Goal: Task Accomplishment & Management: Complete application form

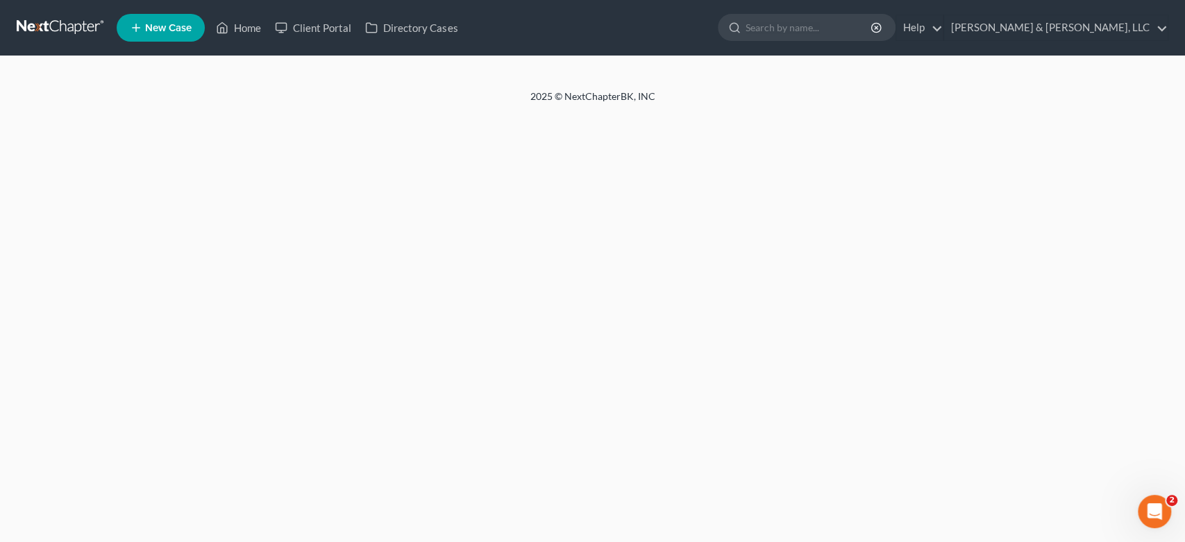
click at [171, 24] on span "New Case" at bounding box center [168, 28] width 46 height 10
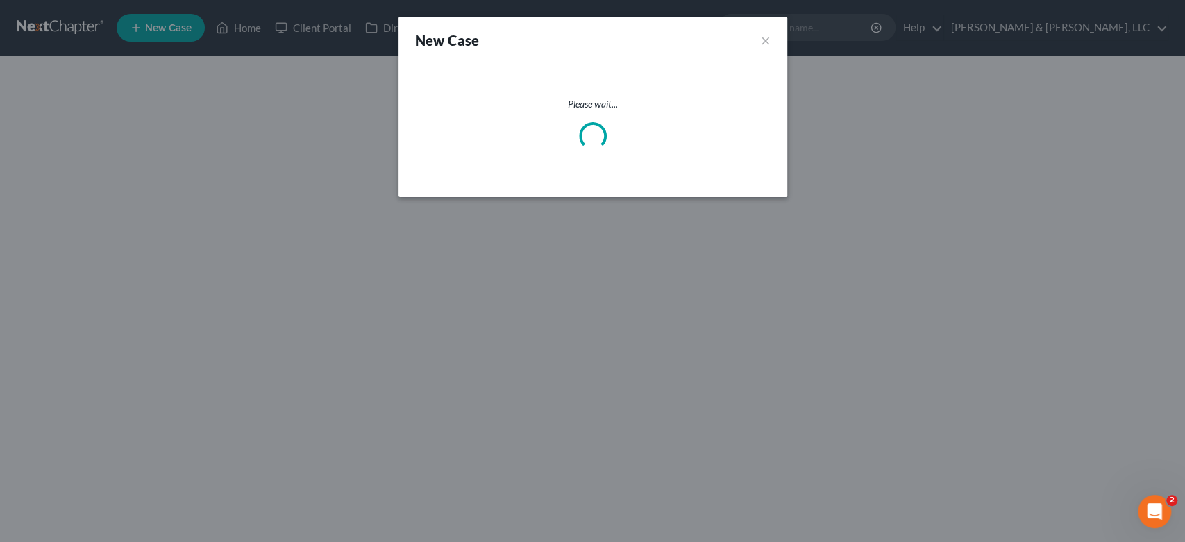
select select "19"
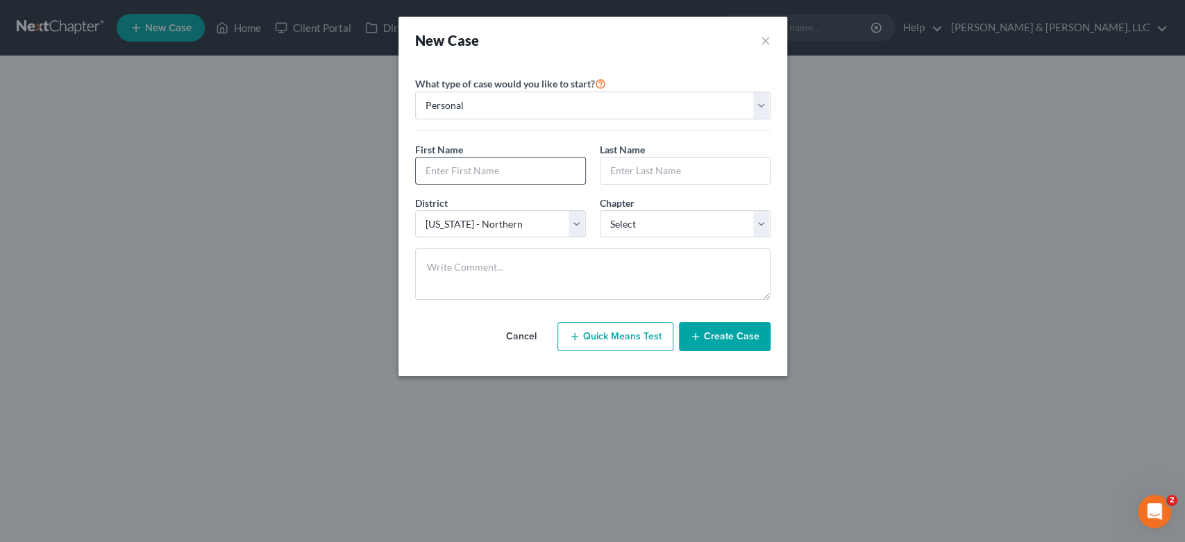
click at [494, 169] on input "text" at bounding box center [500, 171] width 169 height 26
type input "T"
type input "[PERSON_NAME]"
select select "3"
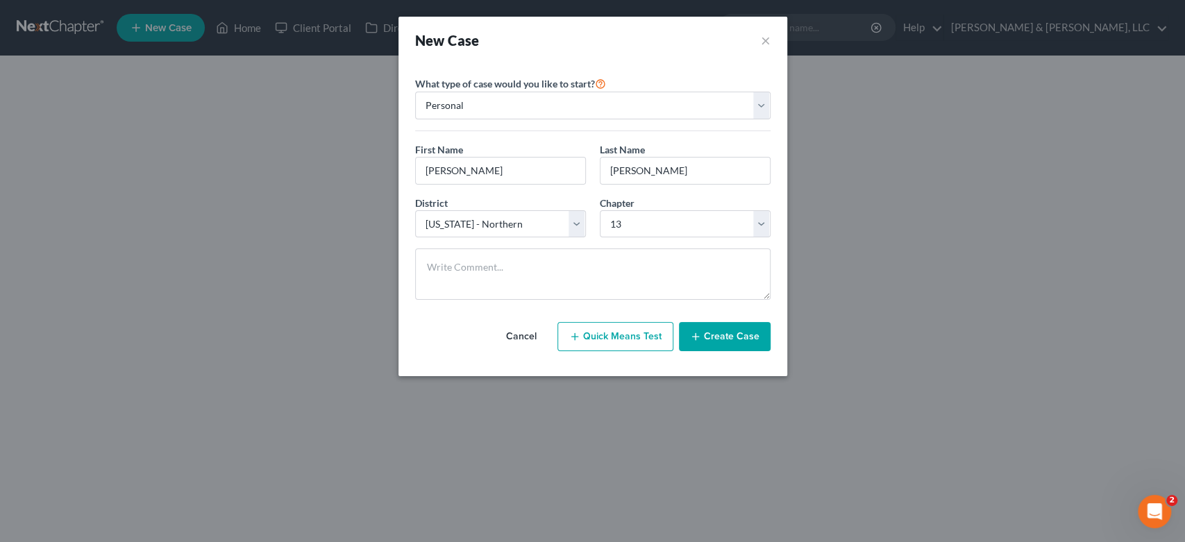
click at [726, 335] on button "Create Case" at bounding box center [725, 336] width 92 height 29
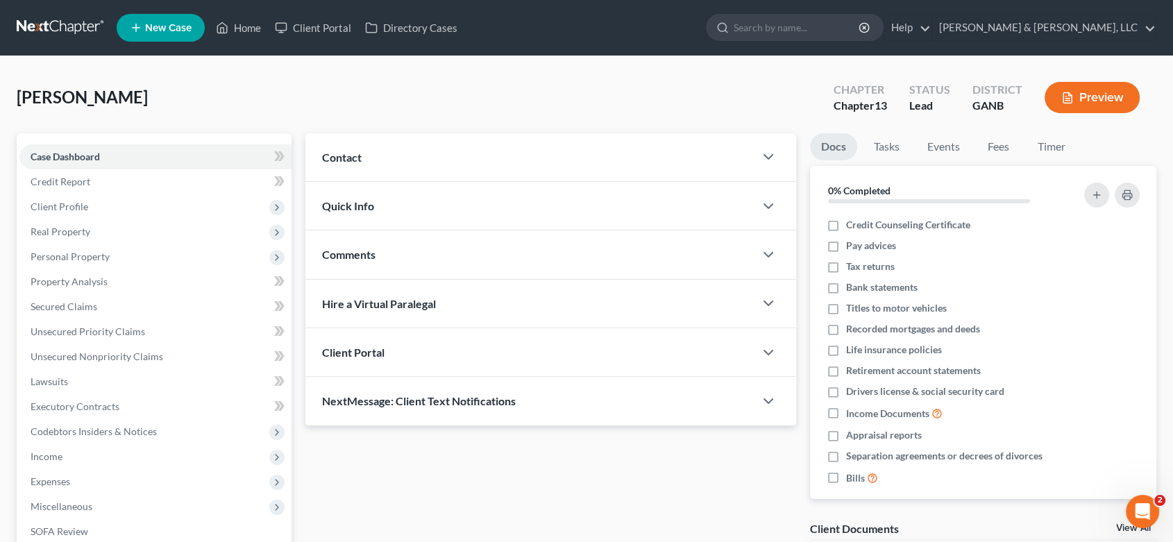
click at [335, 154] on span "Contact" at bounding box center [342, 157] width 40 height 13
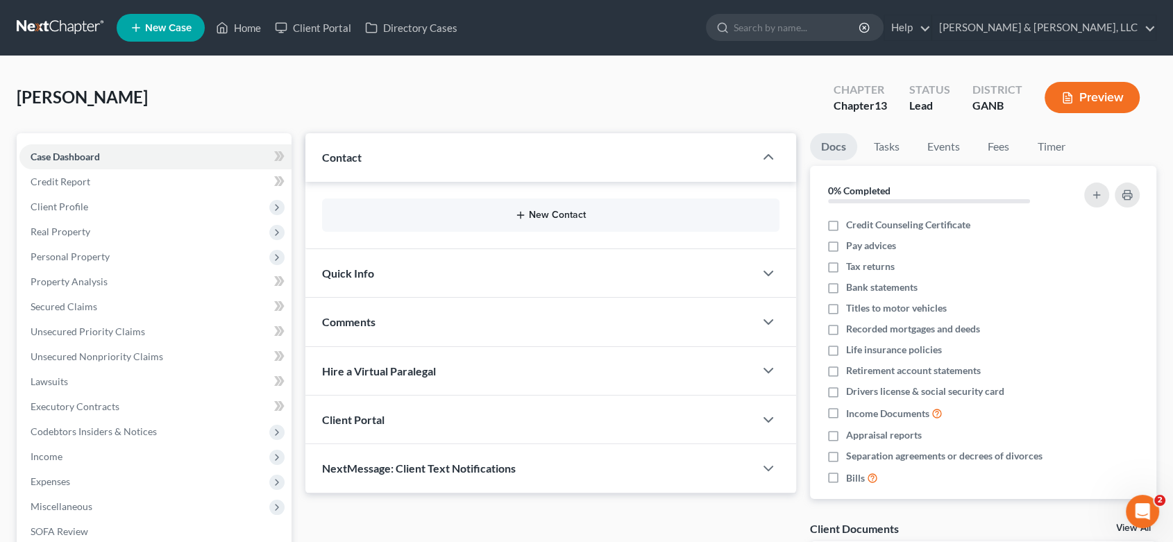
click at [539, 214] on button "New Contact" at bounding box center [550, 215] width 435 height 11
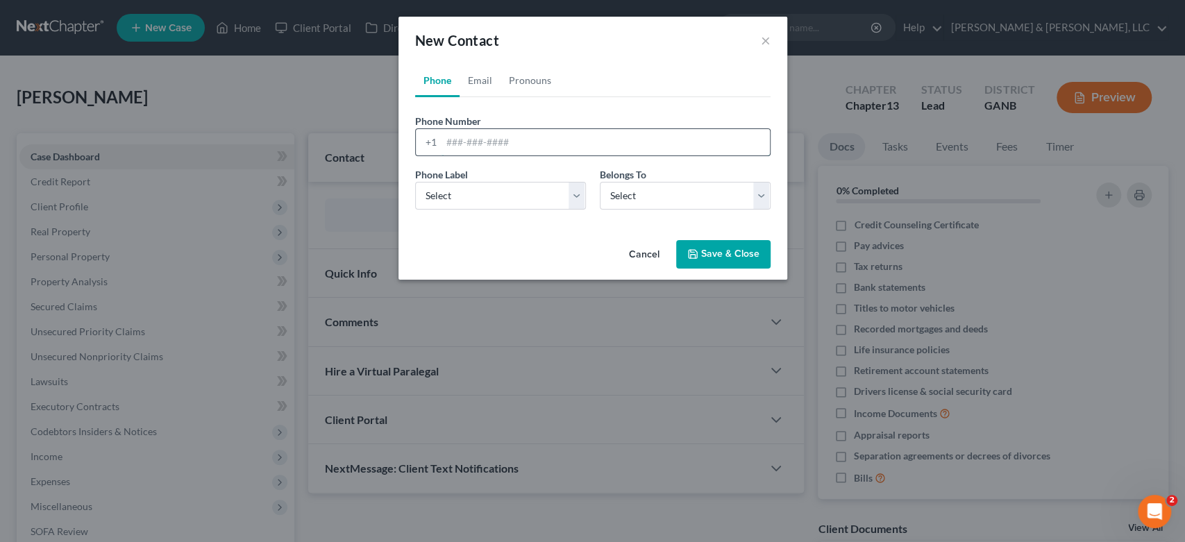
drag, startPoint x: 446, startPoint y: 139, endPoint x: 462, endPoint y: 138, distance: 16.7
click at [450, 139] on input "tel" at bounding box center [605, 142] width 328 height 26
type input "[PHONE_NUMBER]"
click at [575, 194] on select "Select Mobile Home Work Other" at bounding box center [500, 196] width 171 height 28
select select "0"
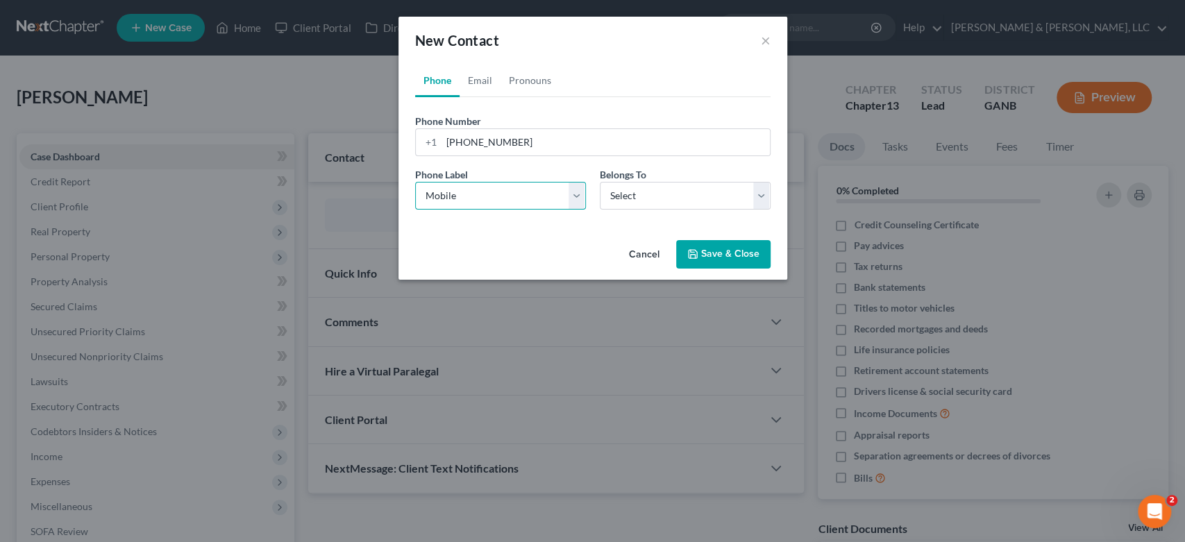
click at [415, 182] on select "Select Mobile Home Work Other" at bounding box center [500, 196] width 171 height 28
click at [766, 193] on select "Select Client Other" at bounding box center [685, 196] width 171 height 28
select select "0"
click at [600, 182] on select "Select Client Other" at bounding box center [685, 196] width 171 height 28
select select "0"
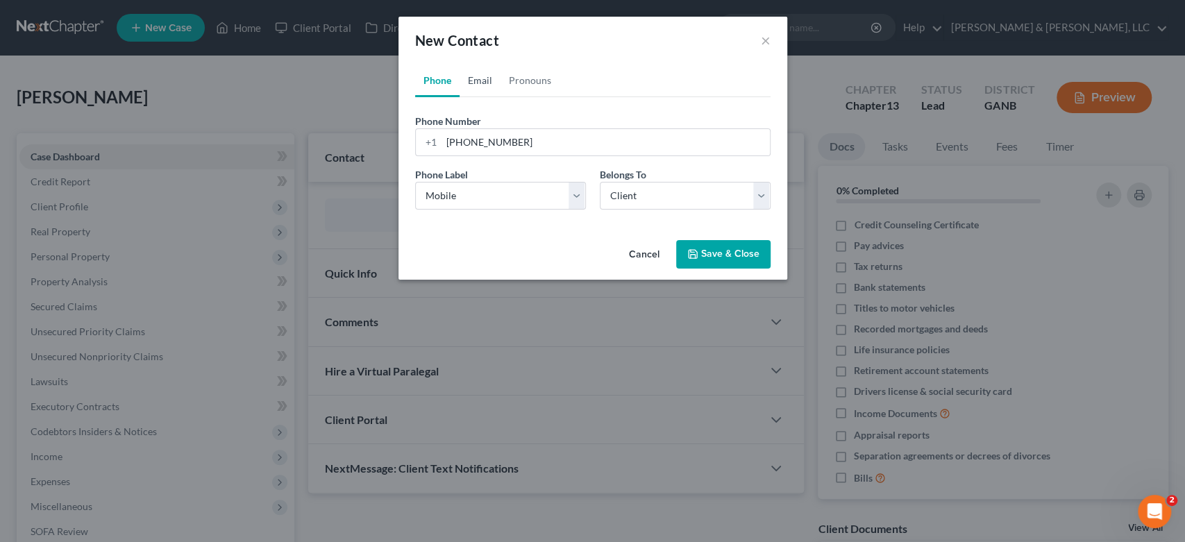
click at [479, 76] on link "Email" at bounding box center [479, 80] width 41 height 33
click at [471, 143] on input "email" at bounding box center [605, 142] width 328 height 26
type input "[EMAIL_ADDRESS][DOMAIN_NAME]"
click at [572, 190] on select "Select Home Work Other" at bounding box center [500, 196] width 171 height 28
select select "0"
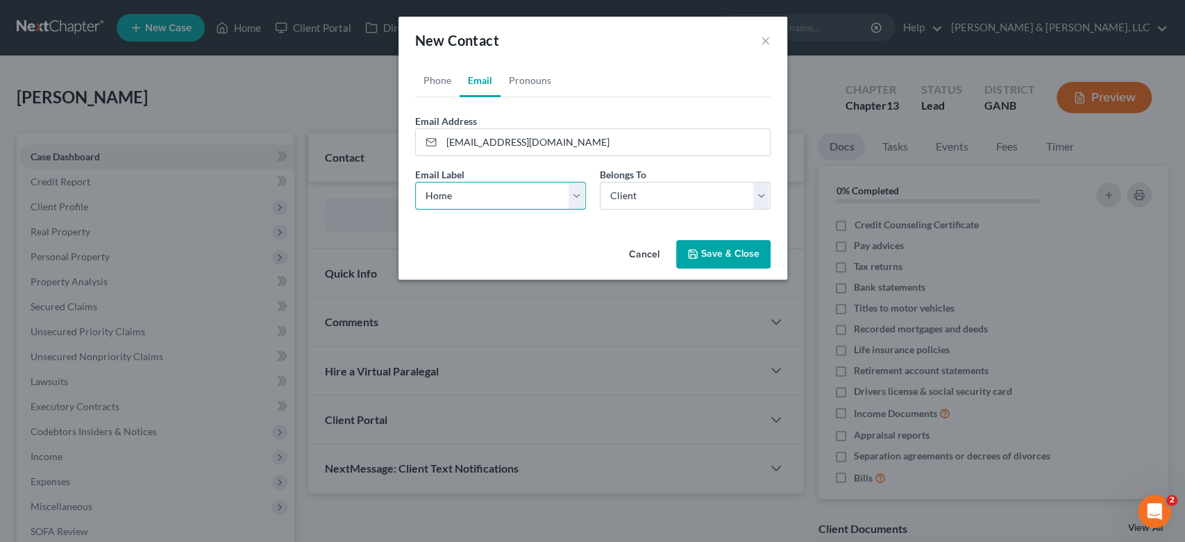
click at [415, 182] on select "Select Home Work Other" at bounding box center [500, 196] width 171 height 28
click at [732, 248] on button "Save & Close" at bounding box center [723, 254] width 94 height 29
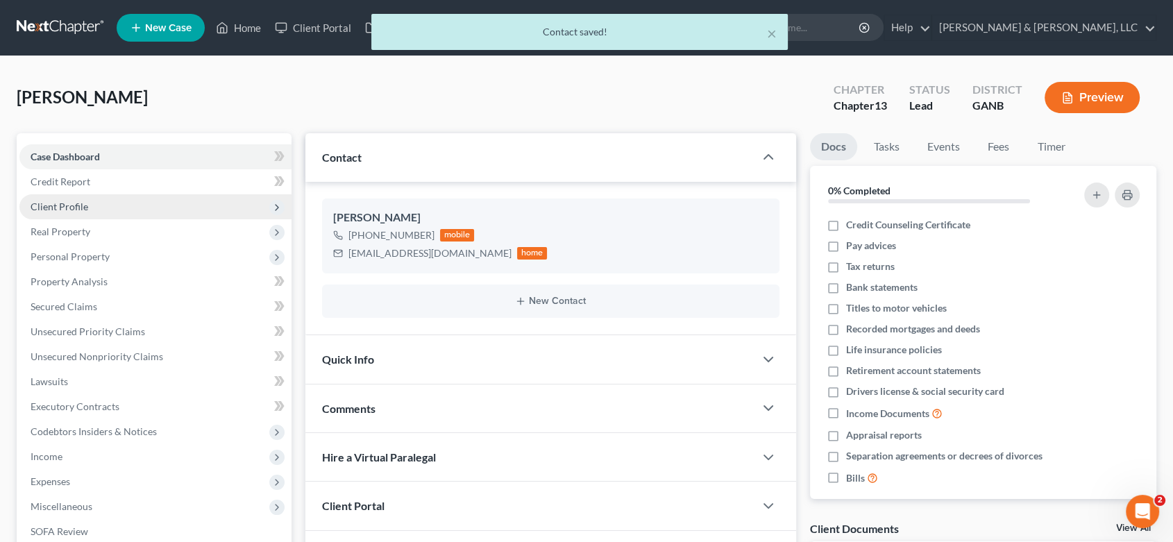
click at [78, 203] on span "Client Profile" at bounding box center [60, 207] width 58 height 12
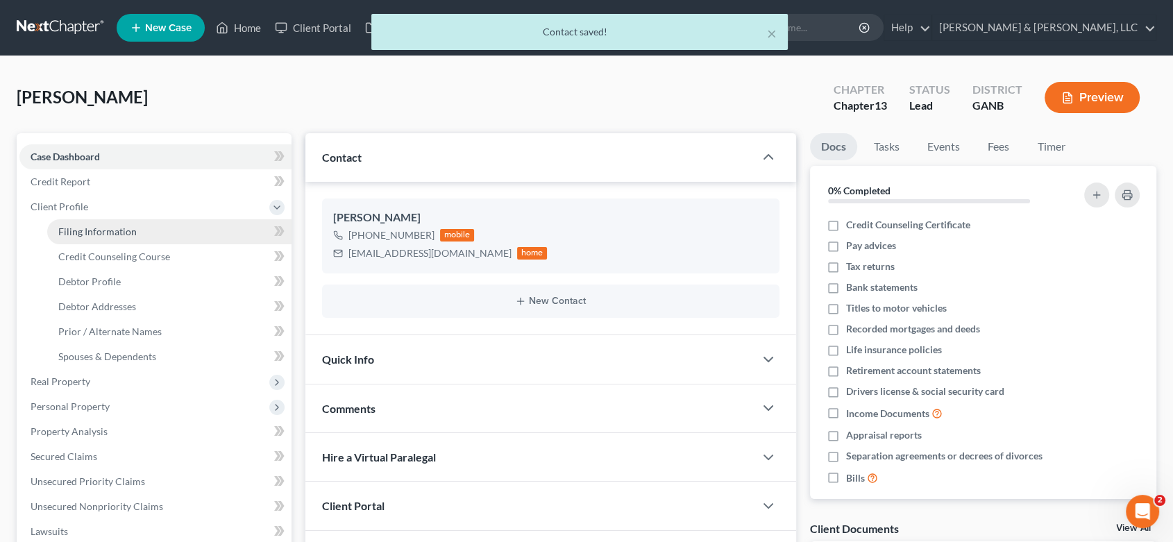
click at [108, 229] on span "Filing Information" at bounding box center [97, 232] width 78 height 12
select select "1"
select select "0"
select select "3"
select select "19"
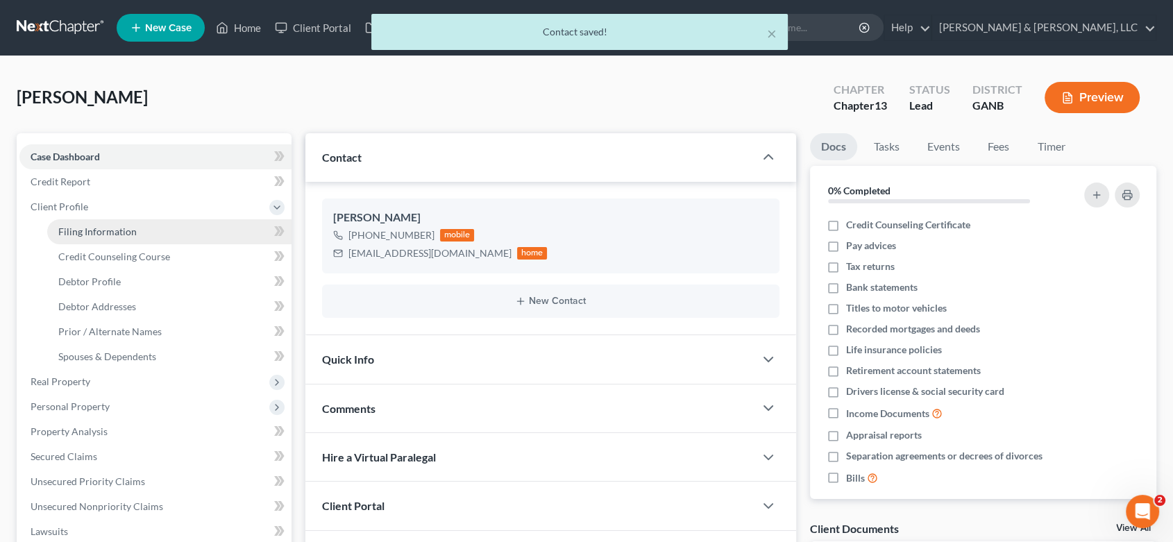
select select "10"
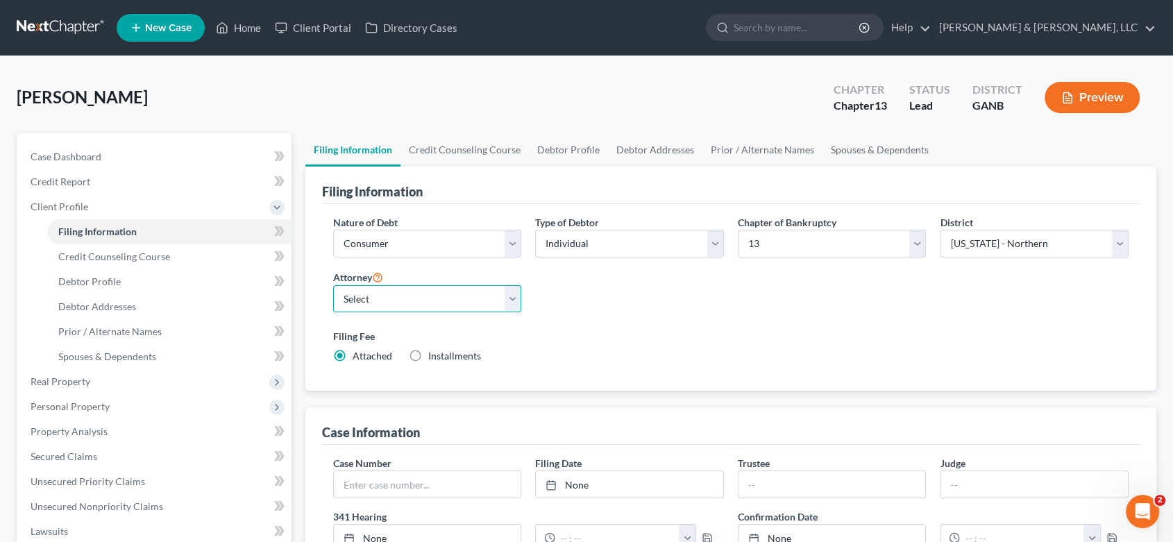
click at [511, 301] on select "Select [PERSON_NAME] - GANB [PERSON_NAME] - GANB" at bounding box center [427, 299] width 189 height 28
select select "0"
click at [333, 285] on select "Select [PERSON_NAME] - GANB [PERSON_NAME] - GANB" at bounding box center [427, 299] width 189 height 28
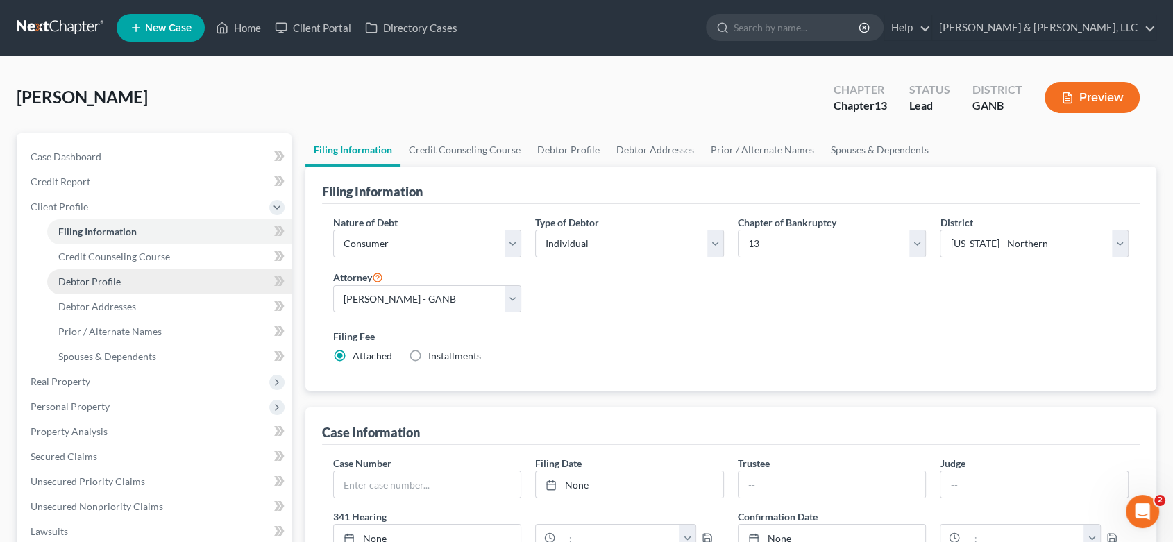
click at [97, 276] on span "Debtor Profile" at bounding box center [89, 282] width 62 height 12
select select "0"
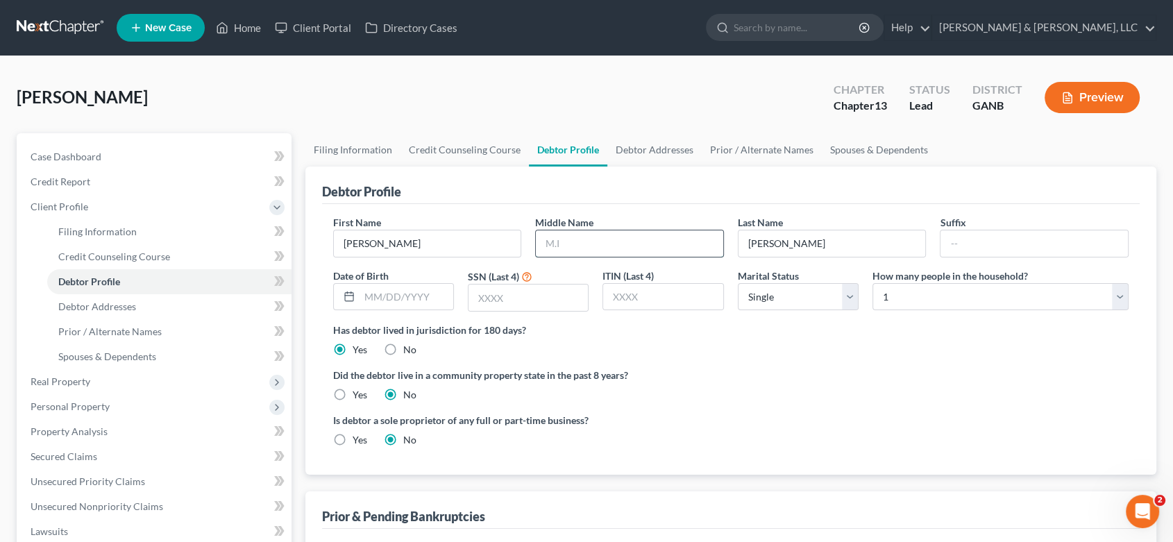
click at [568, 242] on input "text" at bounding box center [629, 243] width 187 height 26
type input "[PERSON_NAME]"
drag, startPoint x: 380, startPoint y: 304, endPoint x: 434, endPoint y: 298, distance: 53.7
click at [382, 303] on input "text" at bounding box center [406, 297] width 94 height 26
type input "[DATE]"
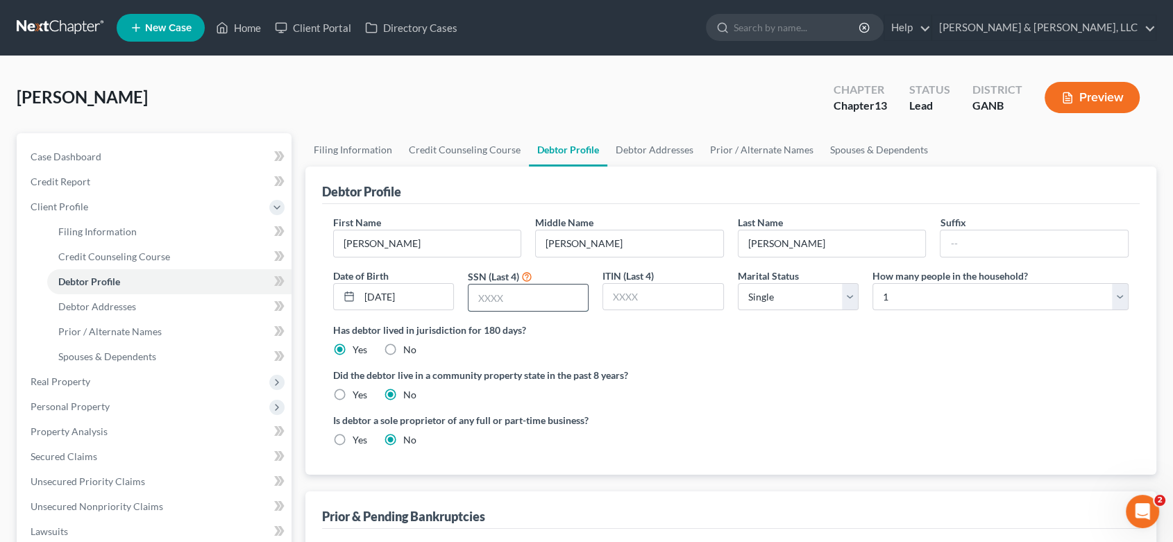
drag, startPoint x: 531, startPoint y: 298, endPoint x: 539, endPoint y: 291, distance: 10.3
click at [535, 294] on input "text" at bounding box center [527, 298] width 119 height 26
type input "9917"
drag, startPoint x: 788, startPoint y: 300, endPoint x: 810, endPoint y: 303, distance: 22.3
click at [793, 300] on select "Select Single Married Separated Divorced Widowed" at bounding box center [798, 297] width 121 height 28
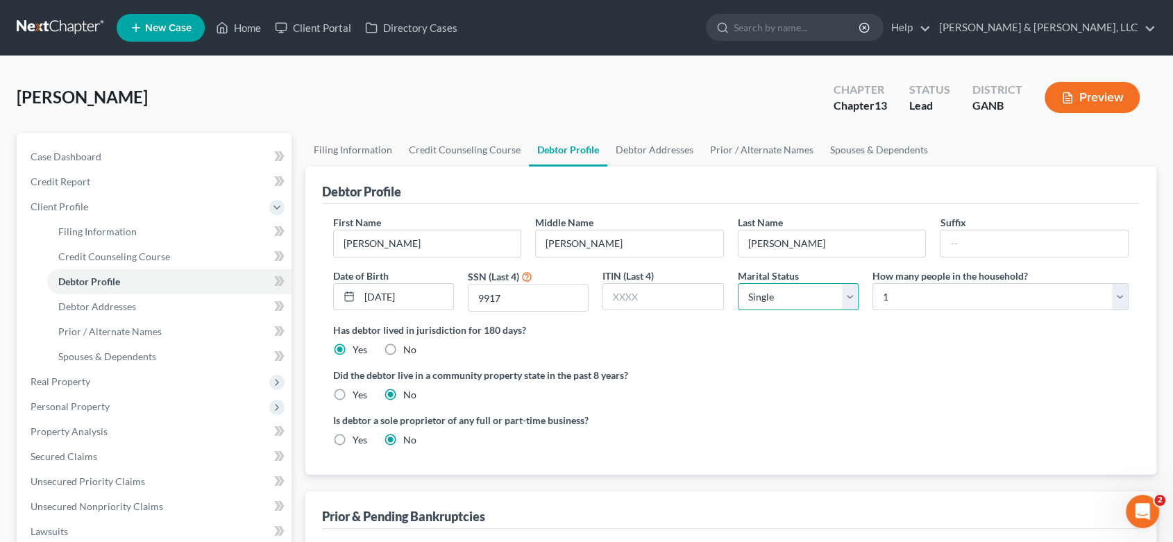
click at [738, 283] on select "Select Single Married Separated Divorced Widowed" at bounding box center [798, 297] width 121 height 28
click at [117, 302] on span "Debtor Addresses" at bounding box center [97, 306] width 78 height 12
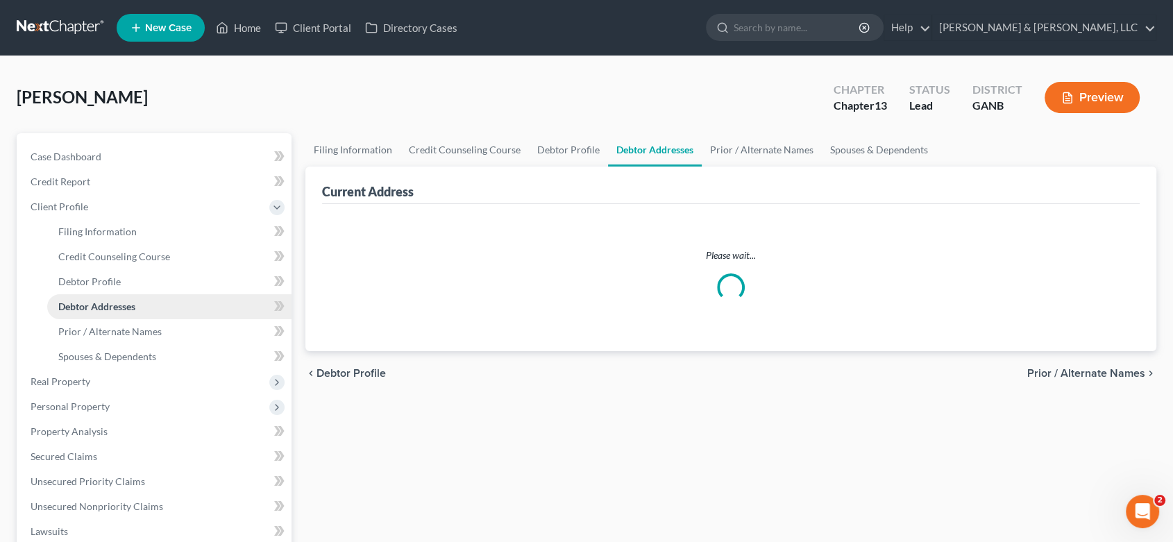
select select "0"
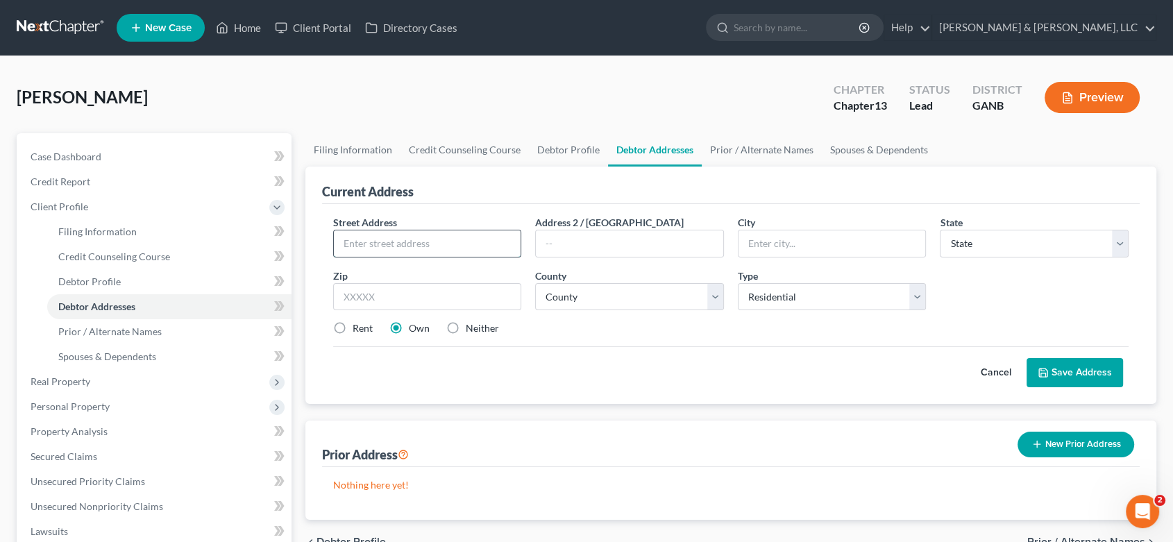
click at [383, 243] on input "text" at bounding box center [427, 243] width 187 height 26
type input "[STREET_ADDRESS][PERSON_NAME]"
click at [1121, 241] on select "State [US_STATE] AK AR AZ CA CO CT DE DC [GEOGRAPHIC_DATA] [GEOGRAPHIC_DATA] GU…" at bounding box center [1034, 244] width 189 height 28
drag, startPoint x: 827, startPoint y: 246, endPoint x: 420, endPoint y: 289, distance: 409.6
click at [420, 289] on div "Street Address * [GEOGRAPHIC_DATA][PERSON_NAME] Rd Address 2 / [GEOGRAPHIC_DATA…" at bounding box center [731, 281] width 810 height 132
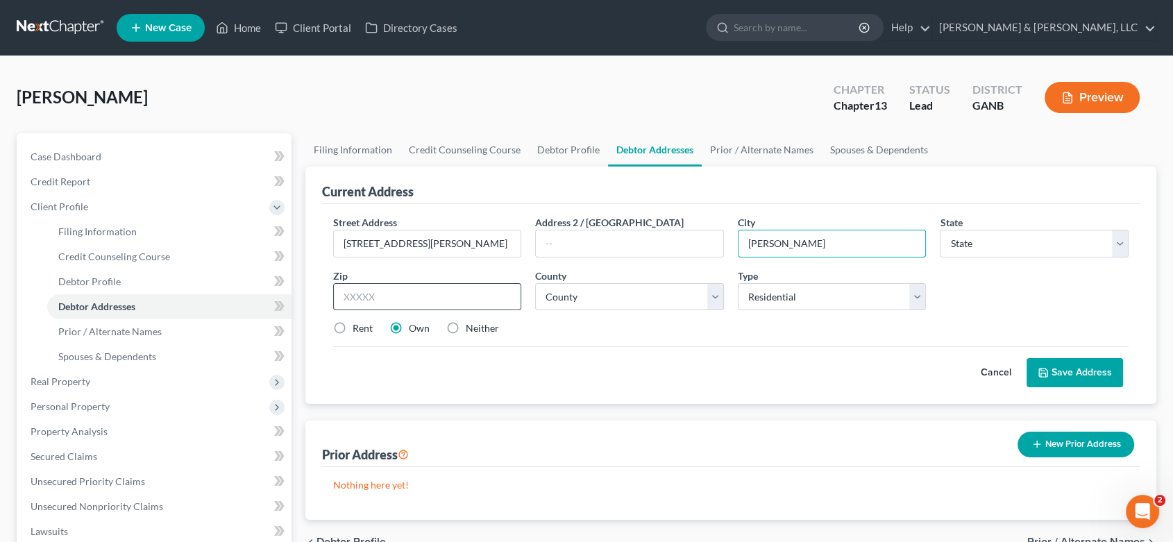
type input "[PERSON_NAME]"
select select "10"
type input "30721"
select select "154"
click at [353, 326] on label "Rent" at bounding box center [363, 328] width 20 height 14
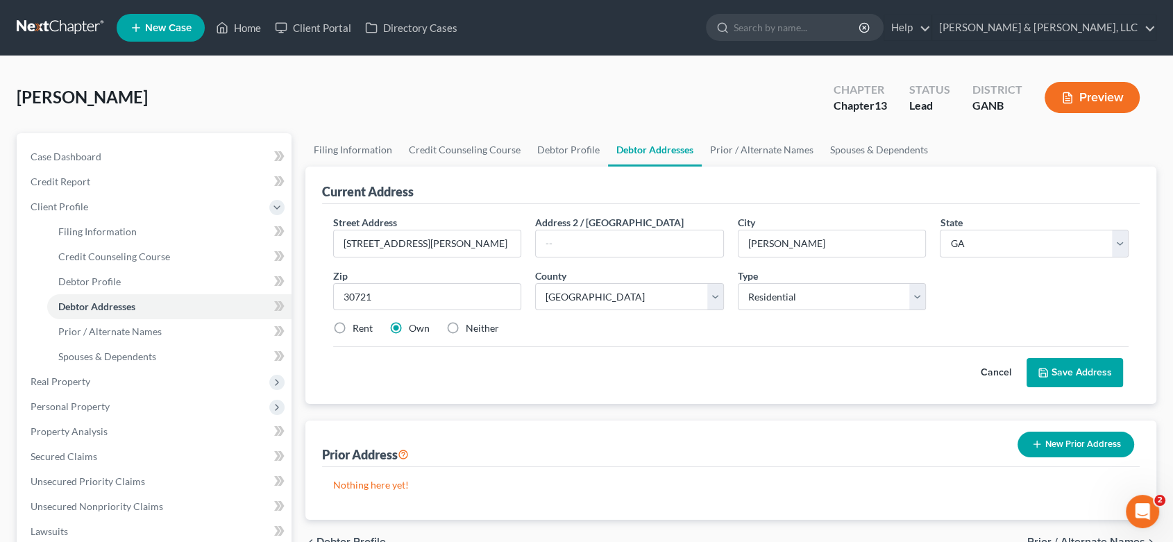
click at [358, 326] on input "Rent" at bounding box center [362, 325] width 9 height 9
radio input "true"
click at [1065, 373] on button "Save Address" at bounding box center [1074, 372] width 96 height 29
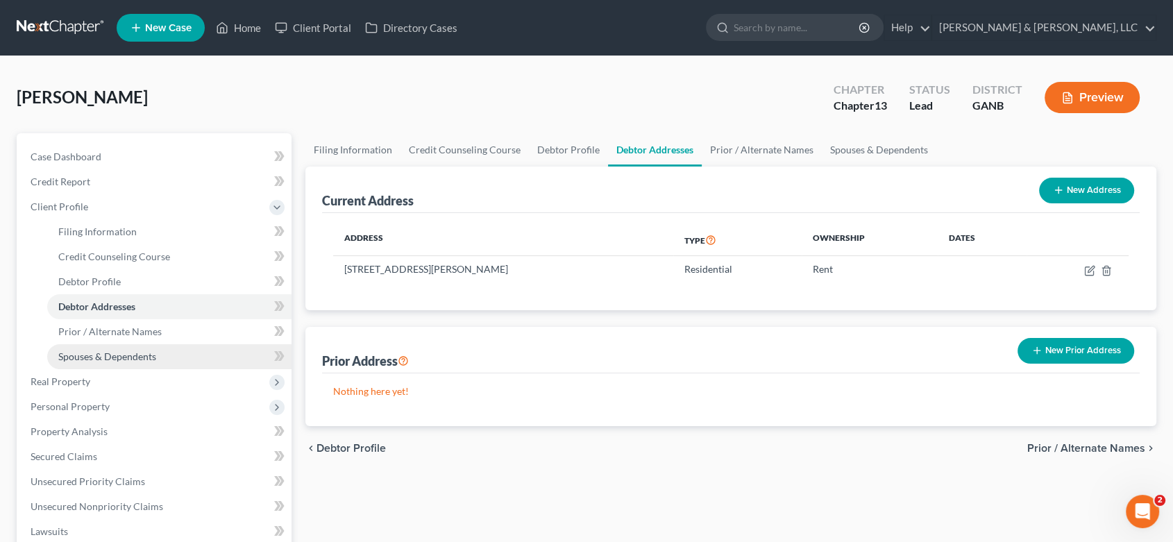
click at [136, 354] on span "Spouses & Dependents" at bounding box center [107, 356] width 98 height 12
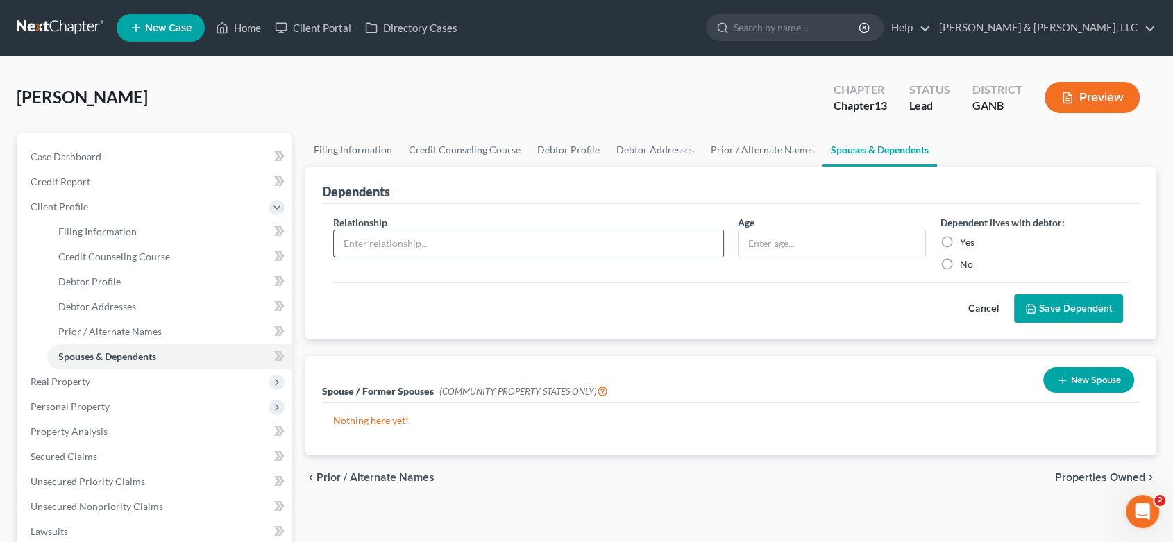
drag, startPoint x: 388, startPoint y: 243, endPoint x: 404, endPoint y: 238, distance: 16.7
click at [389, 243] on input "text" at bounding box center [528, 243] width 389 height 26
type input "Daughter"
type input "2"
click at [959, 241] on label "Yes" at bounding box center [966, 242] width 15 height 14
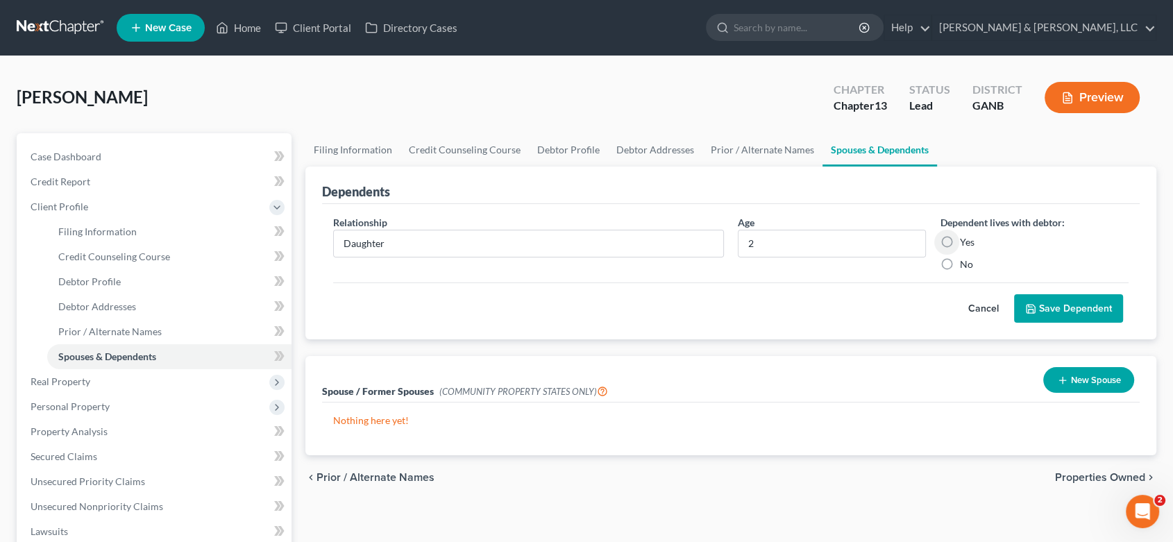
click at [965, 241] on input "Yes" at bounding box center [969, 239] width 9 height 9
radio input "true"
click at [1081, 300] on button "Save Dependent" at bounding box center [1068, 308] width 109 height 29
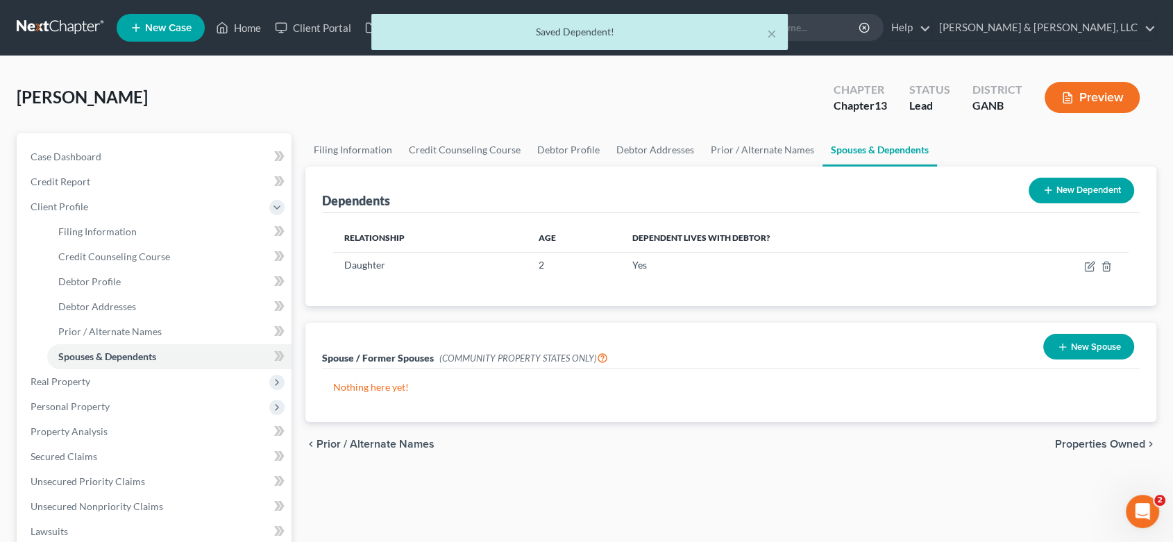
click at [1092, 348] on button "New Spouse" at bounding box center [1088, 347] width 91 height 26
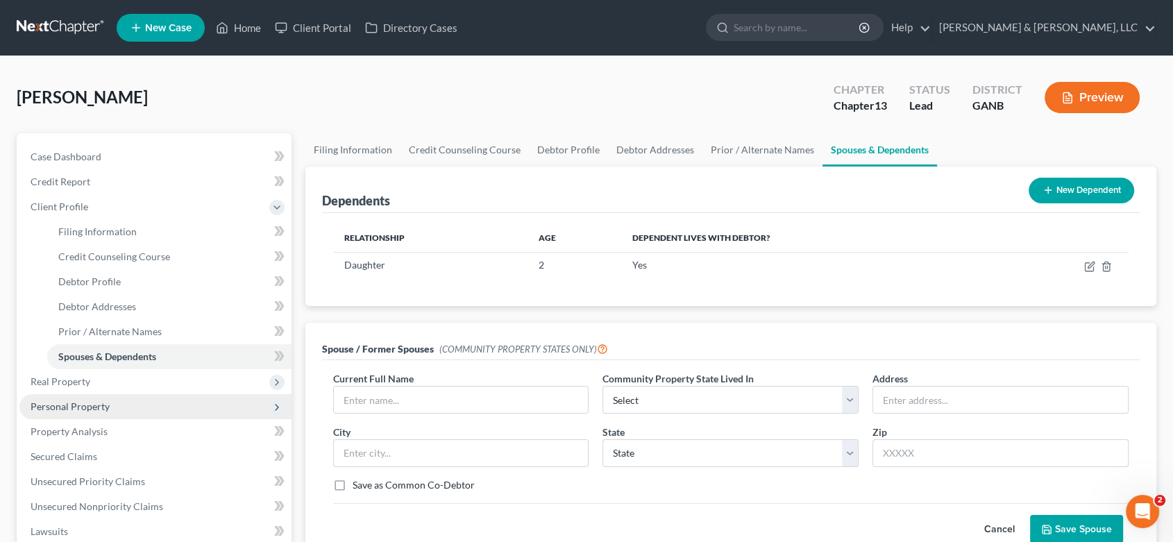
click at [78, 398] on span "Personal Property" at bounding box center [155, 406] width 272 height 25
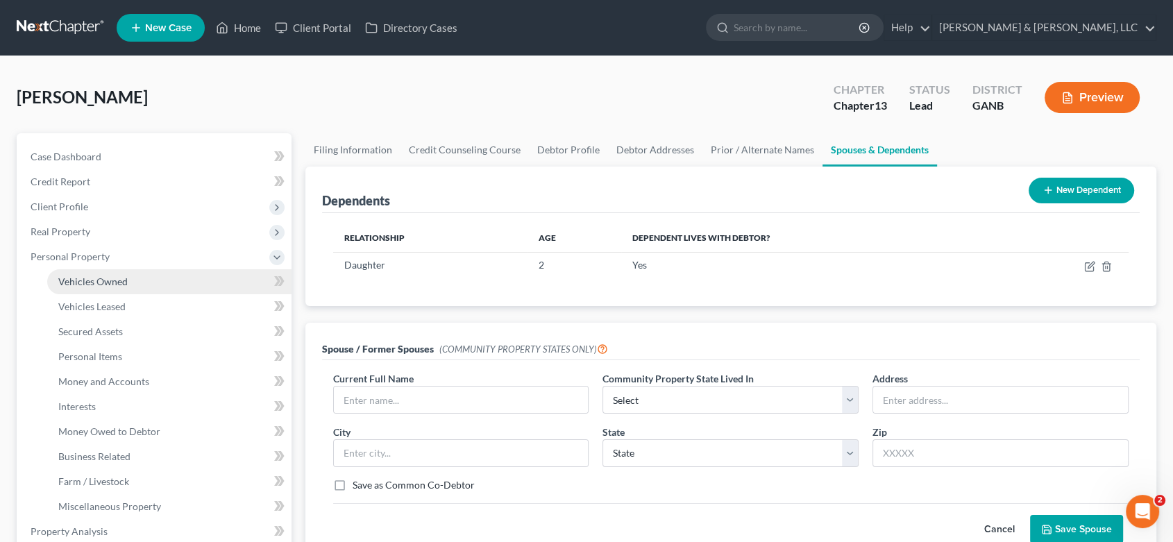
click at [121, 271] on link "Vehicles Owned" at bounding box center [169, 281] width 244 height 25
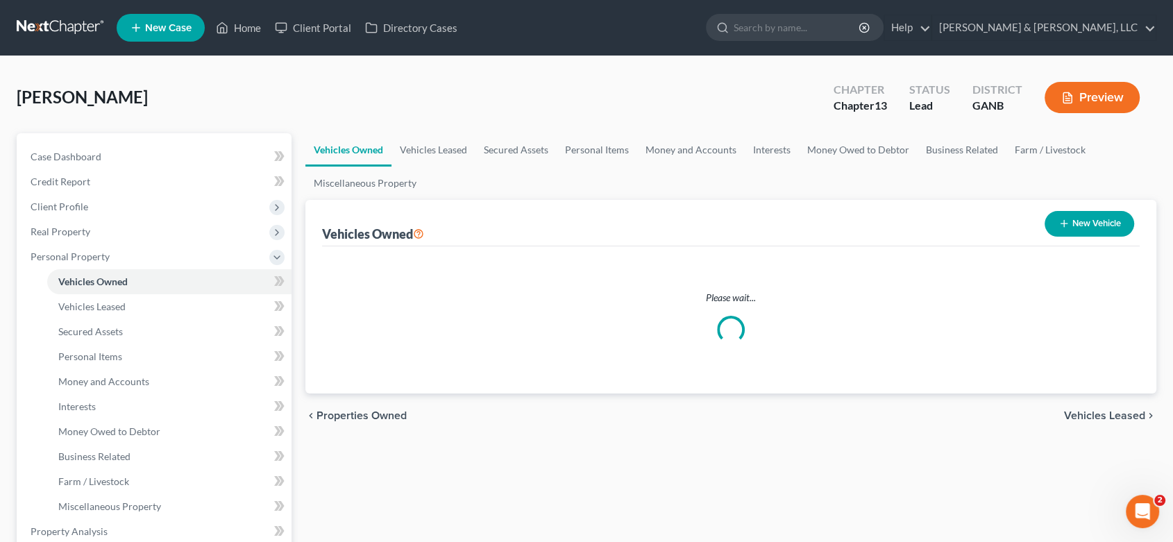
click at [1088, 219] on button "New Vehicle" at bounding box center [1089, 224] width 90 height 26
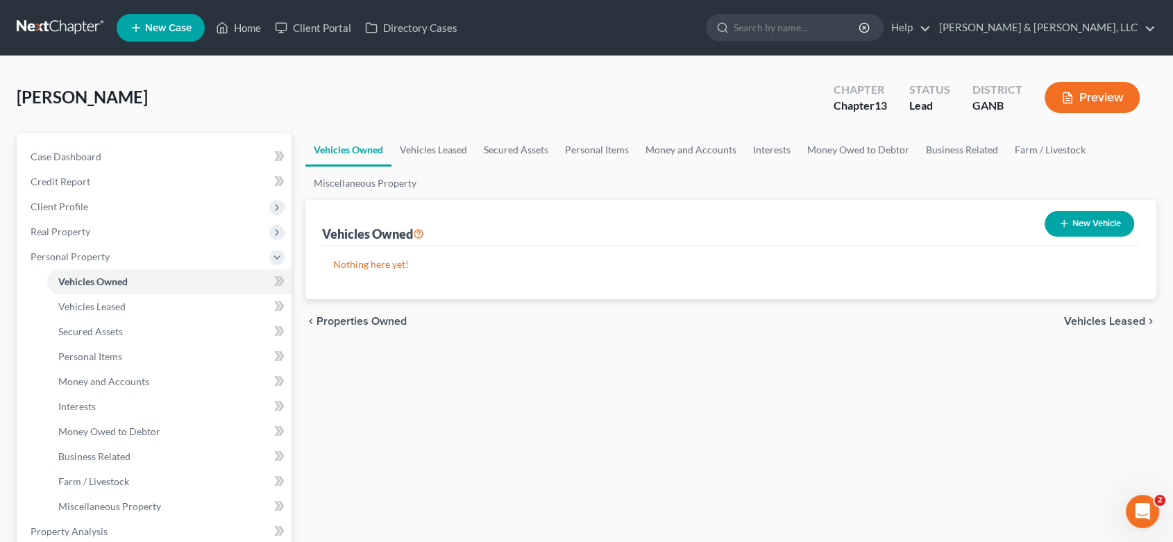
click at [1083, 221] on button "New Vehicle" at bounding box center [1089, 224] width 90 height 26
select select "0"
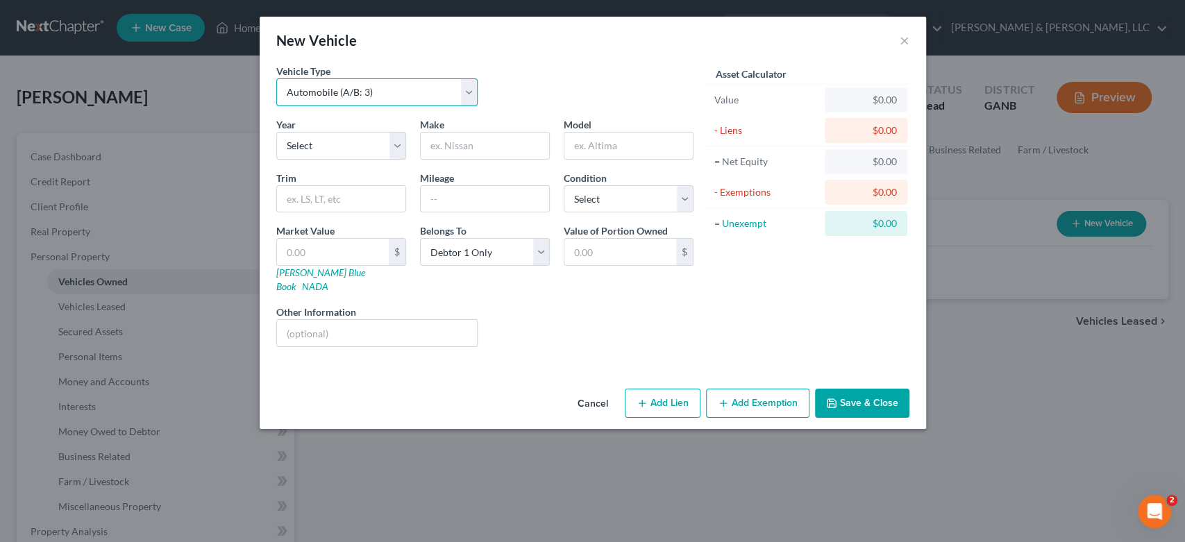
click at [475, 89] on select "Select Automobile (A/B: 3) Truck (A/B: 3) Trailer (A/B: 4) Watercraft (A/B: 4) …" at bounding box center [377, 92] width 202 height 28
select select "1"
click at [276, 78] on select "Select Automobile (A/B: 3) Truck (A/B: 3) Trailer (A/B: 4) Watercraft (A/B: 4) …" at bounding box center [377, 92] width 202 height 28
click at [350, 150] on select "Select 2026 2025 2024 2023 2022 2021 2020 2019 2018 2017 2016 2015 2014 2013 20…" at bounding box center [341, 146] width 130 height 28
click at [362, 149] on select "Select 2026 2025 2024 2023 2022 2021 2020 2019 2018 2017 2016 2015 2014 2013 20…" at bounding box center [341, 146] width 130 height 28
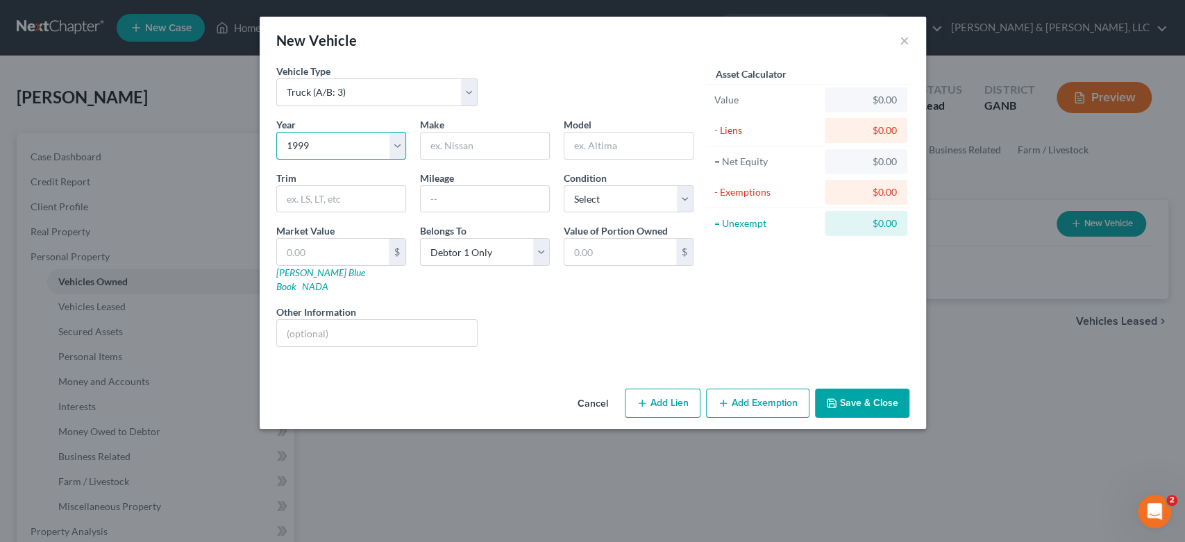
click at [330, 141] on select "Select 2026 2025 2024 2023 2022 2021 2020 2019 2018 2017 2016 2015 2014 2013 20…" at bounding box center [341, 146] width 130 height 28
select select "50"
type input "Dodge"
type input "E"
type input "W200"
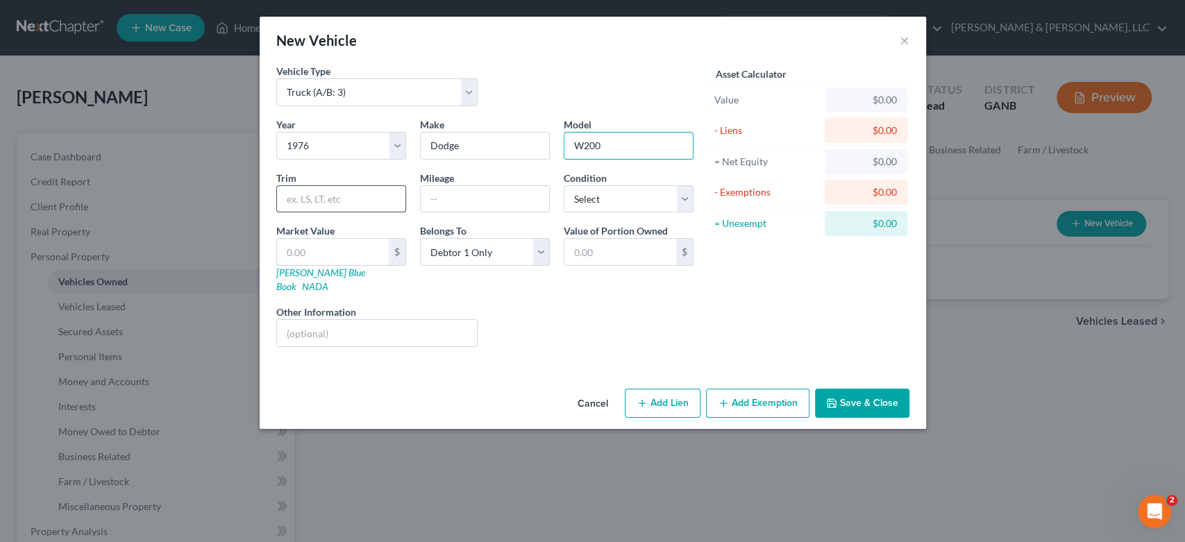
drag, startPoint x: 322, startPoint y: 251, endPoint x: 385, endPoint y: 187, distance: 89.8
click at [322, 251] on input "text" at bounding box center [333, 252] width 112 height 26
type input "1"
type input "1.00"
type input "15"
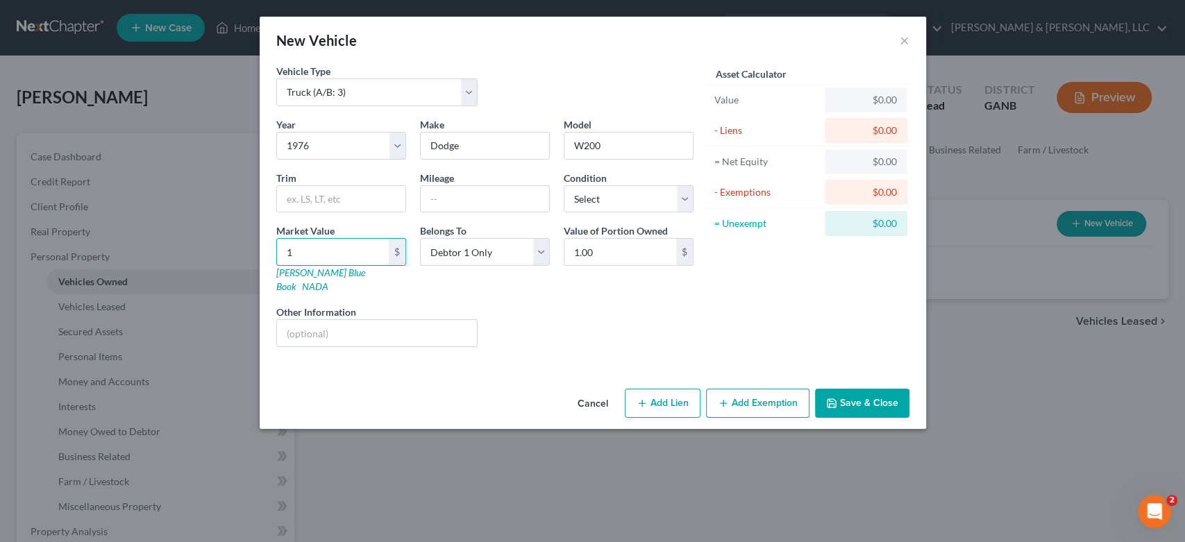
type input "15.00"
type input "150"
type input "150.00"
type input "1500"
type input "1,500.00"
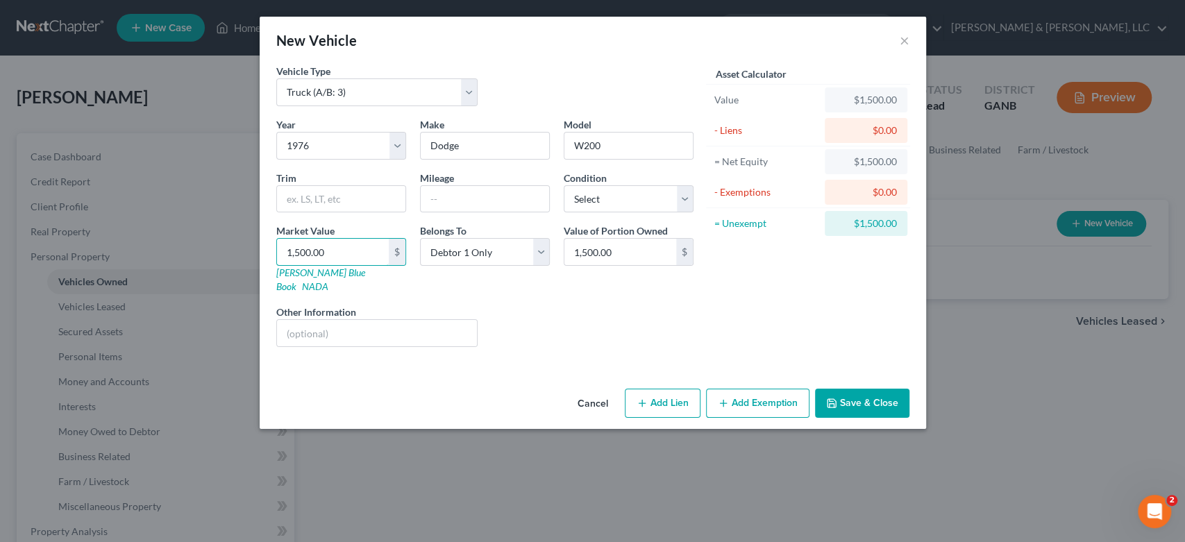
type input "1,500.00"
click at [854, 389] on button "Save & Close" at bounding box center [862, 403] width 94 height 29
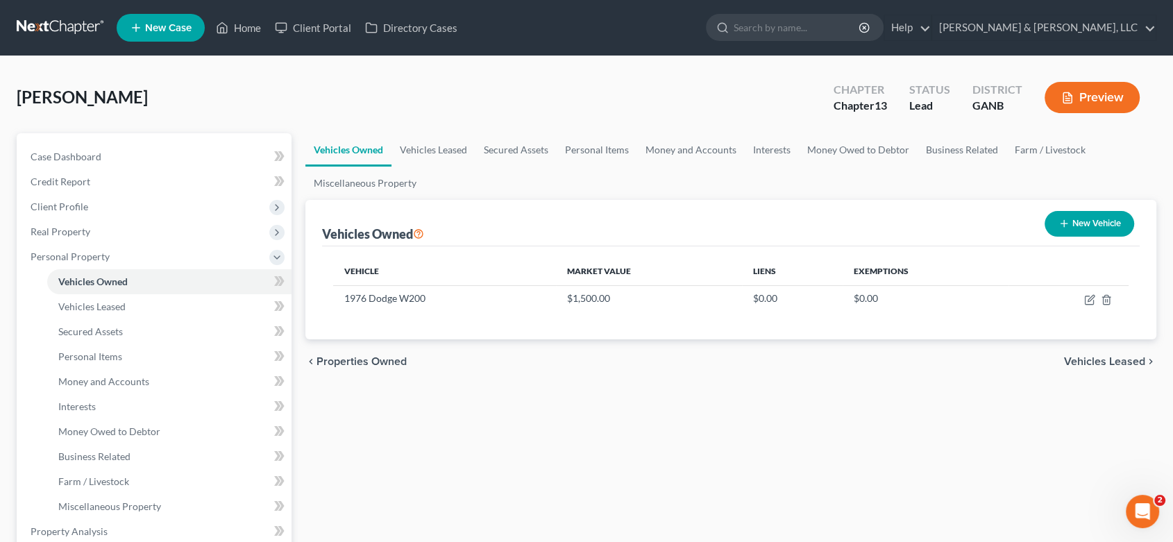
click at [1094, 222] on button "New Vehicle" at bounding box center [1089, 224] width 90 height 26
select select "0"
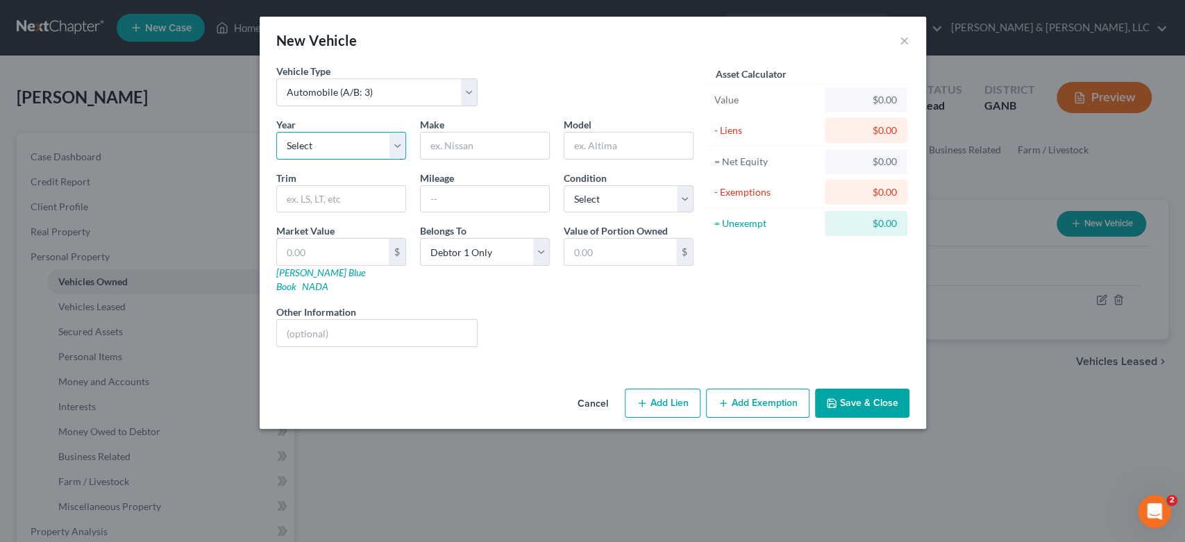
click at [397, 145] on select "Select 2026 2025 2024 2023 2022 2021 2020 2019 2018 2017 2016 2015 2014 2013 20…" at bounding box center [341, 146] width 130 height 28
select select "7"
click at [276, 132] on select "Select 2026 2025 2024 2023 2022 2021 2020 2019 2018 2017 2016 2015 2014 2013 20…" at bounding box center [341, 146] width 130 height 28
drag, startPoint x: 471, startPoint y: 143, endPoint x: 484, endPoint y: 142, distance: 13.3
click at [477, 144] on input "text" at bounding box center [485, 146] width 128 height 26
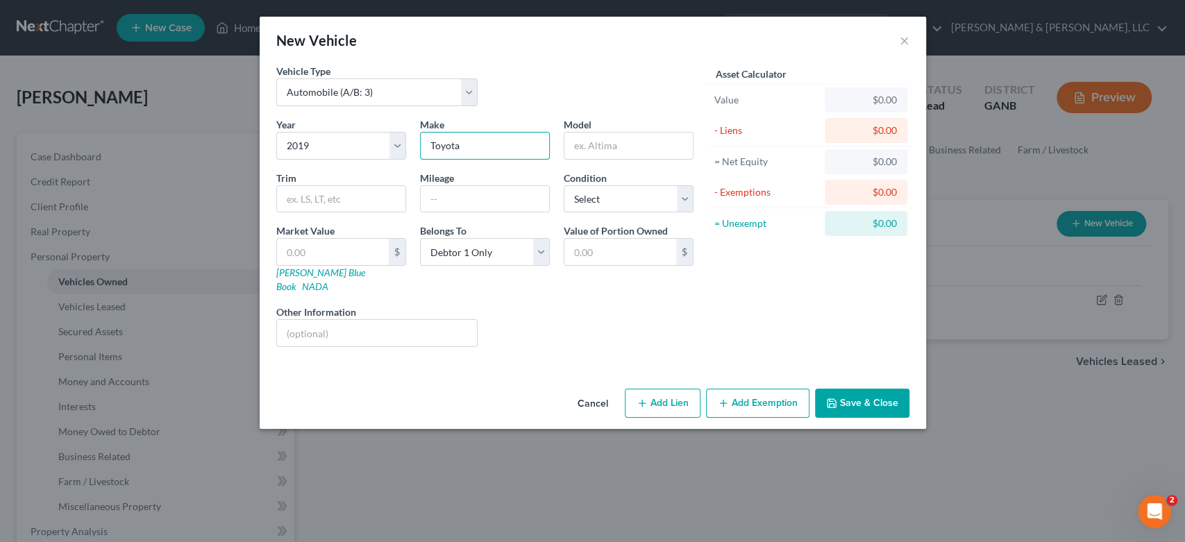
type input "Toyota"
type input "Corolla"
click at [545, 255] on select "Select Debtor 1 Only Debtor 2 Only Debtor 1 And Debtor 2 Only At Least One Of T…" at bounding box center [485, 252] width 130 height 28
select select "2"
click at [420, 238] on select "Select Debtor 1 Only Debtor 2 Only Debtor 1 And Debtor 2 Only At Least One Of T…" at bounding box center [485, 252] width 130 height 28
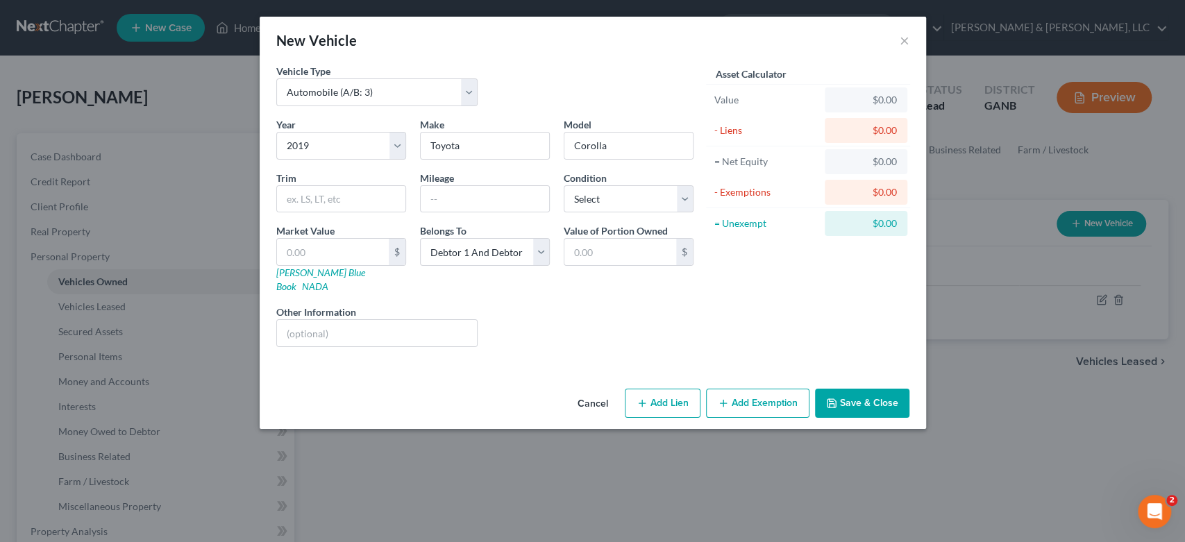
click at [861, 389] on button "Save & Close" at bounding box center [862, 403] width 94 height 29
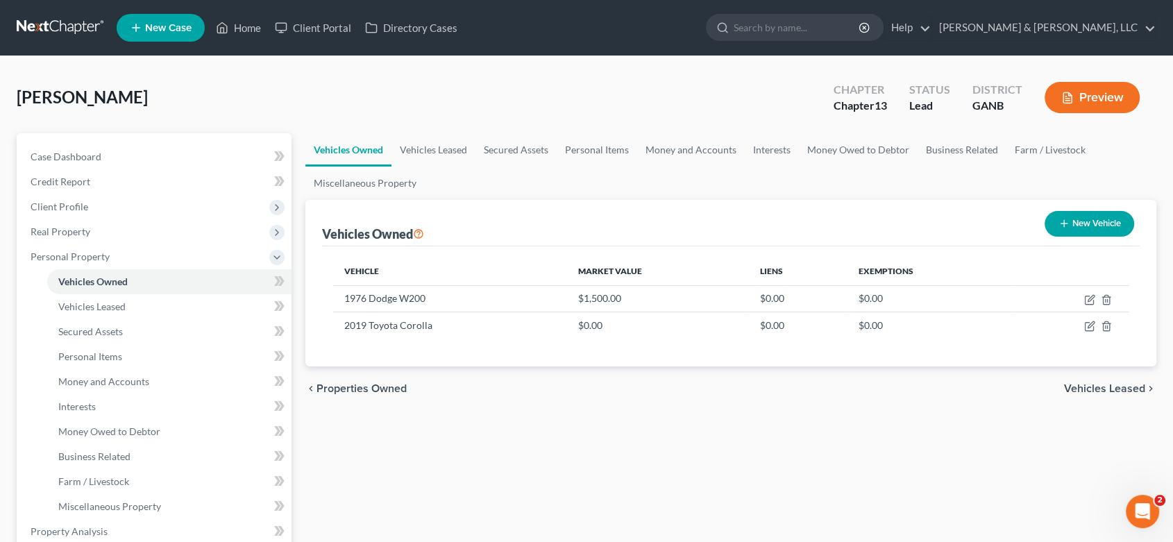
click at [1101, 218] on button "New Vehicle" at bounding box center [1089, 224] width 90 height 26
select select "0"
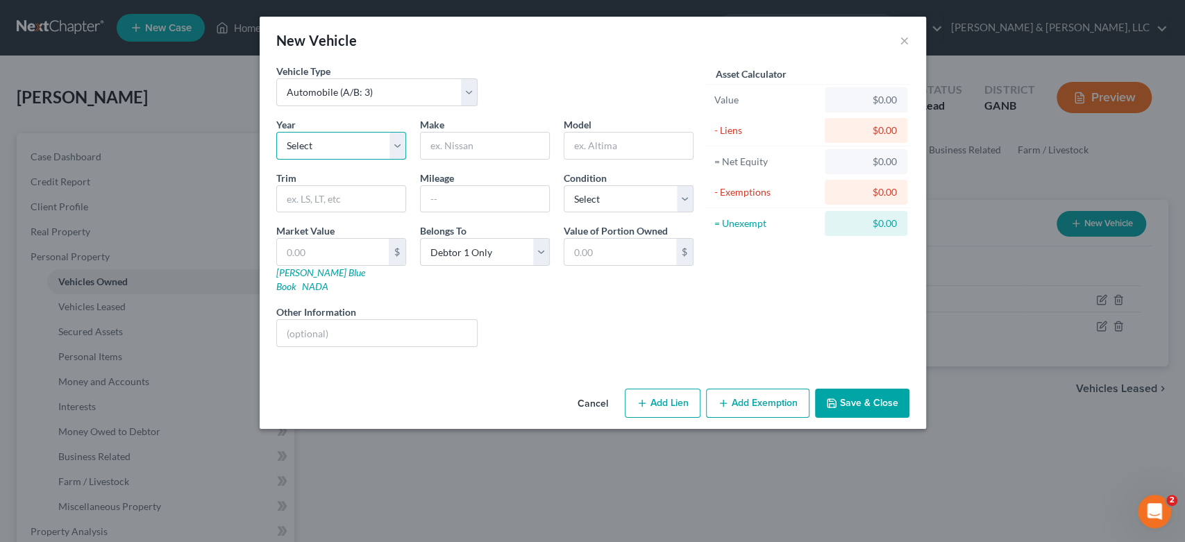
click at [400, 142] on select "Select 2026 2025 2024 2023 2022 2021 2020 2019 2018 2017 2016 2015 2014 2013 20…" at bounding box center [341, 146] width 130 height 28
select select "27"
click at [483, 144] on input "text" at bounding box center [485, 146] width 128 height 26
click at [494, 146] on input "Chevy Lumina" at bounding box center [485, 146] width 128 height 26
type input "Chevy"
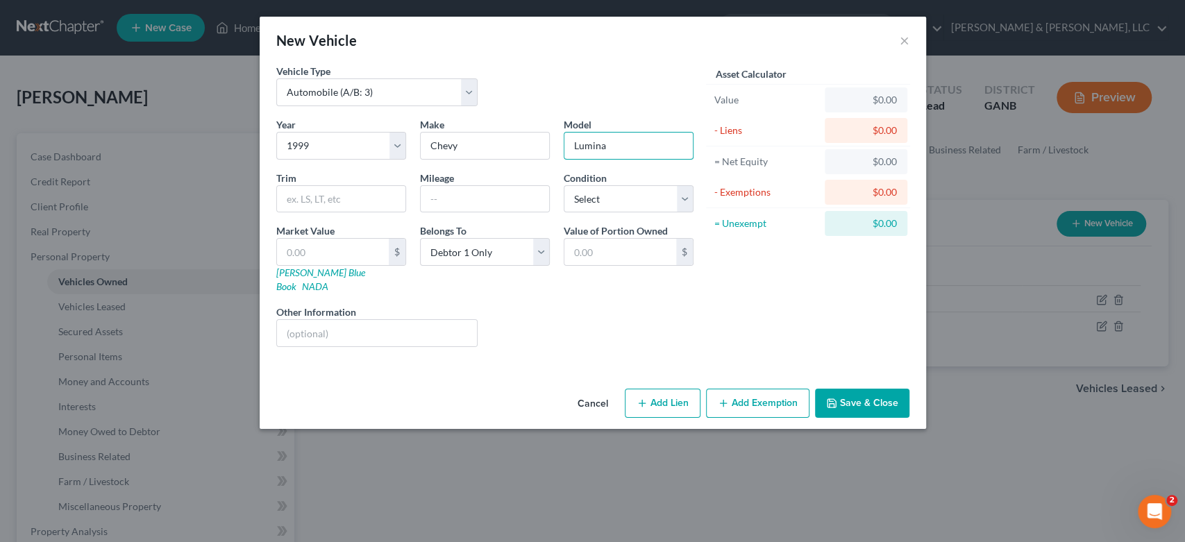
type input "Lumina"
click at [311, 248] on input "text" at bounding box center [333, 252] width 112 height 26
type input "1"
type input "1.00"
type input "15"
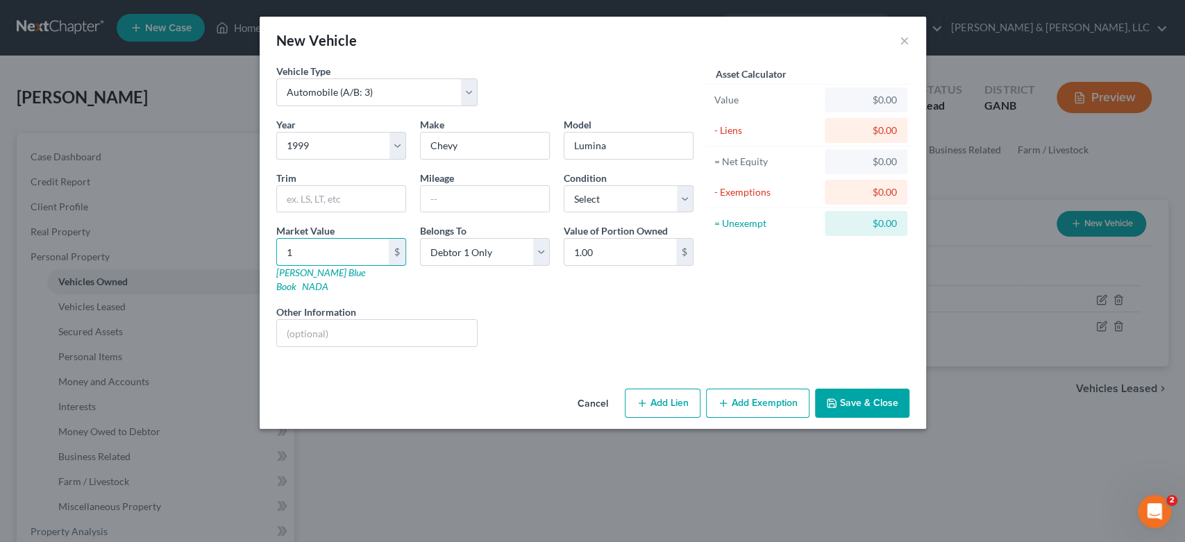
type input "15.00"
type input "150"
type input "150.00"
type input "1500"
type input "1,500.00"
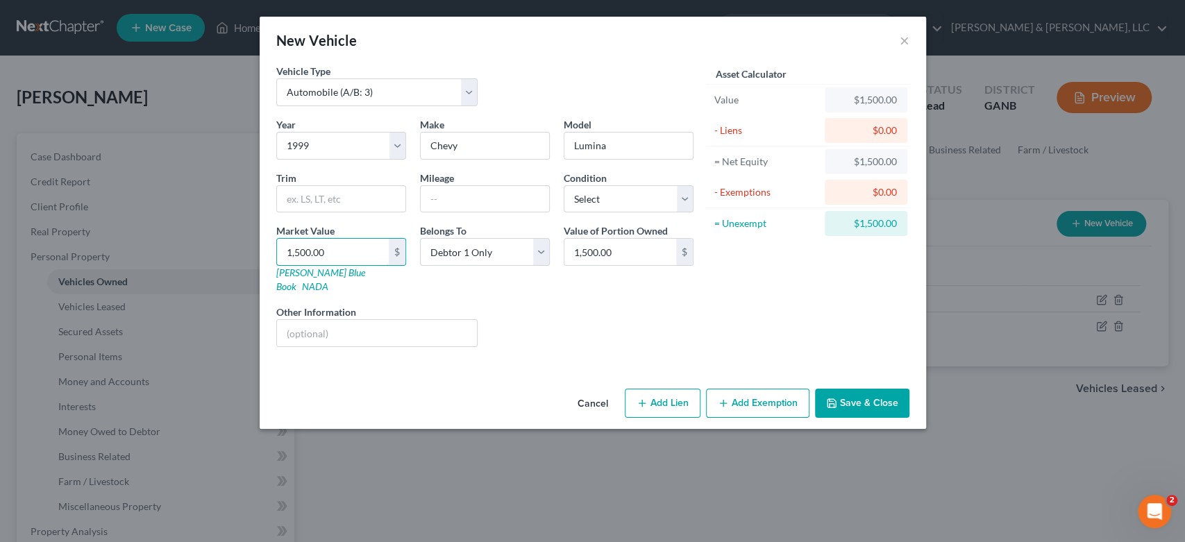
type input "1,500.00"
click at [849, 389] on button "Save & Close" at bounding box center [862, 403] width 94 height 29
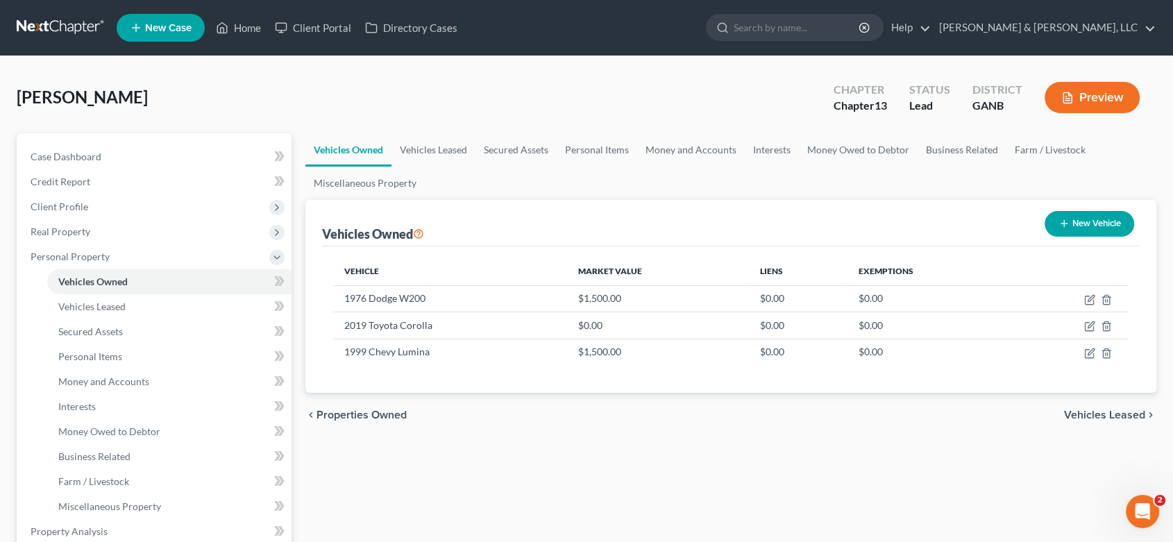
click at [1060, 221] on icon "button" at bounding box center [1063, 223] width 11 height 11
select select "0"
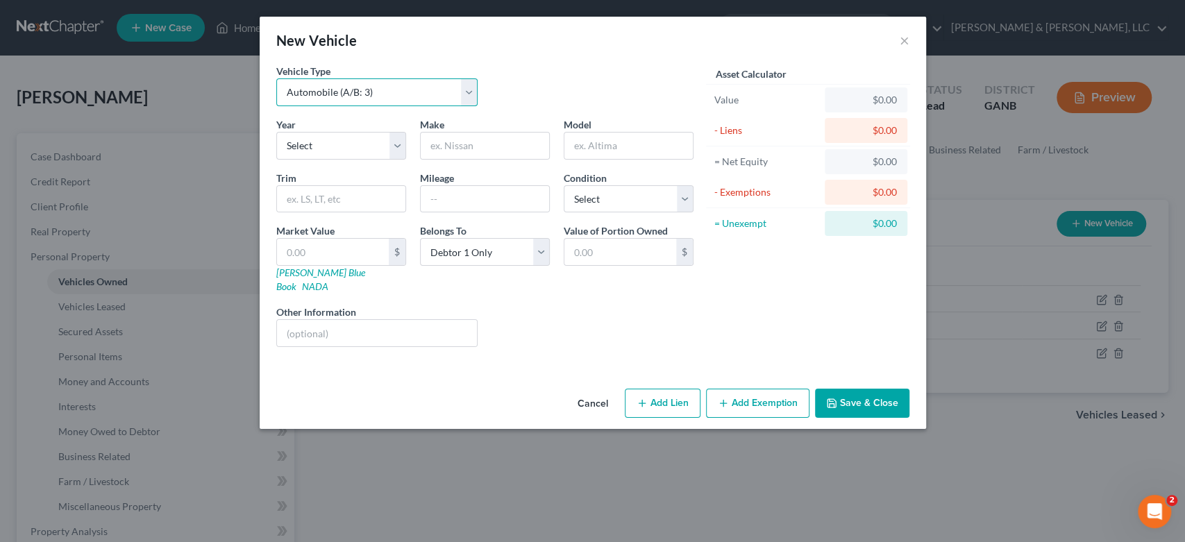
click at [466, 91] on select "Select Automobile (A/B: 3) Truck (A/B: 3) Trailer (A/B: 4) Watercraft (A/B: 4) …" at bounding box center [377, 92] width 202 height 28
select select "7"
click at [276, 78] on select "Select Automobile (A/B: 3) Truck (A/B: 3) Trailer (A/B: 4) Watercraft (A/B: 4) …" at bounding box center [377, 92] width 202 height 28
click at [399, 146] on select "Select 2026 2025 2024 2023 2022 2021 2020 2019 2018 2017 2016 2015 2014 2013 20…" at bounding box center [341, 146] width 130 height 28
click at [459, 139] on input "text" at bounding box center [485, 146] width 128 height 26
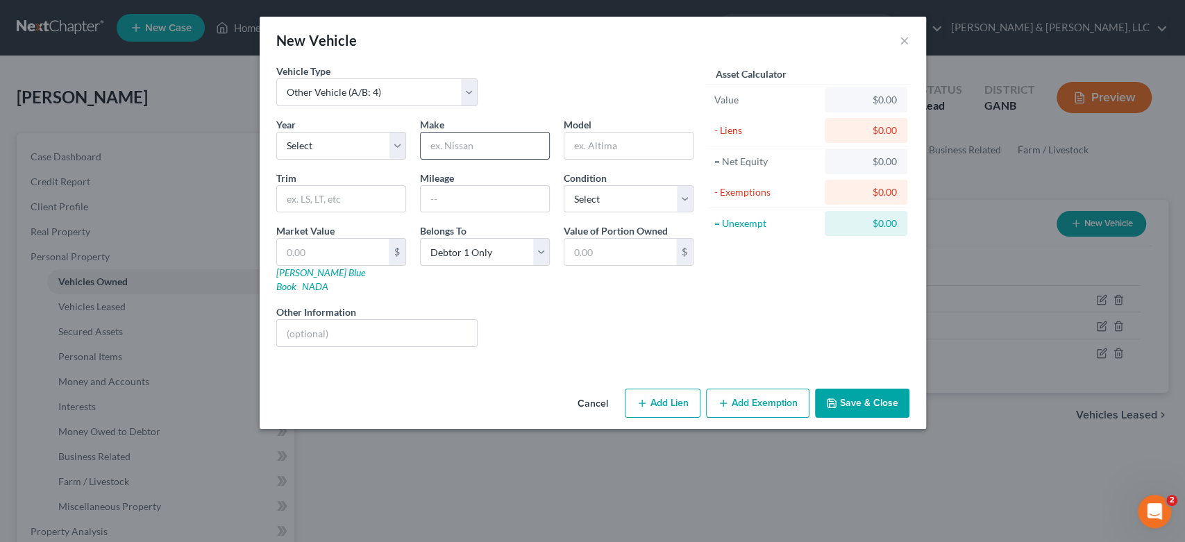
click at [464, 149] on input "text" at bounding box center [485, 146] width 128 height 26
type input "Yamaha"
type input "Motorcycle"
click at [872, 389] on button "Save & Close" at bounding box center [862, 403] width 94 height 29
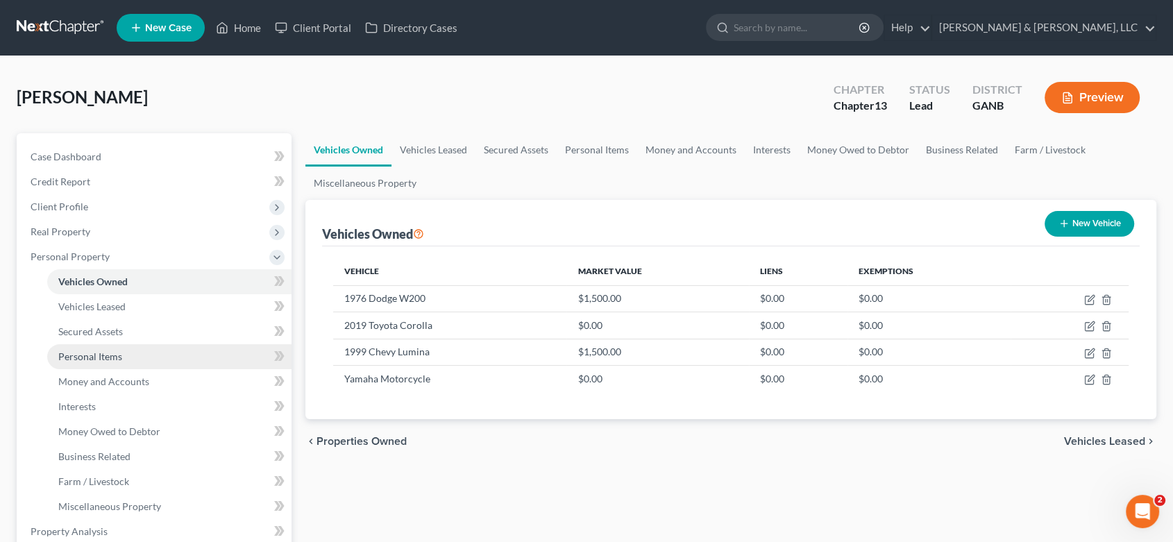
click at [126, 357] on link "Personal Items" at bounding box center [169, 356] width 244 height 25
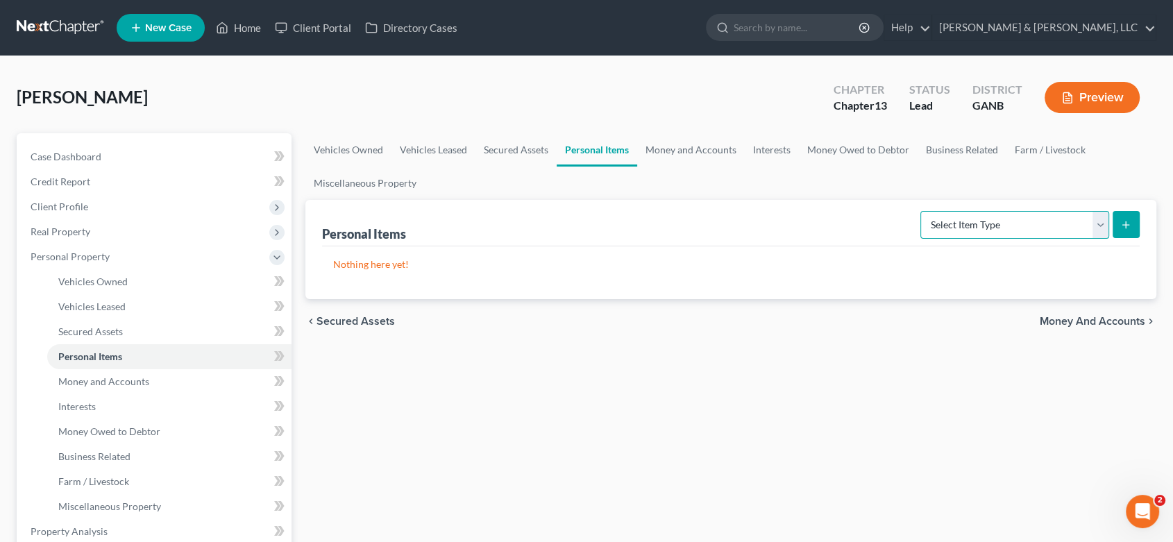
click at [1106, 220] on select "Select Item Type Clothing (A/B: 11) Collectibles Of Value (A/B: 8) Electronics …" at bounding box center [1014, 225] width 189 height 28
select select "clothing"
click at [922, 211] on select "Select Item Type Clothing (A/B: 11) Collectibles Of Value (A/B: 8) Electronics …" at bounding box center [1014, 225] width 189 height 28
click at [1126, 225] on line "submit" at bounding box center [1126, 225] width 6 height 0
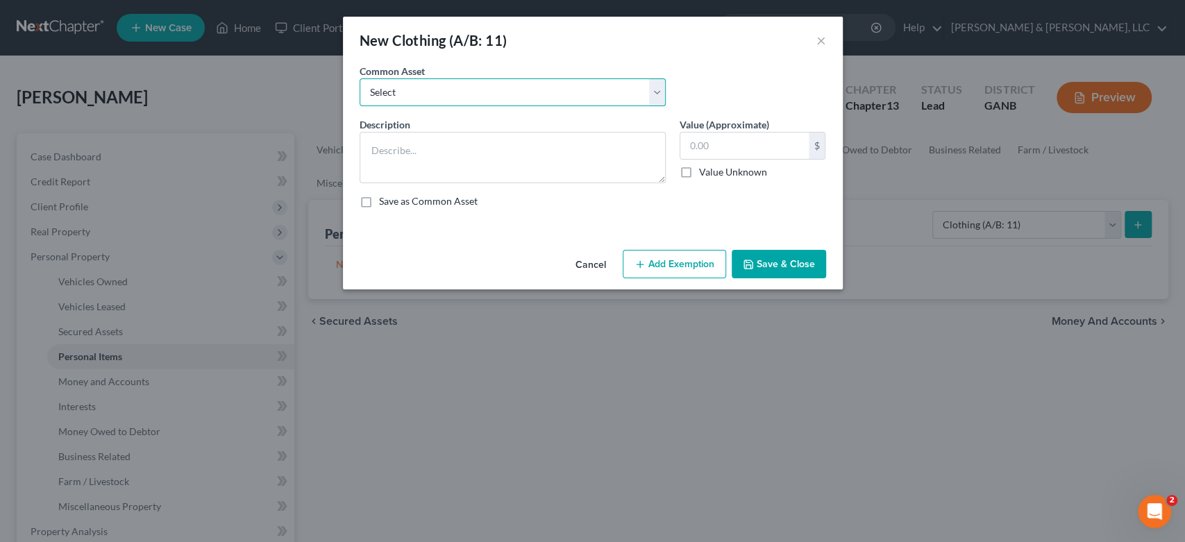
click at [652, 91] on select "Select Misc. Clothing & Apparel" at bounding box center [512, 92] width 306 height 28
select select "0"
click at [359, 78] on select "Select Misc. Clothing & Apparel" at bounding box center [512, 92] width 306 height 28
type textarea "Misc. Clothing & Apparel"
type input "100.00"
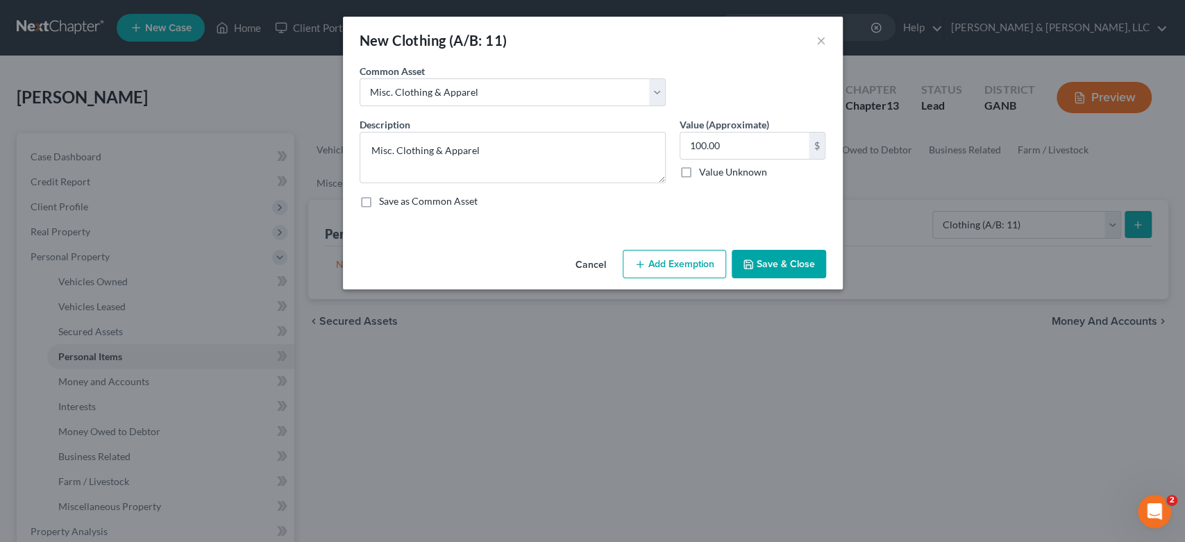
click at [768, 253] on button "Save & Close" at bounding box center [778, 264] width 94 height 29
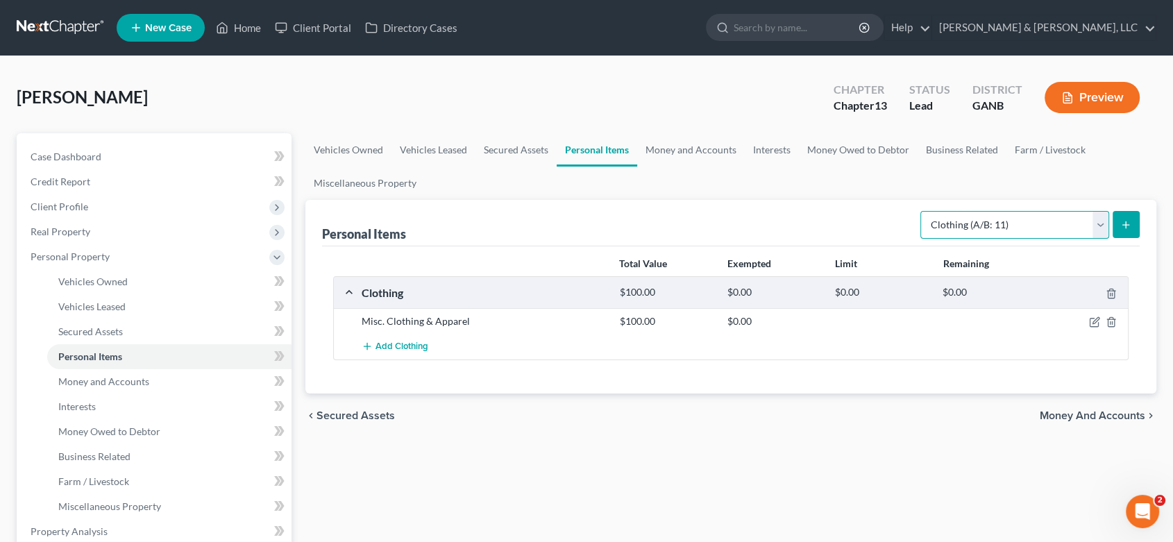
click at [1100, 223] on select "Select Item Type Clothing (A/B: 11) Collectibles Of Value (A/B: 8) Electronics …" at bounding box center [1014, 225] width 189 height 28
select select "electronics"
click at [922, 211] on select "Select Item Type Clothing (A/B: 11) Collectibles Of Value (A/B: 8) Electronics …" at bounding box center [1014, 225] width 189 height 28
click at [1112, 217] on button "submit" at bounding box center [1125, 224] width 27 height 27
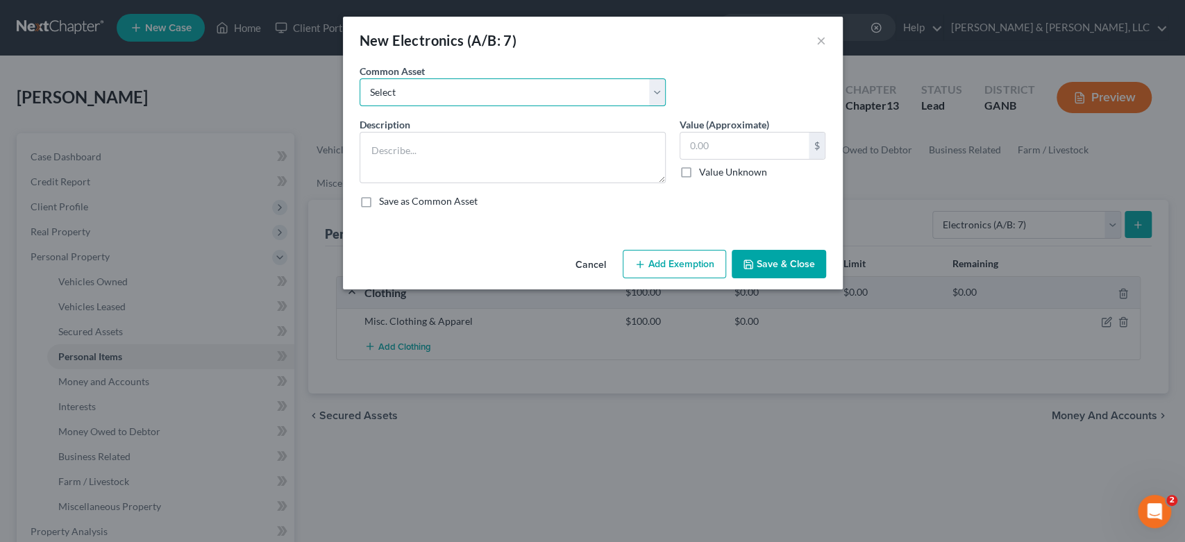
click at [658, 82] on select "Select Misc. Electronics" at bounding box center [512, 92] width 306 height 28
select select "0"
click at [359, 78] on select "Select Misc. Electronics" at bounding box center [512, 92] width 306 height 28
type textarea "Misc. Electronics"
type input "500.00"
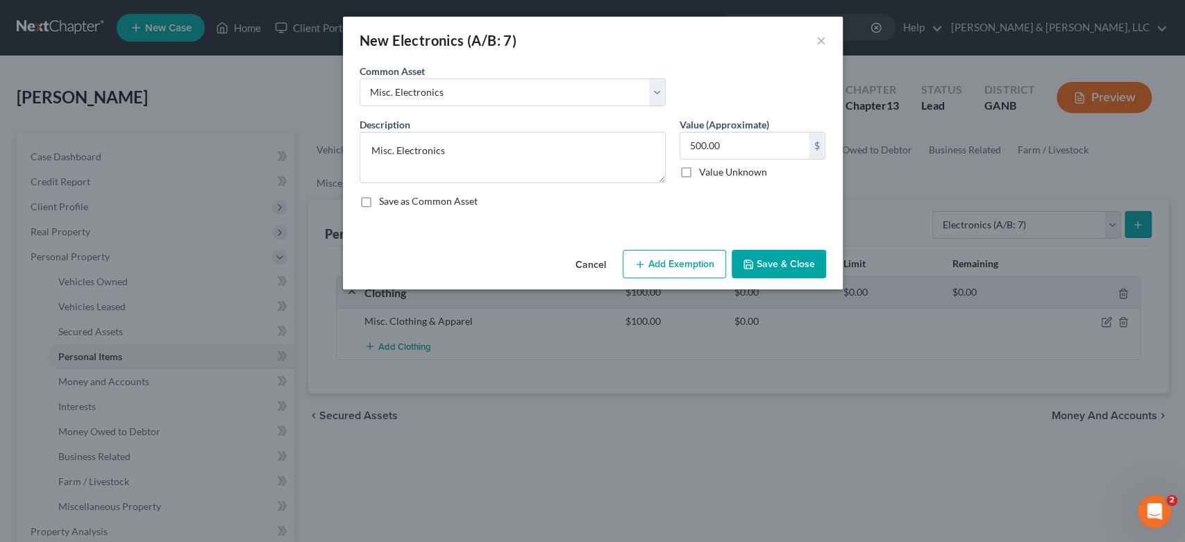
click at [793, 272] on button "Save & Close" at bounding box center [778, 264] width 94 height 29
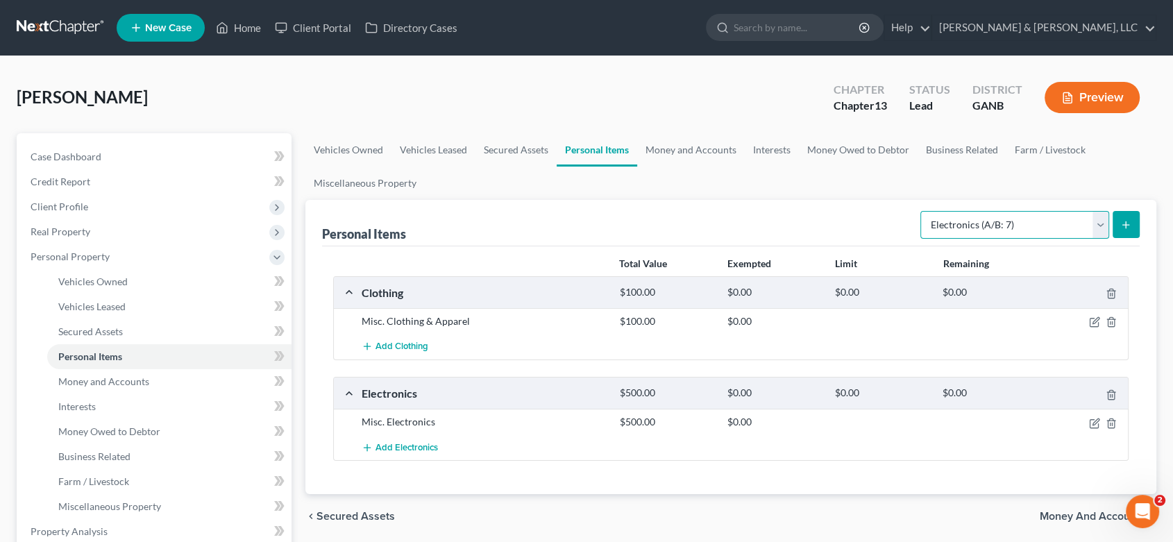
click at [1099, 217] on select "Select Item Type Clothing (A/B: 11) Collectibles Of Value (A/B: 8) Electronics …" at bounding box center [1014, 225] width 189 height 28
select select "household_goods"
click at [922, 211] on select "Select Item Type Clothing (A/B: 11) Collectibles Of Value (A/B: 8) Electronics …" at bounding box center [1014, 225] width 189 height 28
click at [1122, 226] on icon "submit" at bounding box center [1125, 224] width 11 height 11
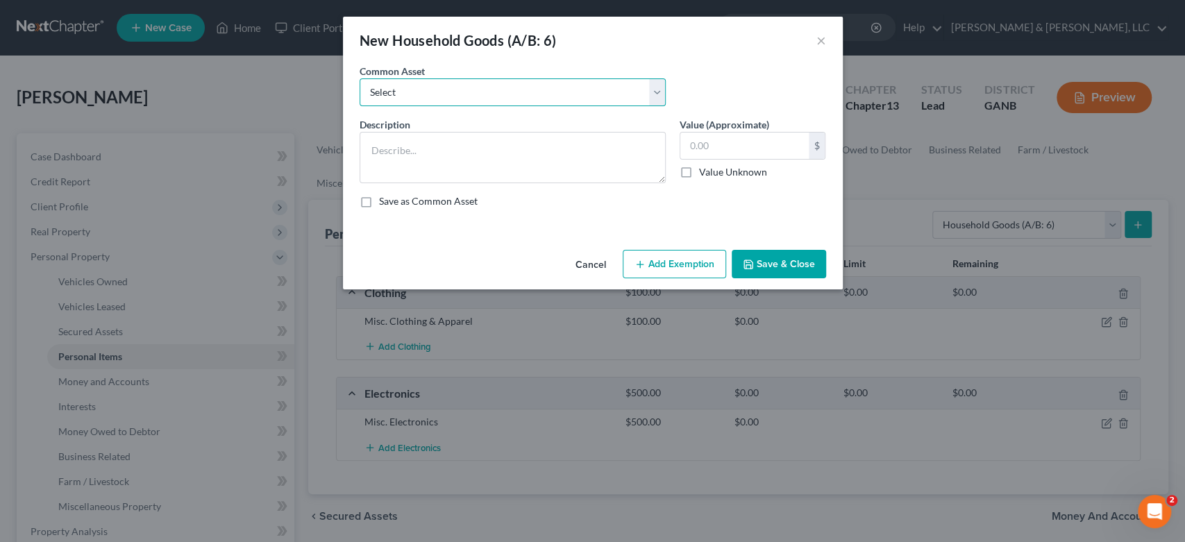
click at [658, 91] on select "Select Misc. Household Goods and Furniture" at bounding box center [512, 92] width 306 height 28
select select "0"
click at [359, 78] on select "Select Misc. Household Goods and Furniture" at bounding box center [512, 92] width 306 height 28
type textarea "Misc. Household Goods and Furniture"
type input "2,500.00"
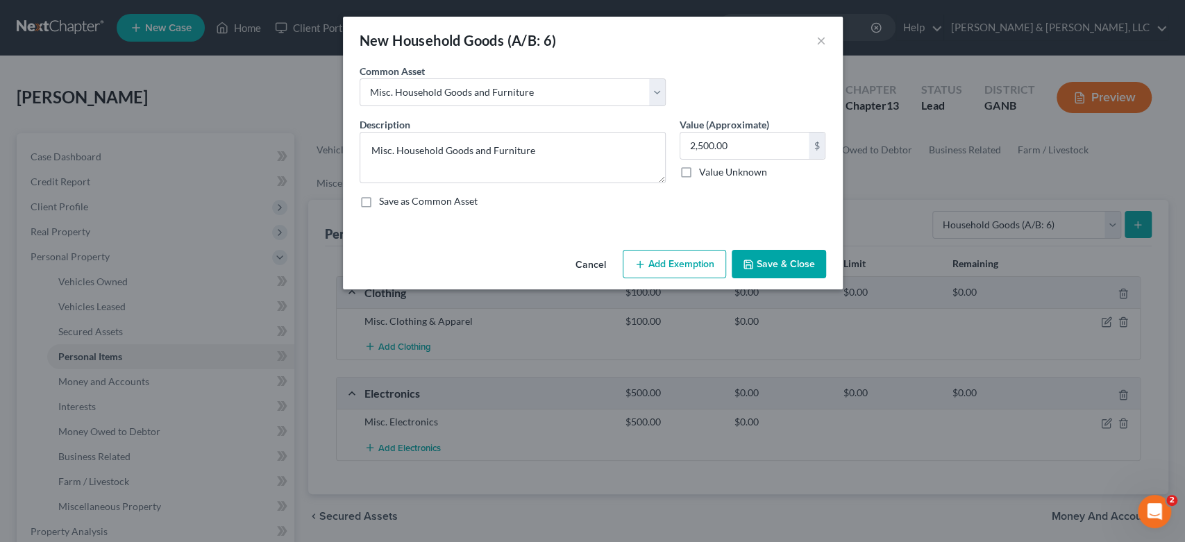
click at [768, 256] on button "Save & Close" at bounding box center [778, 264] width 94 height 29
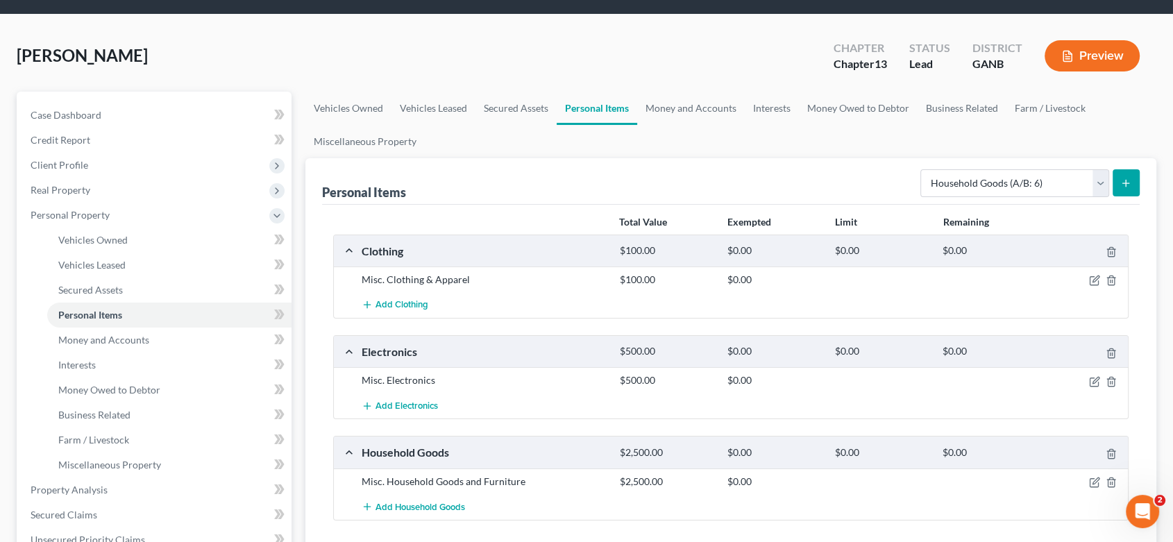
scroll to position [154, 0]
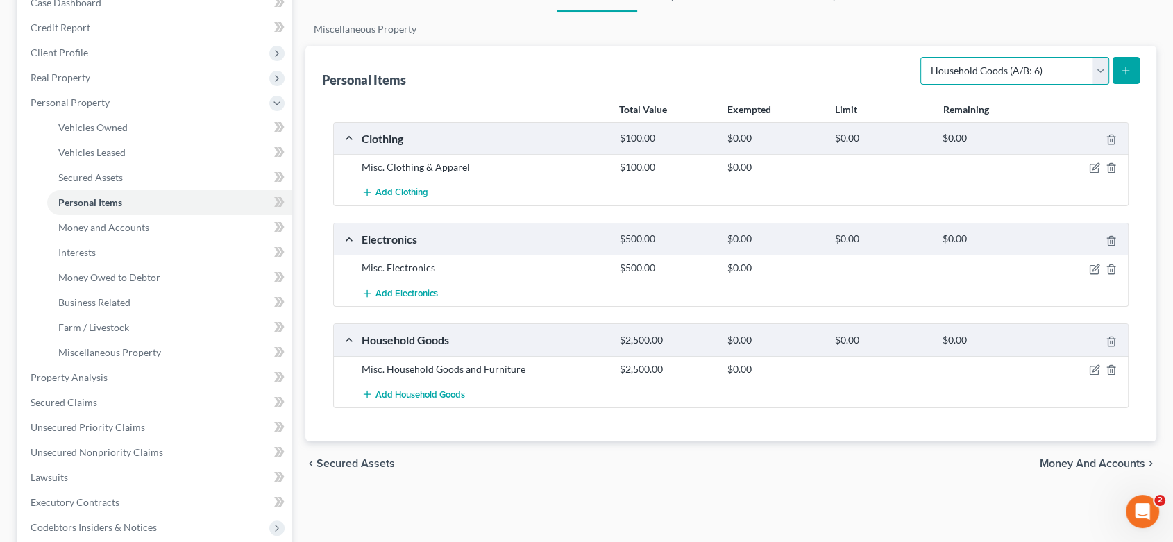
click at [1098, 67] on select "Select Item Type Clothing (A/B: 11) Collectibles Of Value (A/B: 8) Electronics …" at bounding box center [1014, 71] width 189 height 28
select select "jewelry"
click at [922, 57] on select "Select Item Type Clothing (A/B: 11) Collectibles Of Value (A/B: 8) Electronics …" at bounding box center [1014, 71] width 189 height 28
click at [1125, 71] on icon "submit" at bounding box center [1125, 70] width 11 height 11
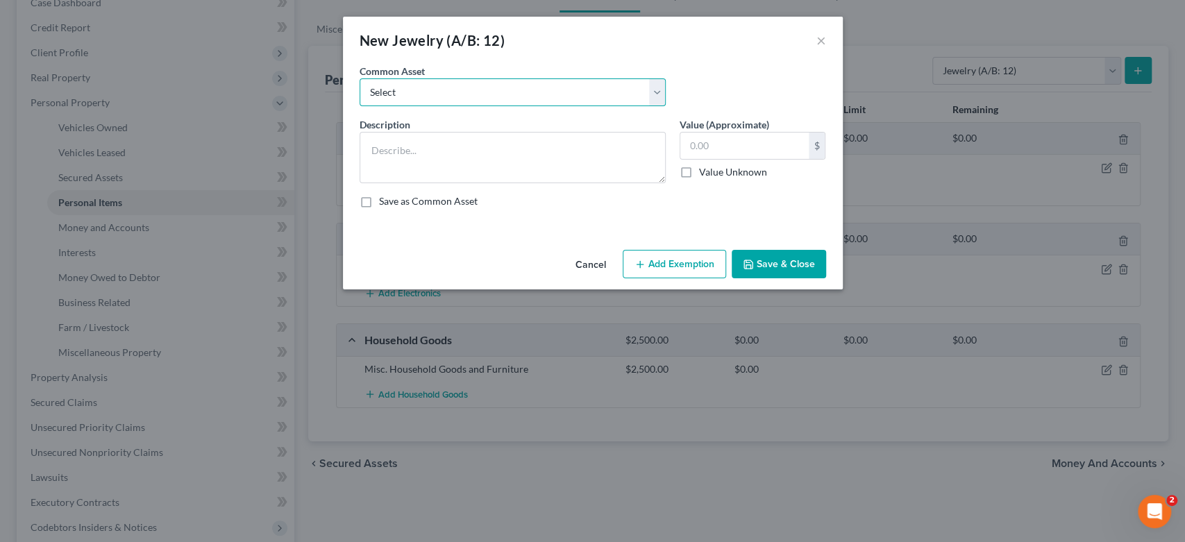
click at [660, 90] on select "Select Misc Jewelry" at bounding box center [512, 92] width 306 height 28
select select "0"
click at [359, 78] on select "Select Misc Jewelry" at bounding box center [512, 92] width 306 height 28
type textarea "Misc Jewelry"
type input "500.00"
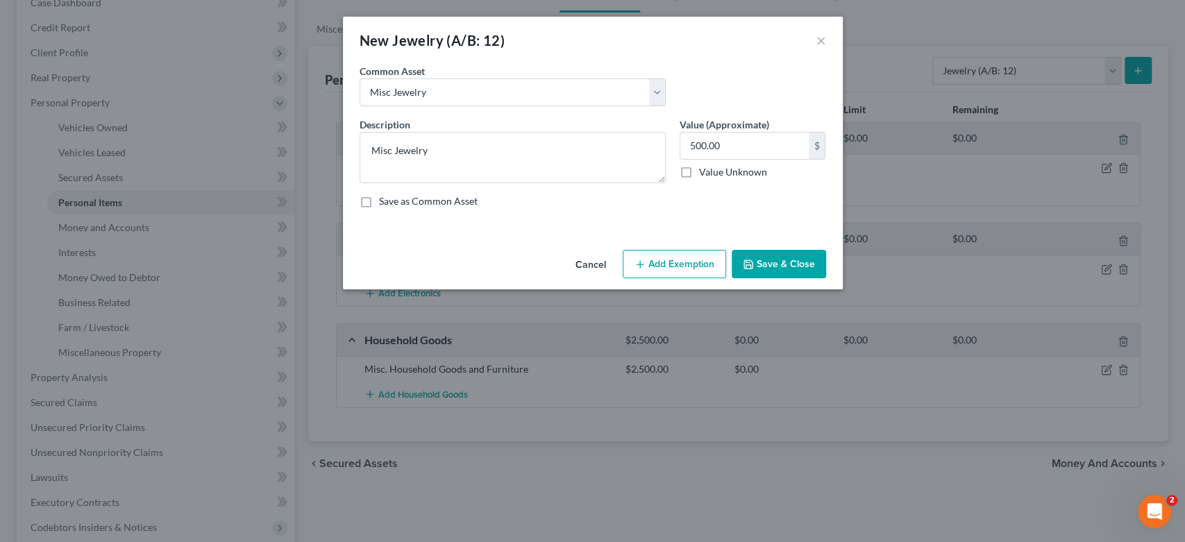
click at [784, 274] on button "Save & Close" at bounding box center [778, 264] width 94 height 29
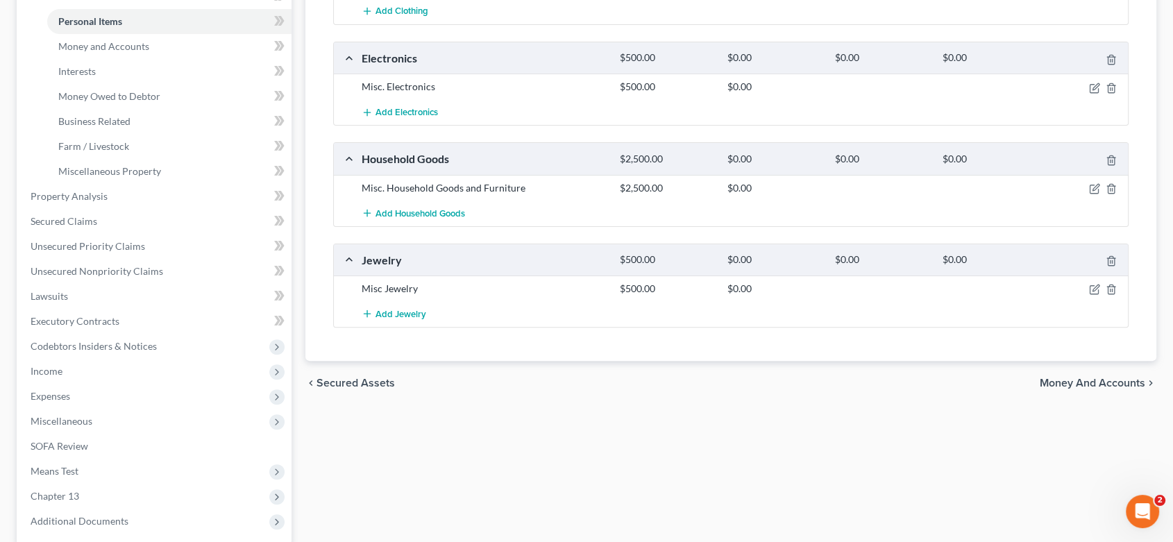
scroll to position [308, 0]
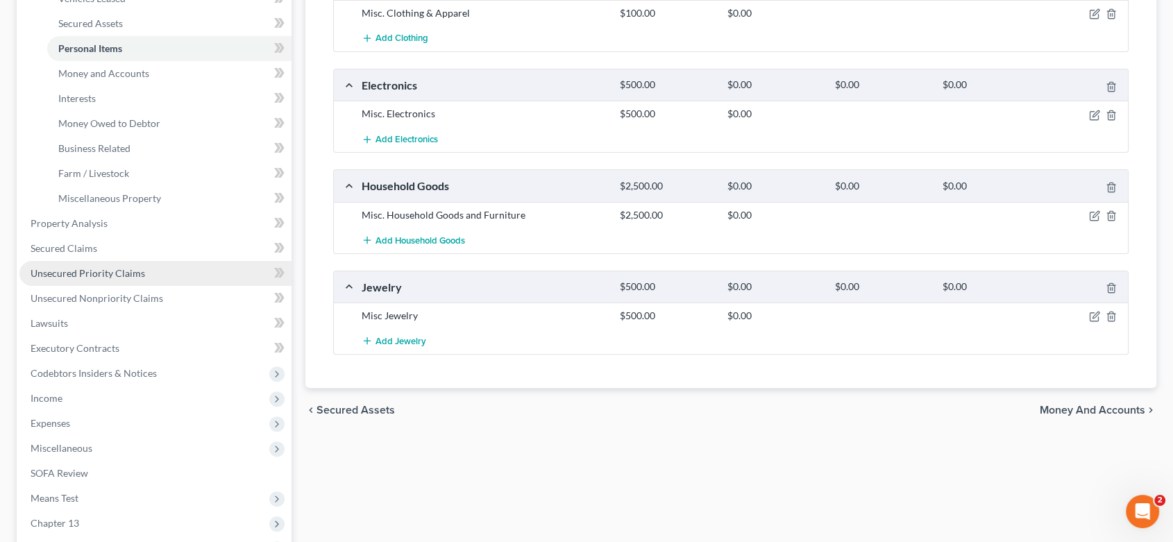
drag, startPoint x: 198, startPoint y: 135, endPoint x: 115, endPoint y: 275, distance: 162.7
click at [115, 275] on span "Unsecured Priority Claims" at bounding box center [88, 273] width 115 height 12
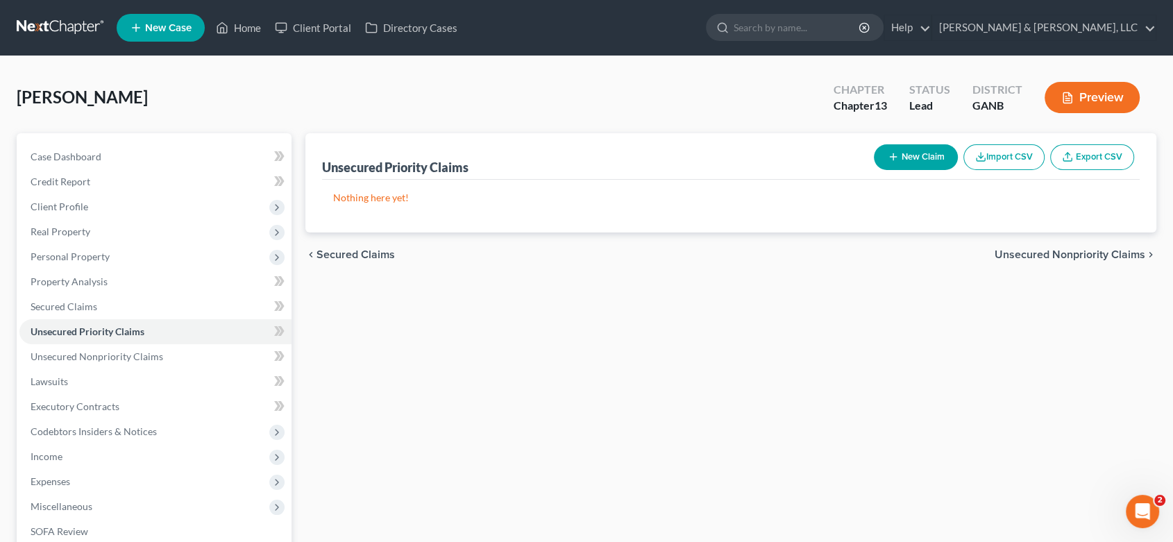
click at [929, 153] on button "New Claim" at bounding box center [916, 157] width 84 height 26
select select "0"
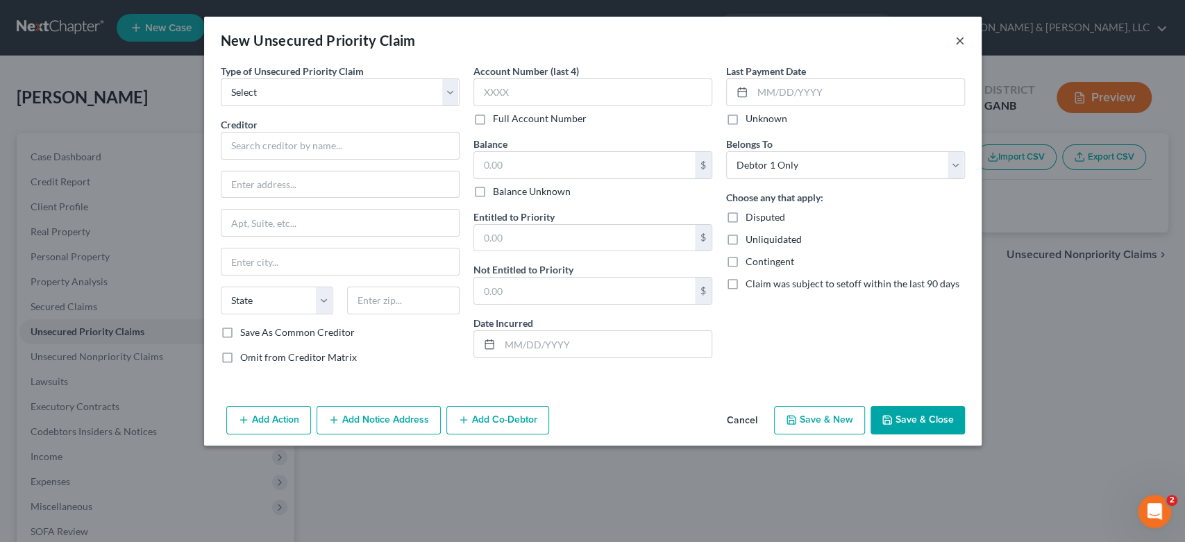
click at [960, 37] on button "×" at bounding box center [960, 40] width 10 height 17
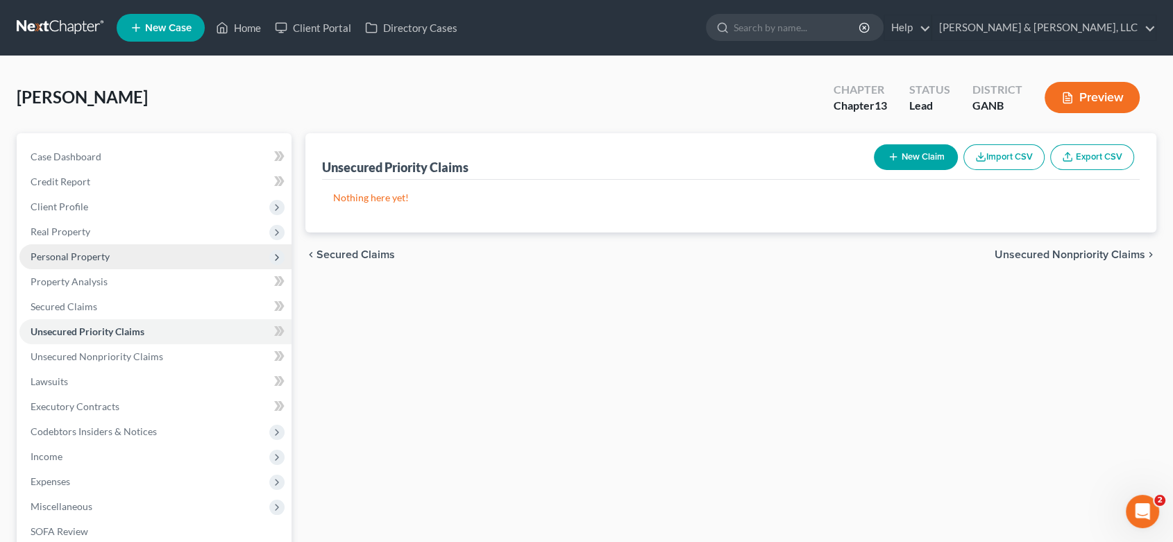
click at [83, 253] on span "Personal Property" at bounding box center [70, 257] width 79 height 12
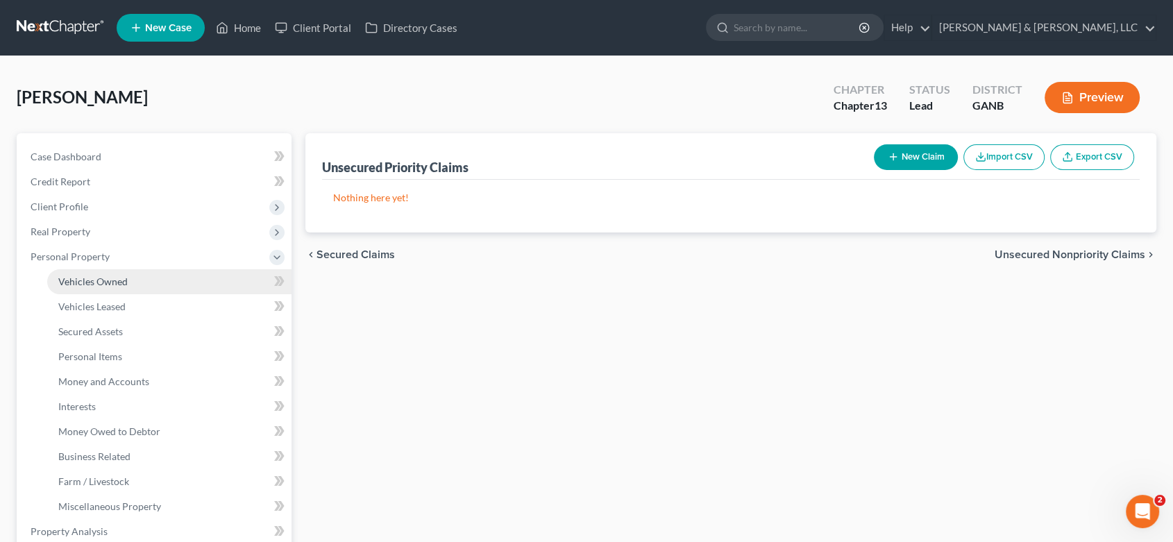
click at [114, 282] on span "Vehicles Owned" at bounding box center [92, 282] width 69 height 12
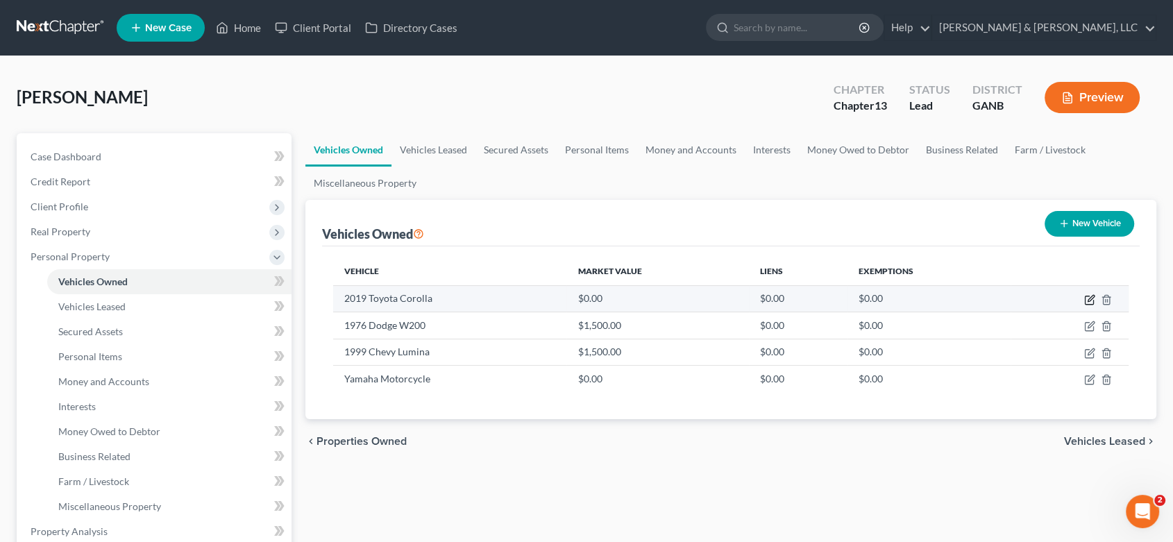
click at [1091, 294] on icon "button" at bounding box center [1089, 299] width 11 height 11
select select "0"
select select "7"
select select "2"
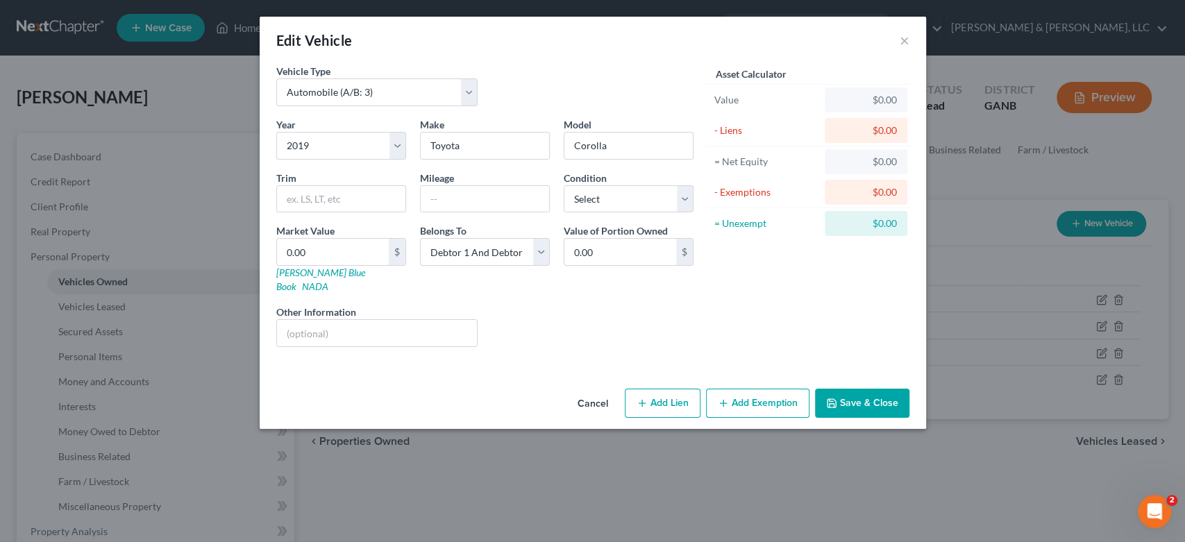
click at [679, 392] on button "Add Lien" at bounding box center [663, 403] width 76 height 29
select select "2"
select select "0"
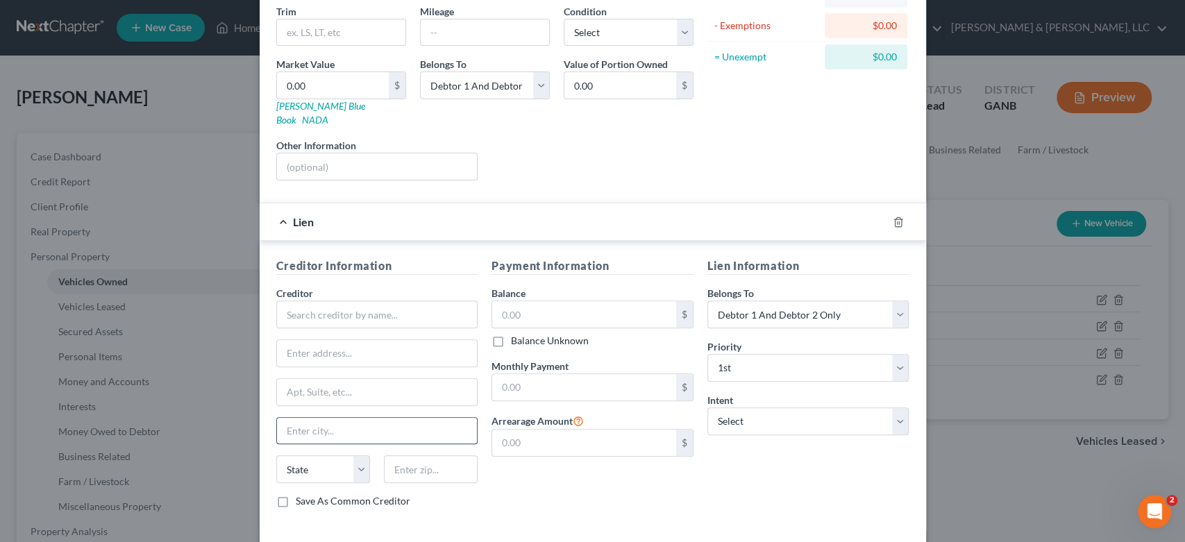
scroll to position [215, 0]
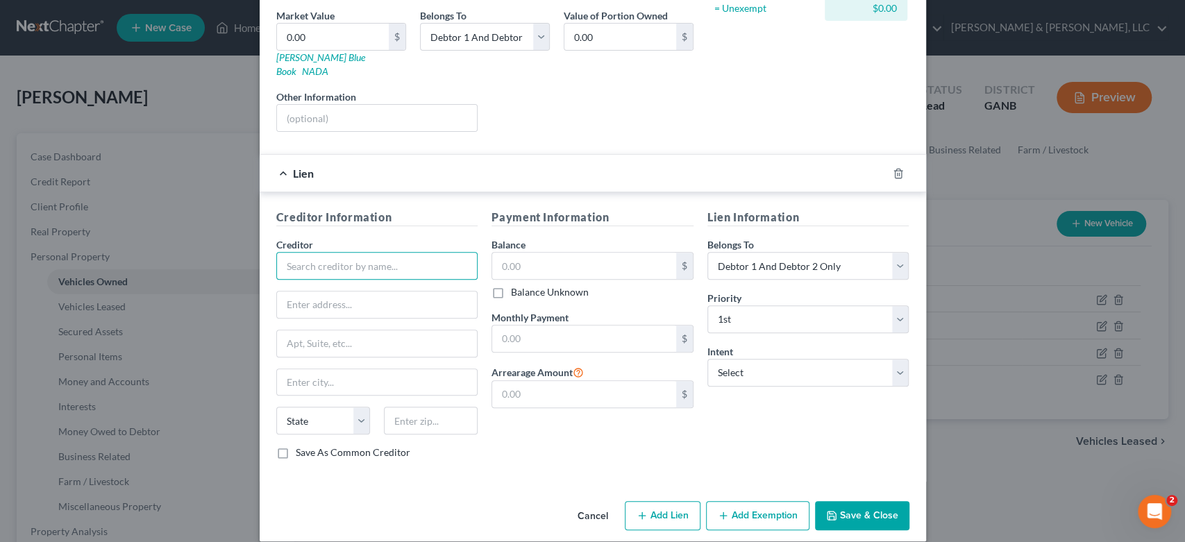
click at [315, 252] on input "text" at bounding box center [377, 266] width 202 height 28
type input "SE Toyota Finance"
type input "P.O. Box 8500"
click at [305, 369] on input "text" at bounding box center [377, 382] width 201 height 26
type input "[GEOGRAPHIC_DATA]"
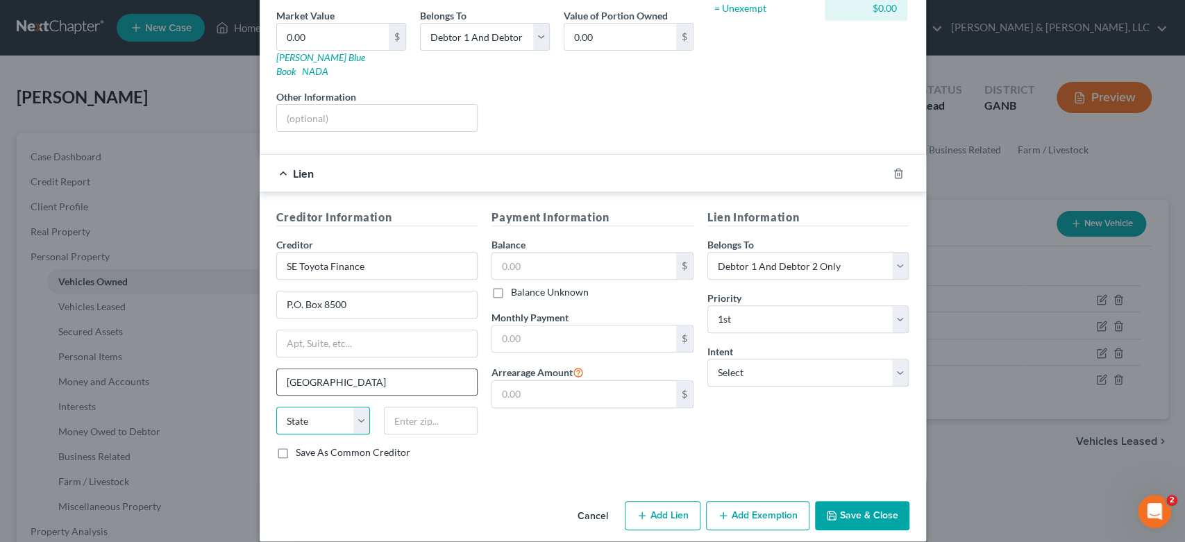
select select "39"
click at [894, 359] on select "Select Surrender Redeem Reaffirm Avoid Other" at bounding box center [808, 373] width 202 height 28
select select "2"
click at [707, 359] on select "Select Surrender Redeem Reaffirm Avoid Other" at bounding box center [808, 373] width 202 height 28
click at [859, 504] on button "Save & Close" at bounding box center [862, 515] width 94 height 29
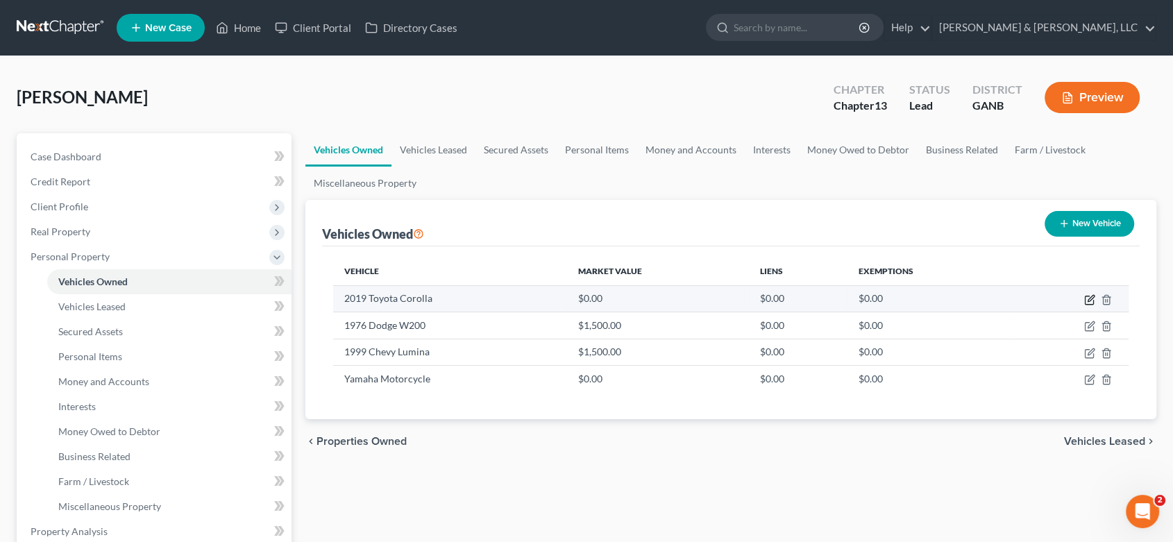
click at [1085, 296] on icon "button" at bounding box center [1089, 299] width 11 height 11
select select "0"
select select "7"
select select "2"
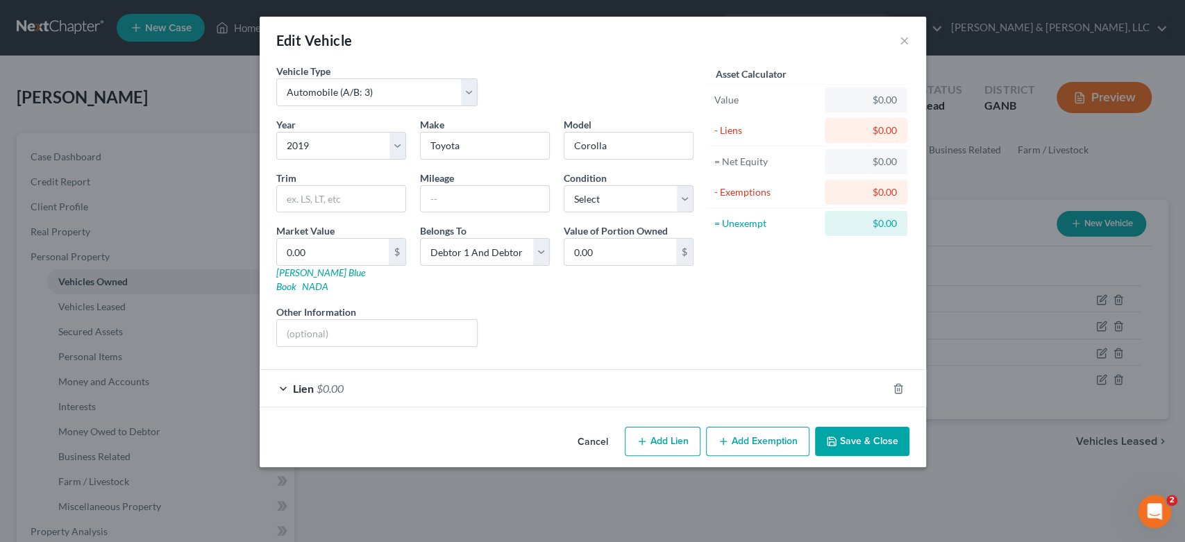
click at [666, 427] on button "Add Lien" at bounding box center [663, 441] width 76 height 29
select select "2"
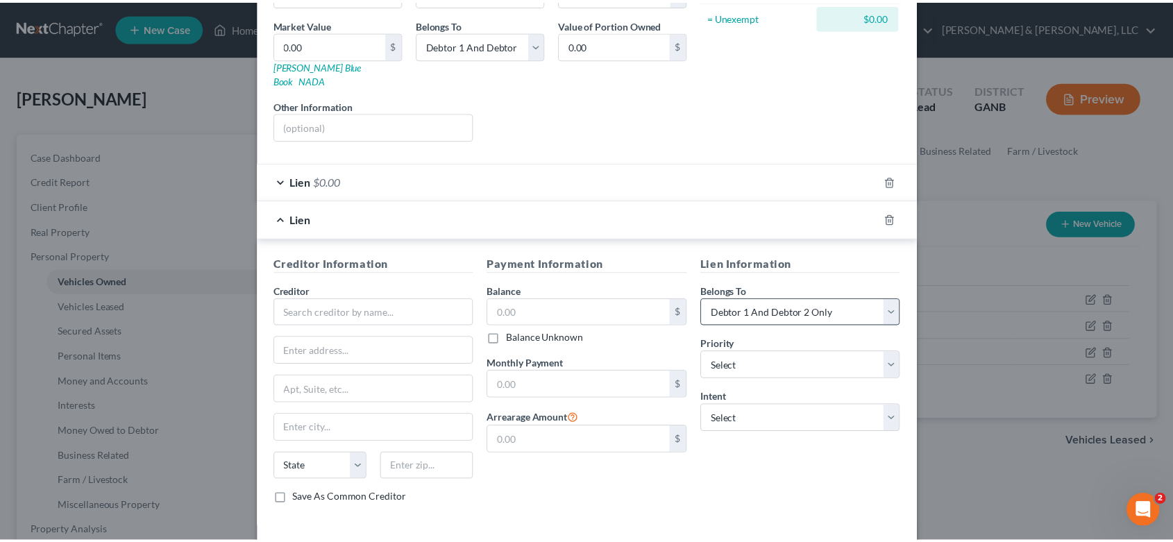
scroll to position [231, 0]
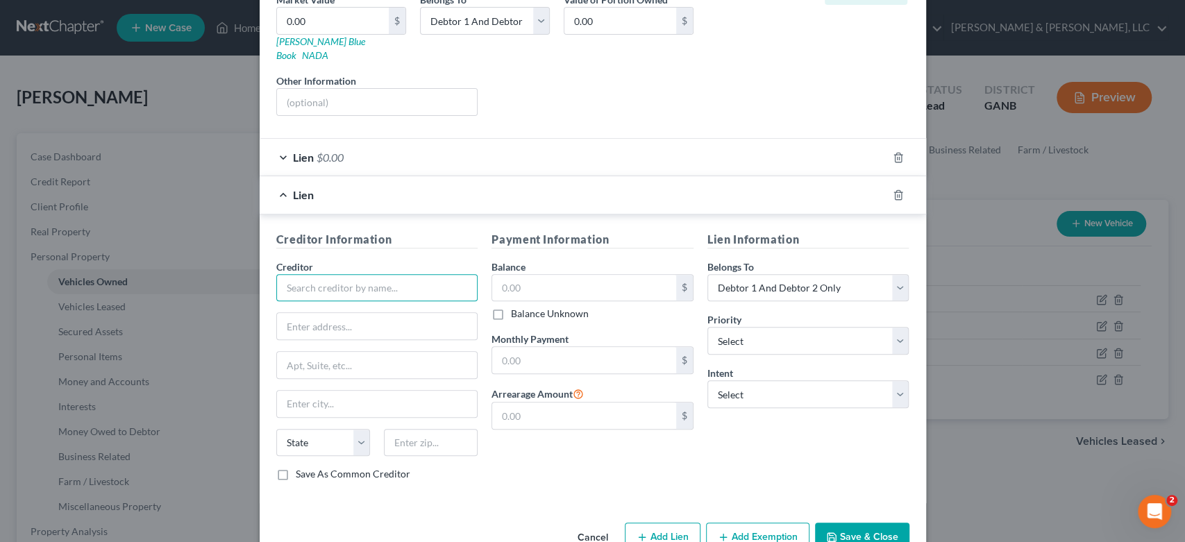
click at [325, 280] on input "text" at bounding box center [377, 288] width 202 height 28
type input "S E Toyota Finance"
click at [303, 313] on input "P.O. /box 8500" at bounding box center [377, 326] width 201 height 26
drag, startPoint x: 305, startPoint y: 317, endPoint x: 305, endPoint y: 310, distance: 7.6
click at [305, 314] on input "P.O. /box 8500" at bounding box center [377, 326] width 201 height 26
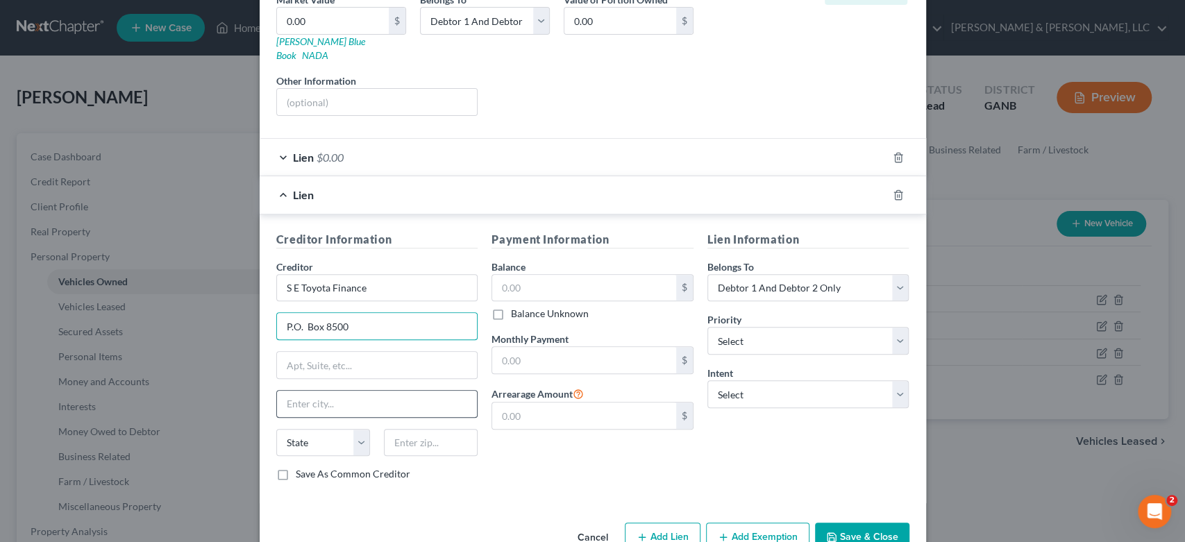
type input "P.O. Box 8500"
click at [300, 398] on input "text" at bounding box center [377, 404] width 201 height 26
type input "[GEOGRAPHIC_DATA]"
select select "39"
click at [566, 275] on input "text" at bounding box center [584, 288] width 184 height 26
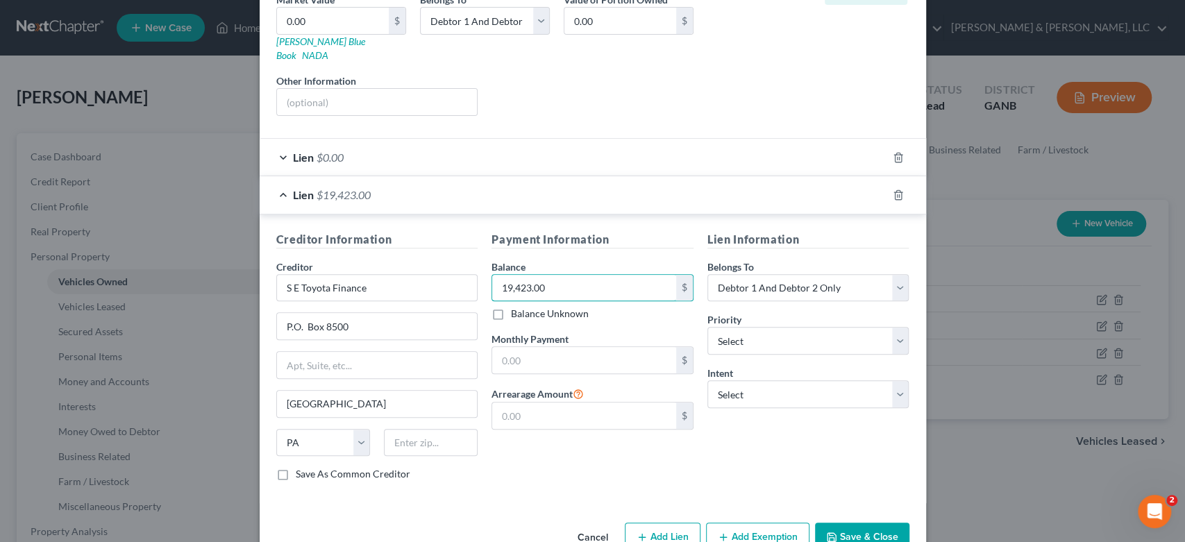
type input "19,423.00"
click at [905, 323] on div "Lien Information Belongs To * Select Debtor 1 Only Debtor 2 Only Debtor 1 And D…" at bounding box center [808, 362] width 216 height 262
click at [895, 327] on select "Select 1st 2nd 3rd 4th 5th 6th 7th 8th 9th 10th 11th 12th 13th 14th 15th 16th 1…" at bounding box center [808, 341] width 202 height 28
select select "0"
click at [707, 327] on select "Select 1st 2nd 3rd 4th 5th 6th 7th 8th 9th 10th 11th 12th 13th 14th 15th 16th 1…" at bounding box center [808, 341] width 202 height 28
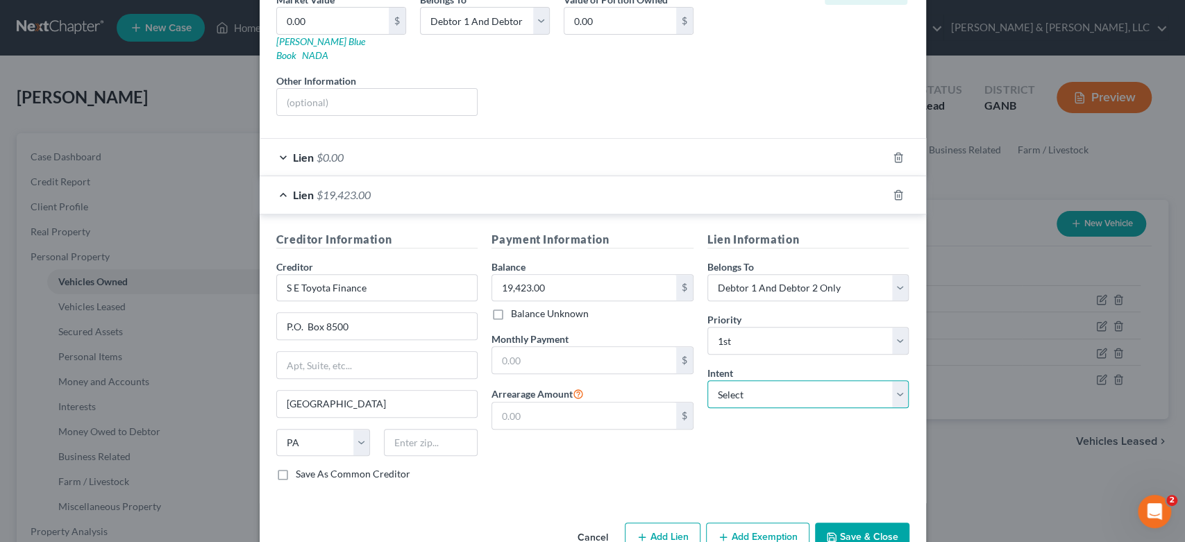
click at [893, 380] on select "Select Surrender Redeem Reaffirm Avoid Other" at bounding box center [808, 394] width 202 height 28
select select "2"
click at [707, 380] on select "Select Surrender Redeem Reaffirm Avoid Other" at bounding box center [808, 394] width 202 height 28
click at [855, 523] on button "Save & Close" at bounding box center [862, 537] width 94 height 29
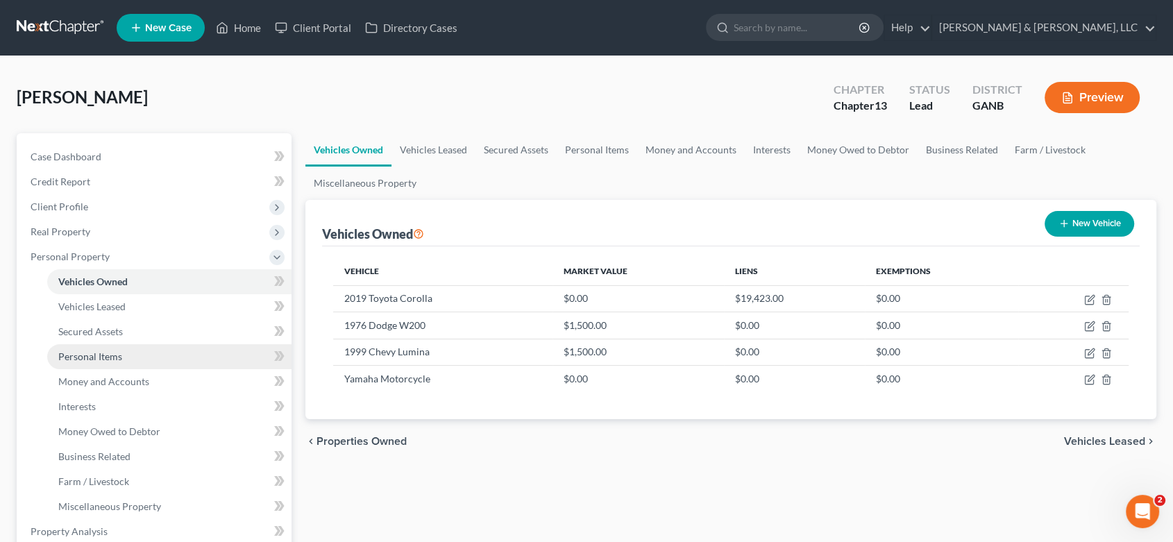
click at [117, 355] on span "Personal Items" at bounding box center [90, 356] width 64 height 12
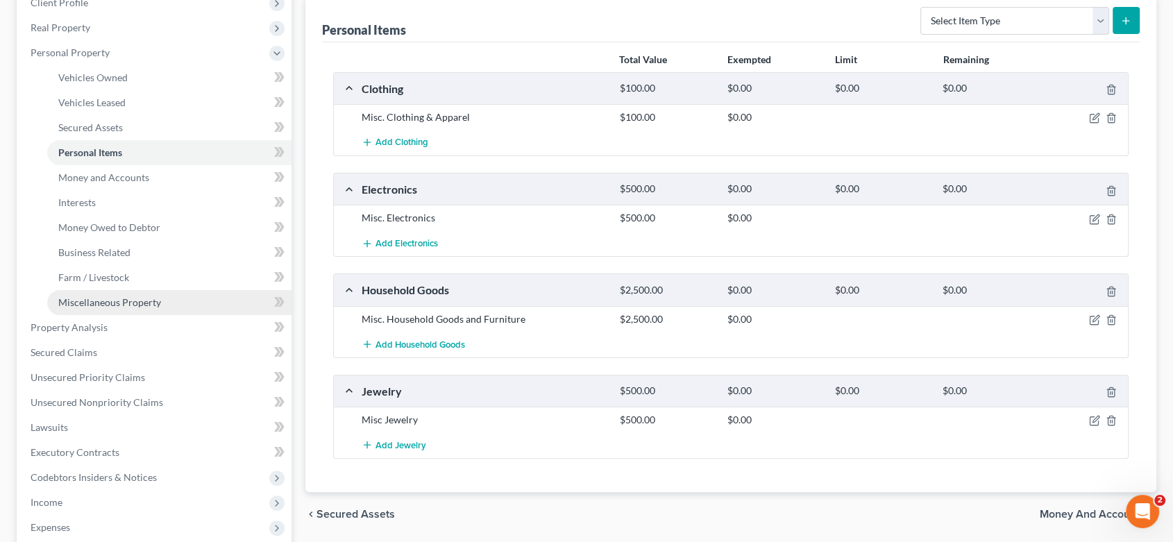
scroll to position [231, 0]
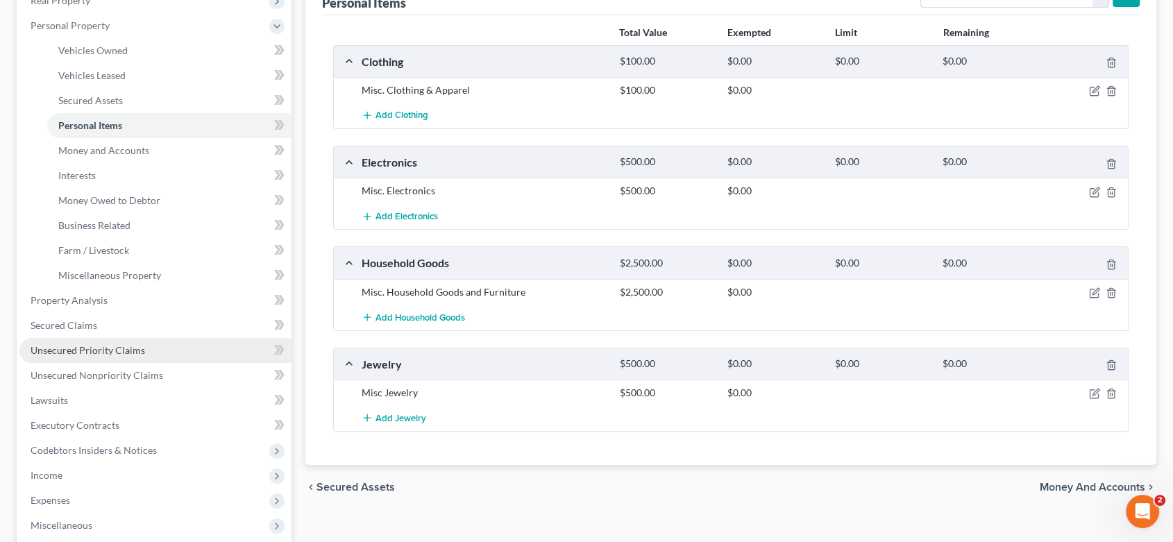
click at [105, 346] on span "Unsecured Priority Claims" at bounding box center [88, 350] width 115 height 12
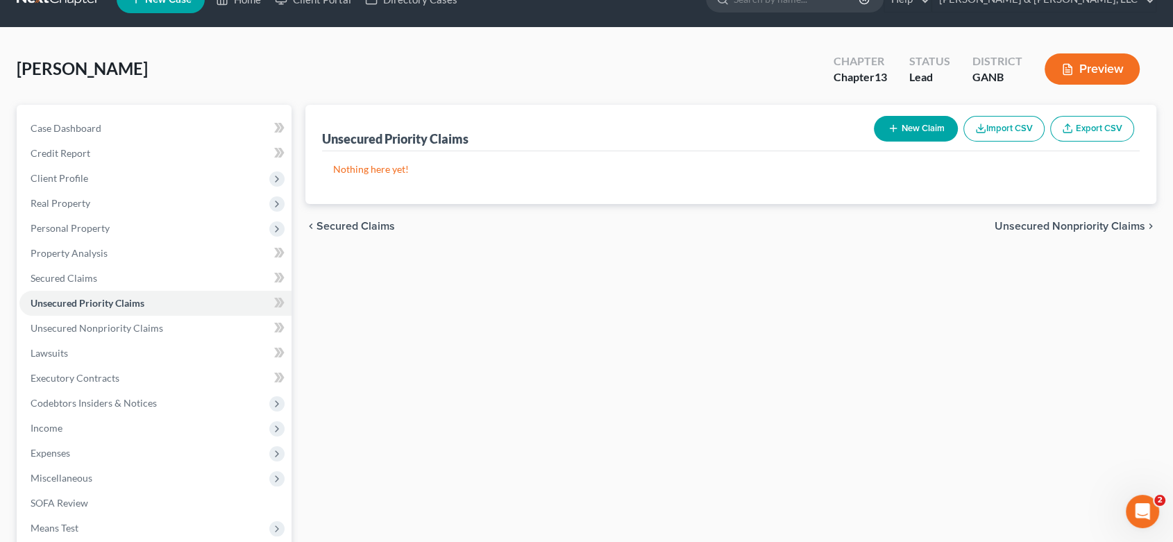
click at [105, 346] on ul "Case Dashboard Payments Invoices Payments Payments Credit Report Client Profile" at bounding box center [155, 353] width 272 height 475
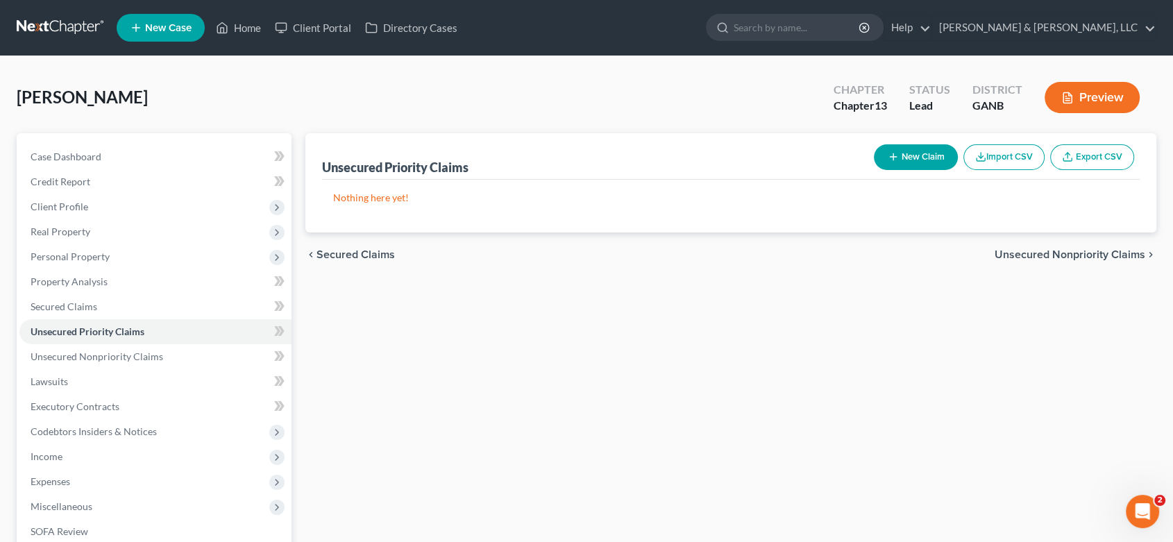
click at [930, 152] on button "New Claim" at bounding box center [916, 157] width 84 height 26
select select "0"
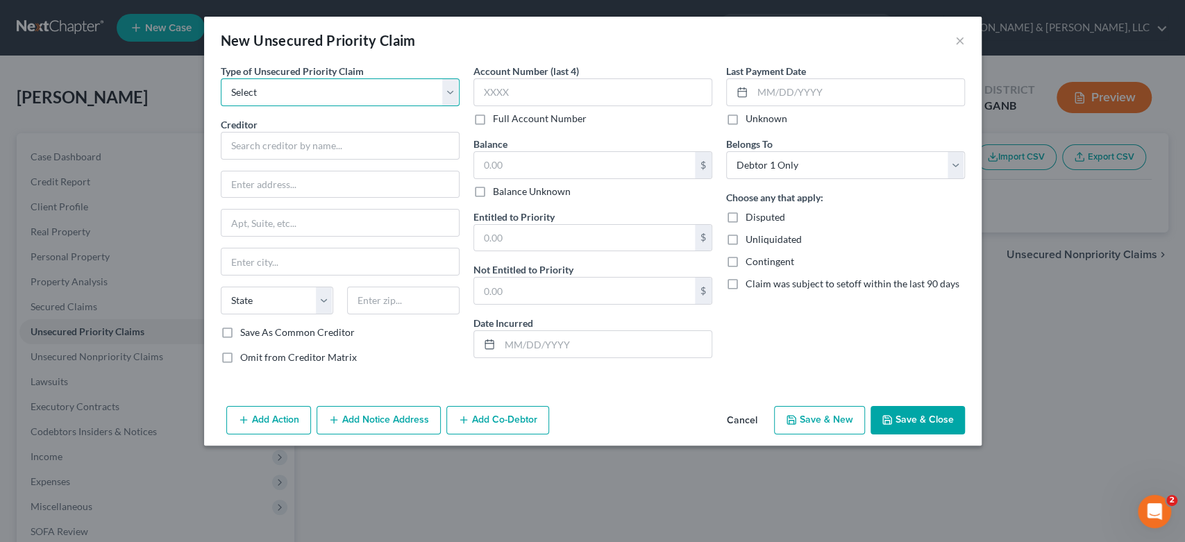
click at [448, 90] on select "Select Taxes & Other Government Units Domestic Support Obligations Extensions o…" at bounding box center [340, 92] width 239 height 28
select select "0"
click at [221, 78] on select "Select Taxes & Other Government Units Domestic Support Obligations Extensions o…" at bounding box center [340, 92] width 239 height 28
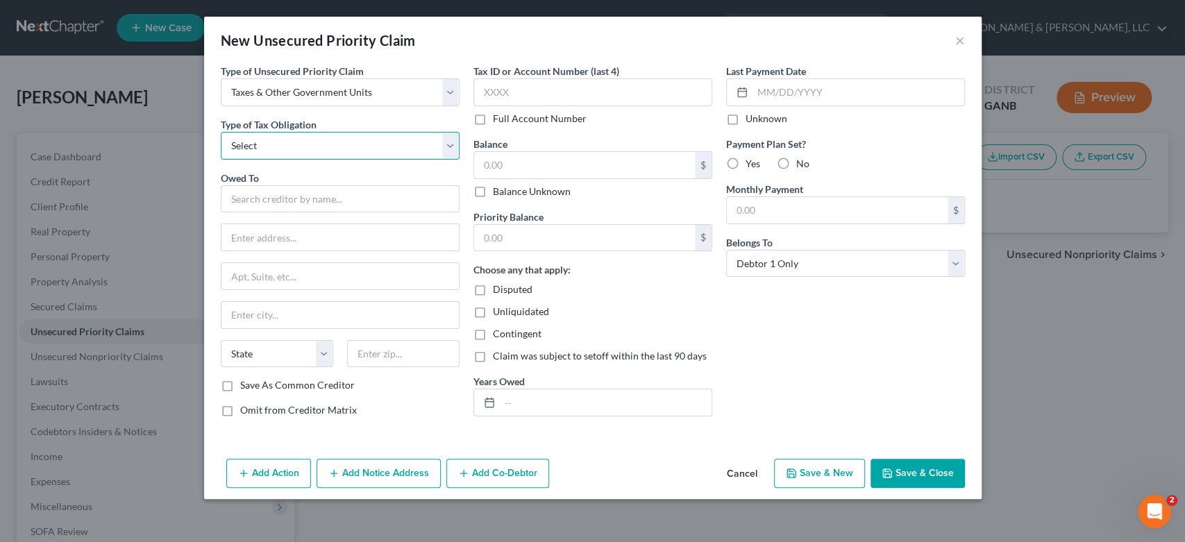
click at [445, 142] on select "Select Federal City State Franchise Tax Board Other" at bounding box center [340, 146] width 239 height 28
select select "0"
click at [221, 132] on select "Select Federal City State Franchise Tax Board Other" at bounding box center [340, 146] width 239 height 28
click at [250, 205] on input "text" at bounding box center [340, 199] width 239 height 28
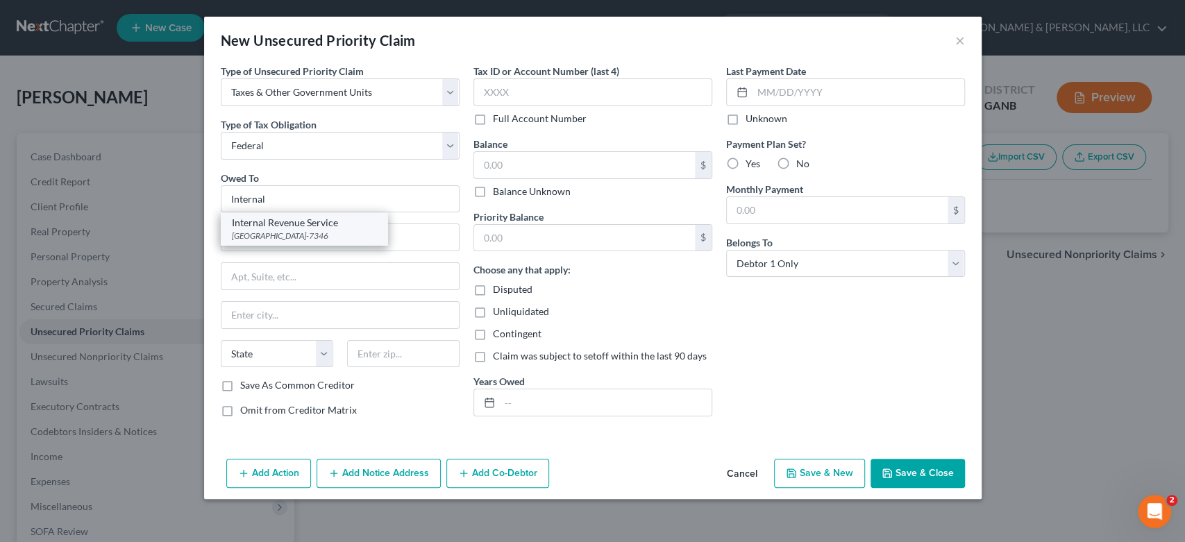
click at [346, 232] on div "[GEOGRAPHIC_DATA]-7346" at bounding box center [304, 236] width 144 height 12
type input "Internal Revenue Service"
type input "PO Box 7346"
type input "[GEOGRAPHIC_DATA]"
select select "39"
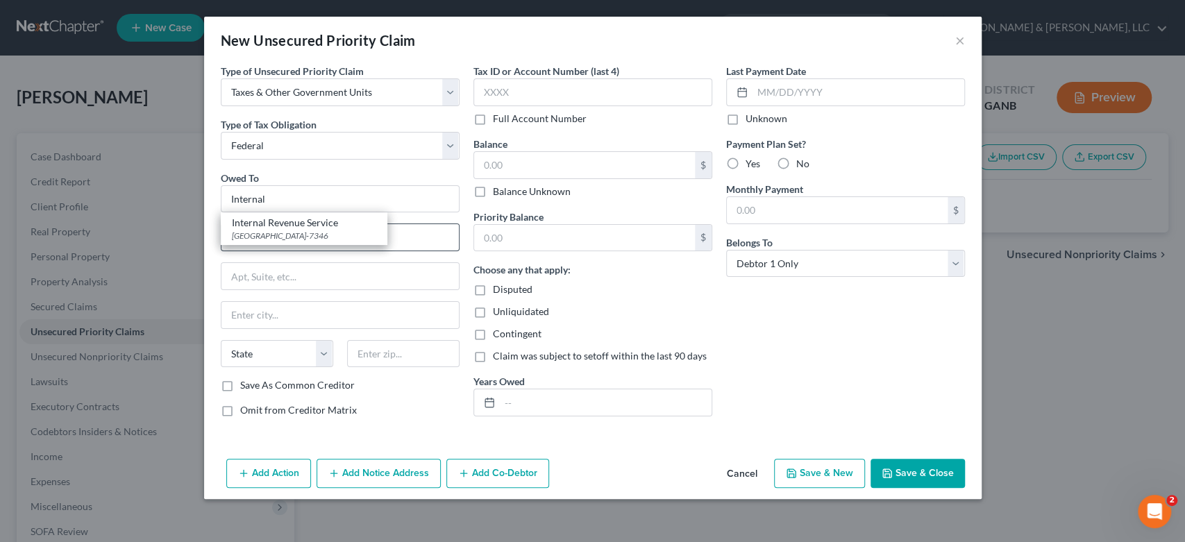
type input "19101-7346"
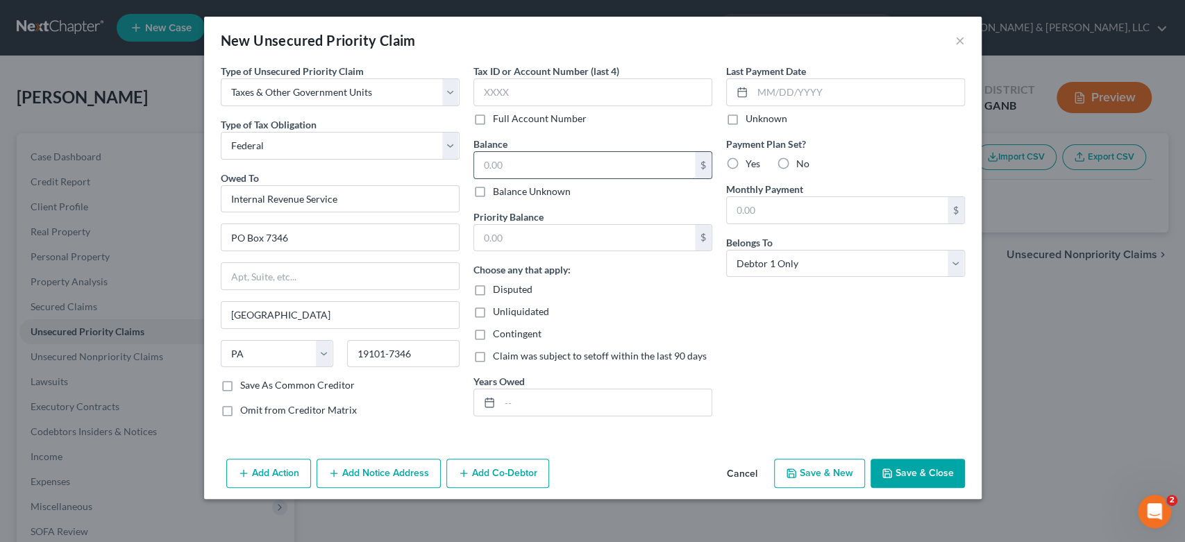
click at [552, 159] on input "text" at bounding box center [584, 165] width 221 height 26
type input "0.00"
click at [536, 236] on input "text" at bounding box center [584, 238] width 221 height 26
type input "0.00"
click at [817, 468] on button "Save & New" at bounding box center [819, 473] width 91 height 29
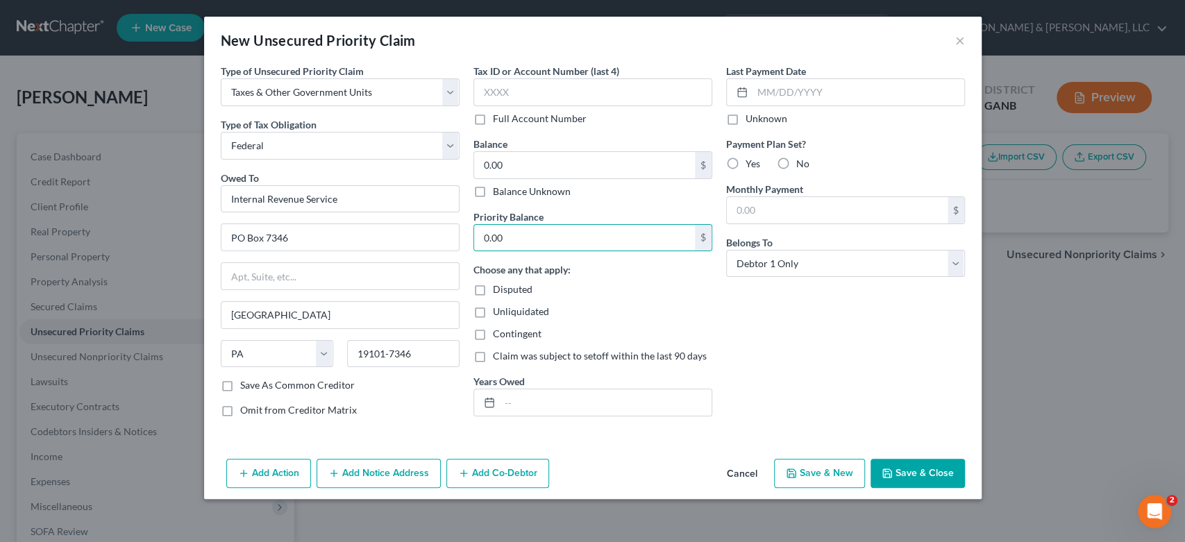
select select "0"
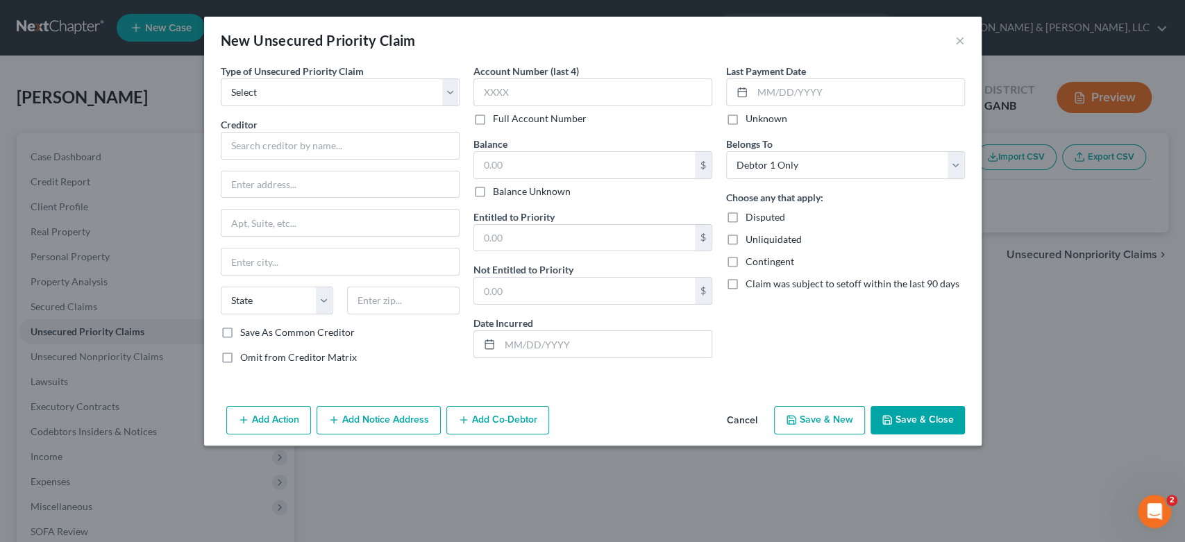
type input "0"
type input "0.00"
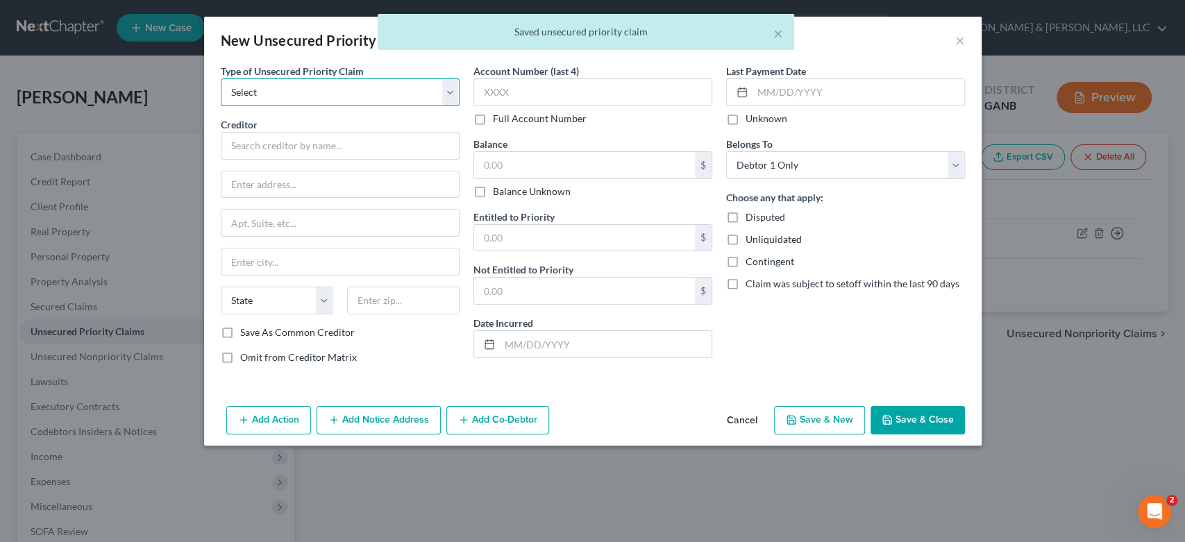
click at [451, 86] on select "Select Taxes & Other Government Units Domestic Support Obligations Extensions o…" at bounding box center [340, 92] width 239 height 28
select select "0"
click at [221, 78] on select "Select Taxes & Other Government Units Domestic Support Obligations Extensions o…" at bounding box center [340, 92] width 239 height 28
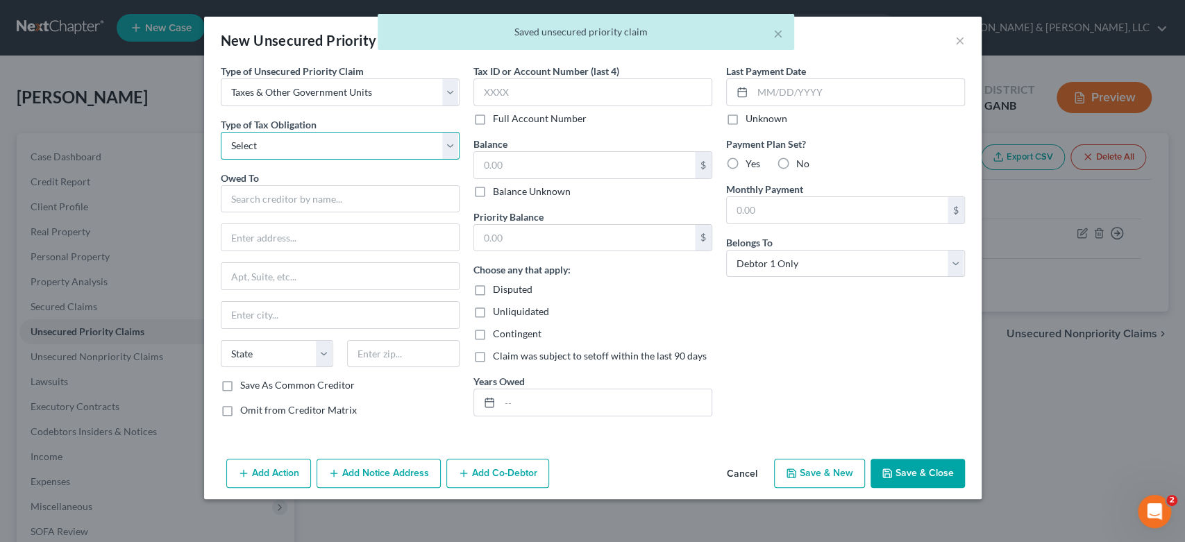
click at [448, 148] on select "Select Federal City State Franchise Tax Board Other" at bounding box center [340, 146] width 239 height 28
select select "2"
click at [221, 132] on select "Select Federal City State Franchise Tax Board Other" at bounding box center [340, 146] width 239 height 28
drag, startPoint x: 255, startPoint y: 201, endPoint x: 300, endPoint y: 151, distance: 66.8
click at [266, 187] on input "text" at bounding box center [340, 199] width 239 height 28
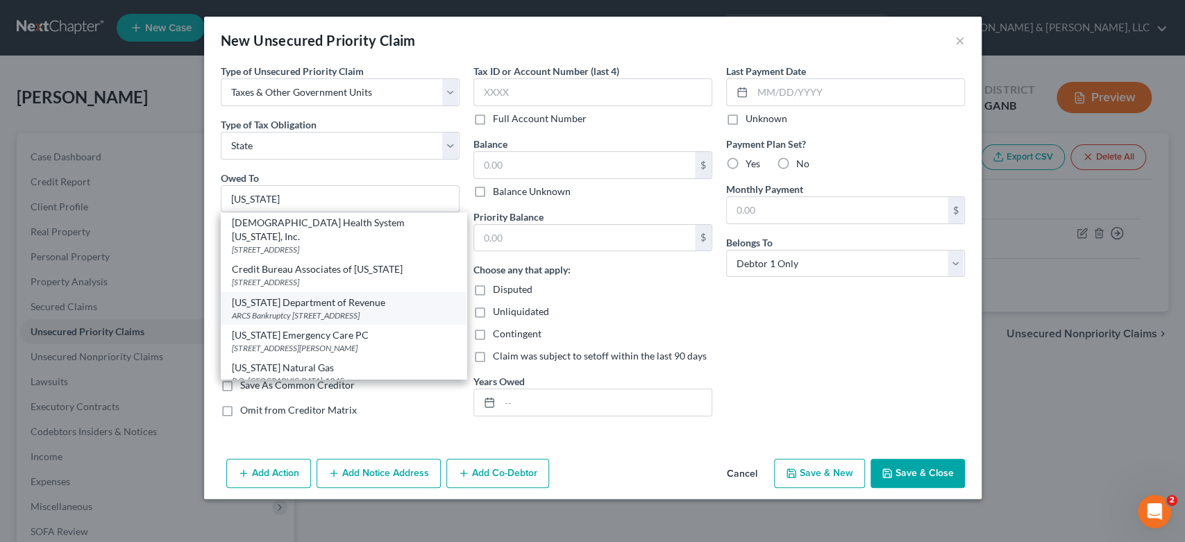
click at [336, 296] on div "[US_STATE] Department of Revenue" at bounding box center [343, 303] width 223 height 14
type input "[US_STATE] Department of Revenue"
type input "ARCS Bankruptcy"
type input "[STREET_ADDRESS]"
type input "[GEOGRAPHIC_DATA]"
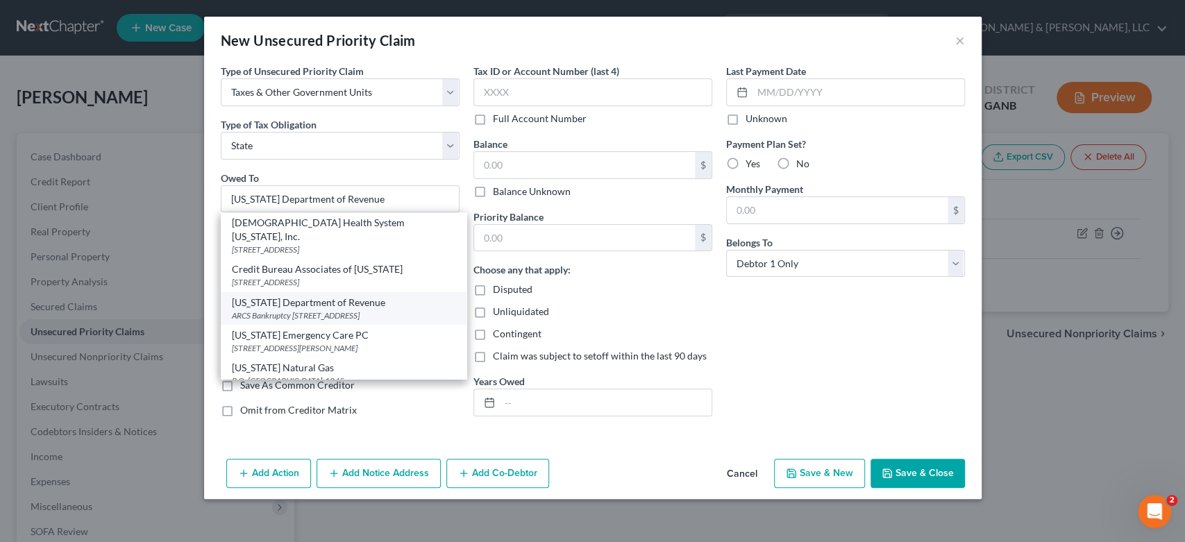
select select "10"
type input "30345-3202"
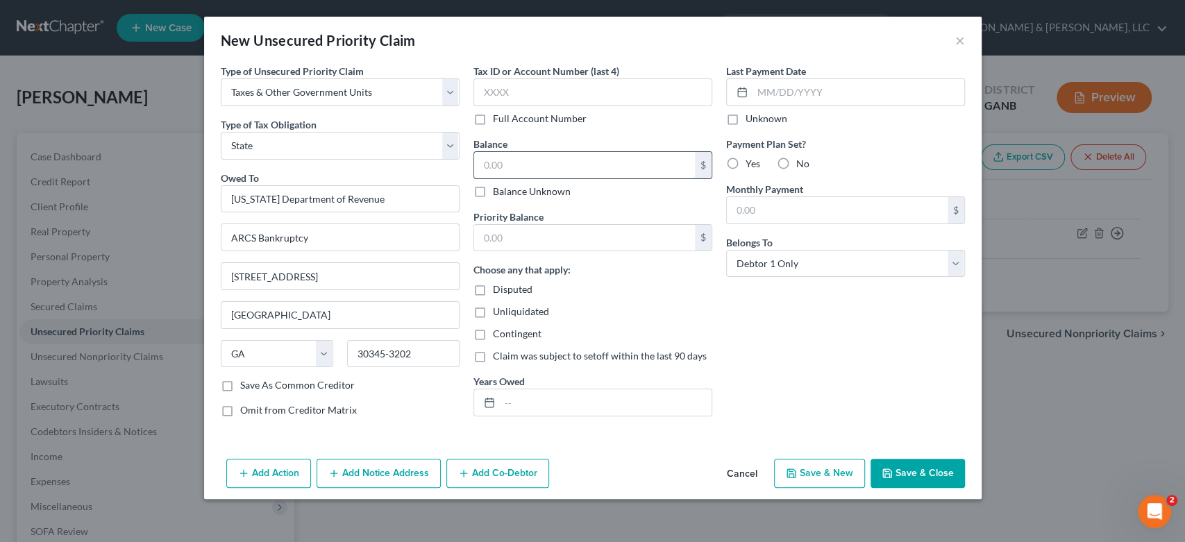
click at [544, 164] on input "text" at bounding box center [584, 165] width 221 height 26
click at [516, 164] on input "text" at bounding box center [584, 165] width 221 height 26
type input "0.00"
click at [518, 231] on input "text" at bounding box center [584, 238] width 221 height 26
type input "0.00"
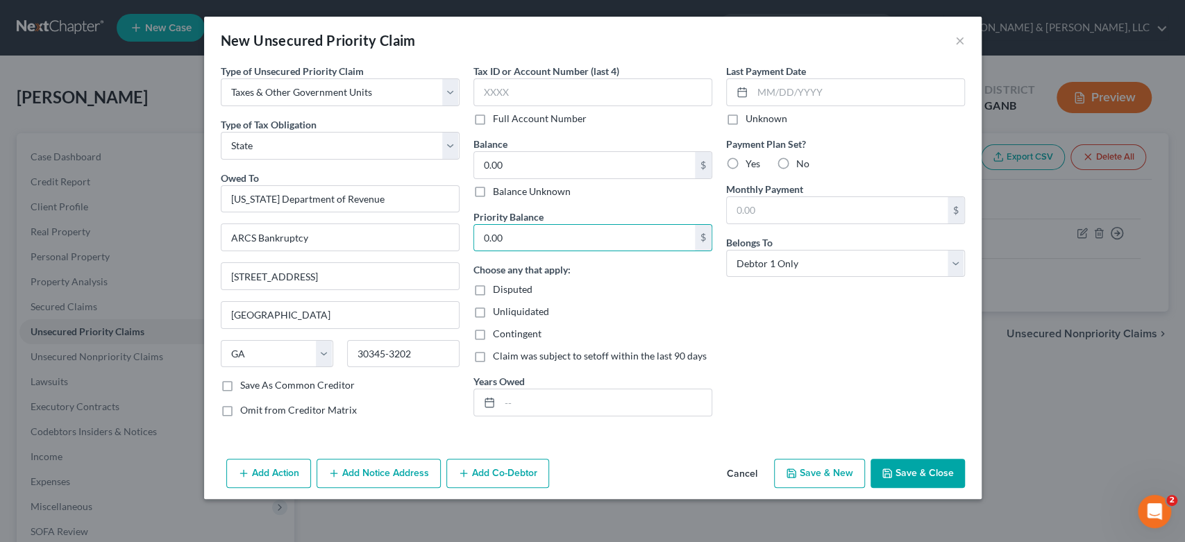
click at [830, 467] on button "Save & New" at bounding box center [819, 473] width 91 height 29
select select "0"
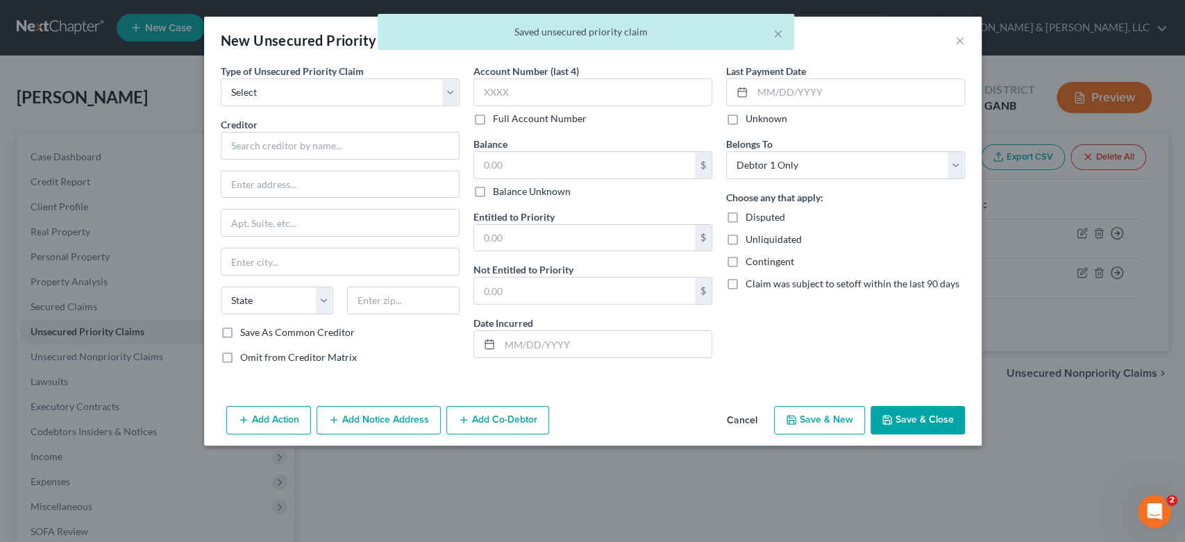
drag, startPoint x: 771, startPoint y: 32, endPoint x: 852, endPoint y: 58, distance: 84.7
click at [772, 32] on div "× Saved unsecured priority claim" at bounding box center [586, 32] width 416 height 36
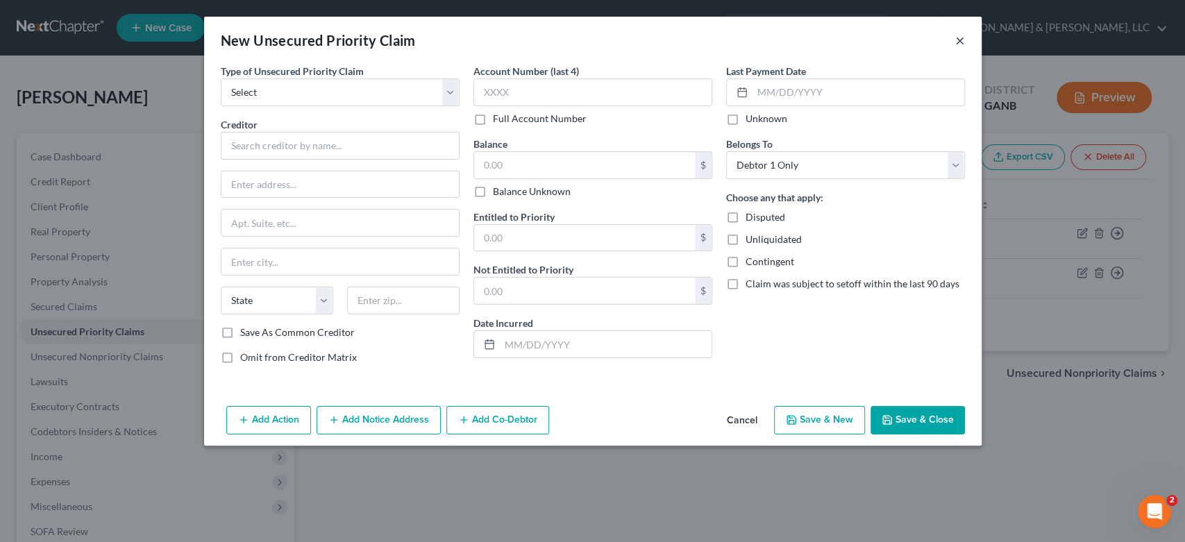
click at [961, 38] on button "×" at bounding box center [960, 40] width 10 height 17
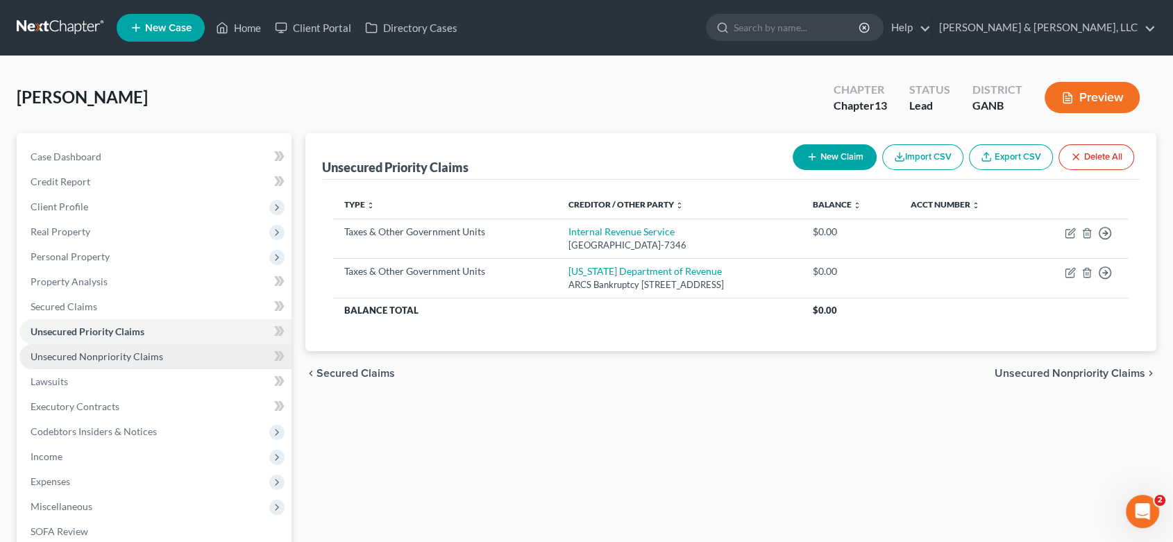
click at [150, 353] on span "Unsecured Nonpriority Claims" at bounding box center [97, 356] width 133 height 12
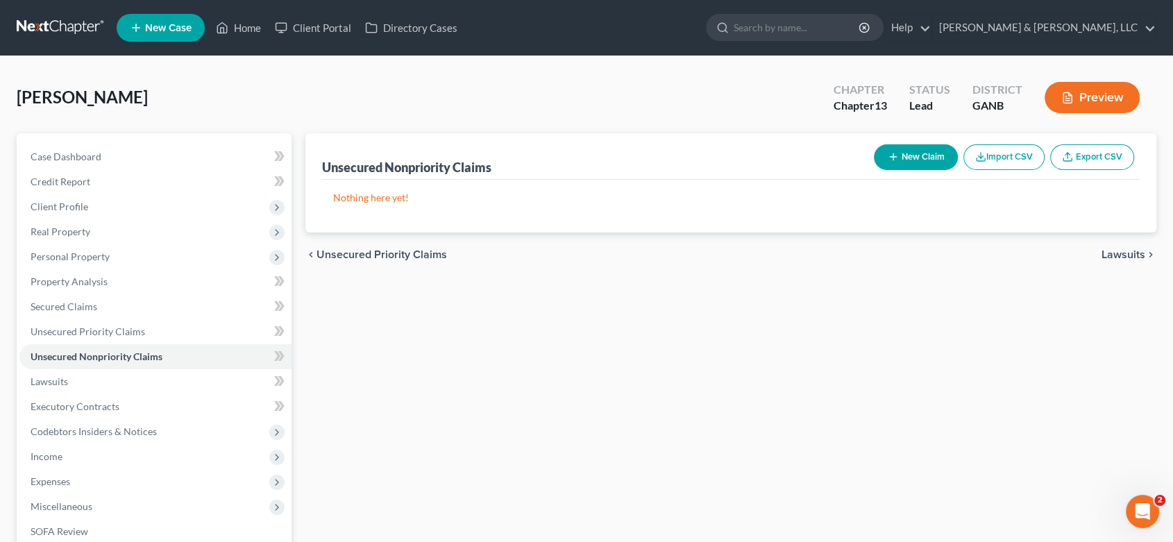
click at [917, 153] on button "New Claim" at bounding box center [916, 157] width 84 height 26
select select "0"
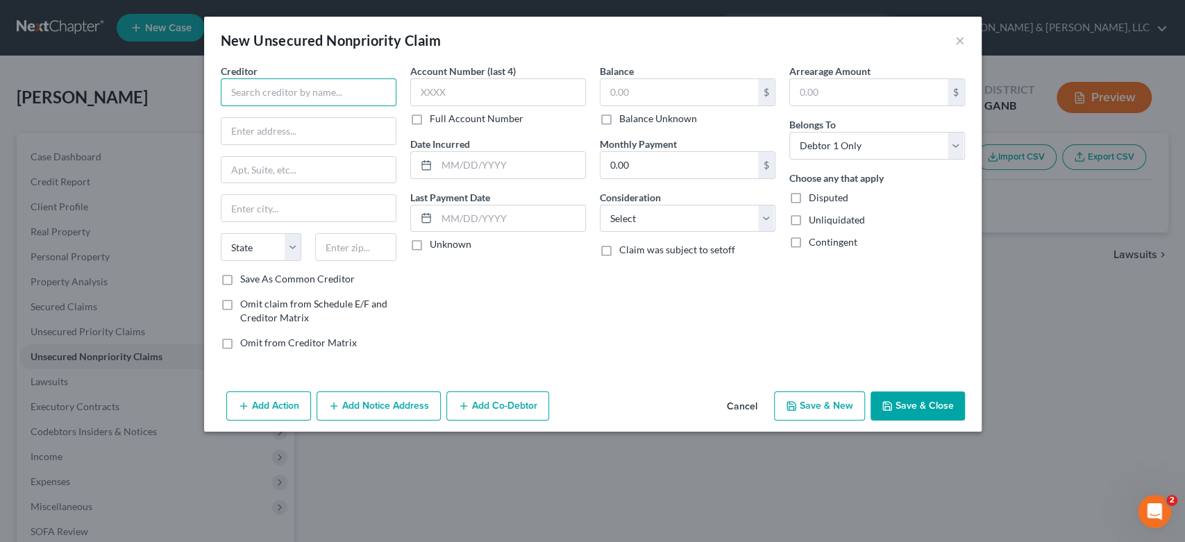
click at [261, 93] on input "text" at bounding box center [309, 92] width 176 height 28
type input "World Omni"
click at [253, 126] on input "text" at bounding box center [308, 131] width 174 height 26
click at [348, 137] on input "3120 Riders TRL" at bounding box center [308, 131] width 174 height 26
drag, startPoint x: 331, startPoint y: 135, endPoint x: 337, endPoint y: 127, distance: 10.4
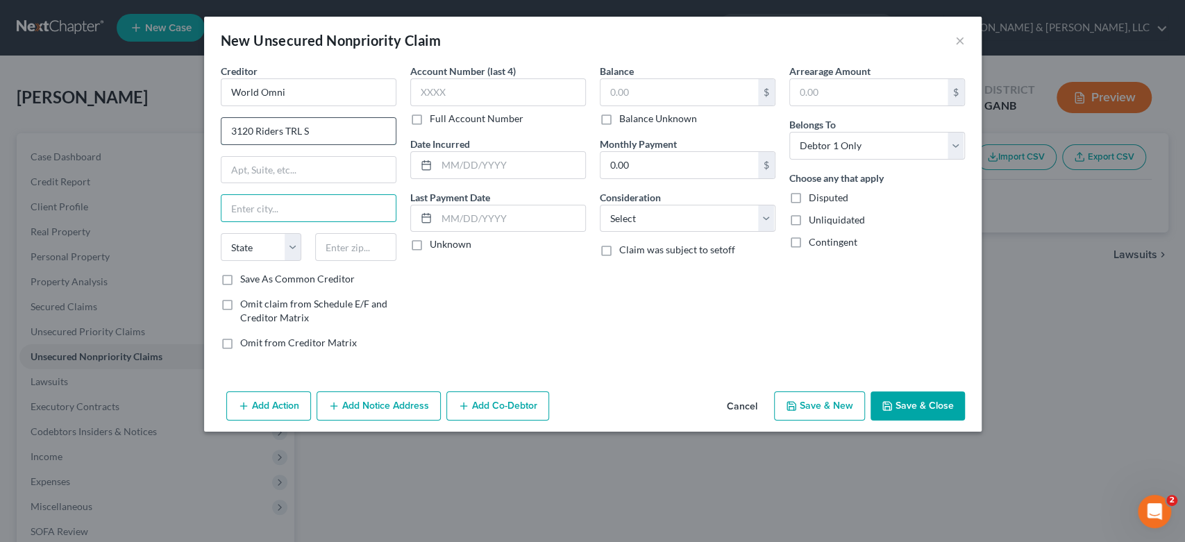
click at [334, 130] on input "3120 Riders TRL S" at bounding box center [308, 131] width 174 height 26
type input "[STREET_ADDRESS]"
type input "Earth City"
select select "26"
type input "63045-1518"
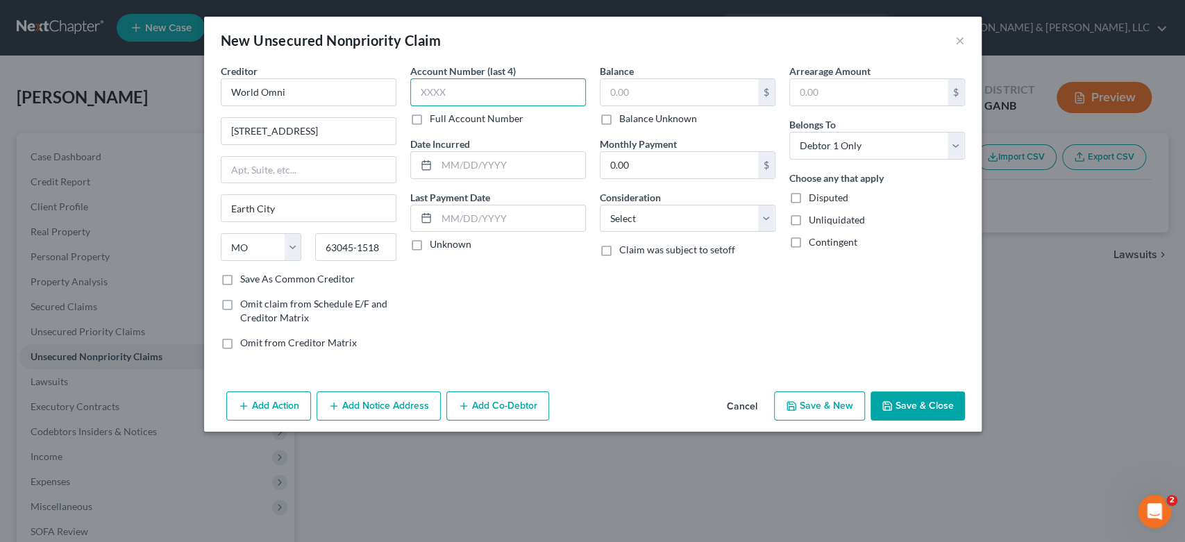
drag, startPoint x: 464, startPoint y: 90, endPoint x: 477, endPoint y: 85, distance: 13.4
click at [465, 89] on input "text" at bounding box center [498, 92] width 176 height 28
type input "5116"
click at [681, 85] on input "text" at bounding box center [679, 92] width 158 height 26
type input "8,996.00"
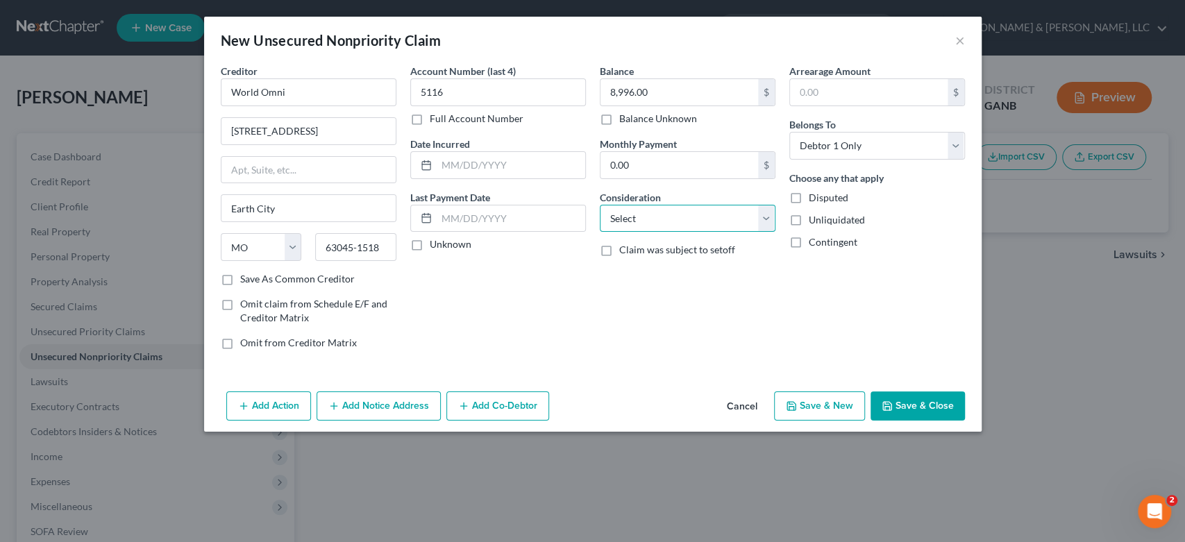
click at [763, 219] on select "Select Cable / Satellite Services Collection Agency Credit Card Debt Debt Couns…" at bounding box center [688, 219] width 176 height 28
select select "4"
click at [600, 205] on select "Select Cable / Satellite Services Collection Agency Credit Card Debt Debt Couns…" at bounding box center [688, 219] width 176 height 28
click at [801, 403] on button "Save & New" at bounding box center [819, 405] width 91 height 29
select select "0"
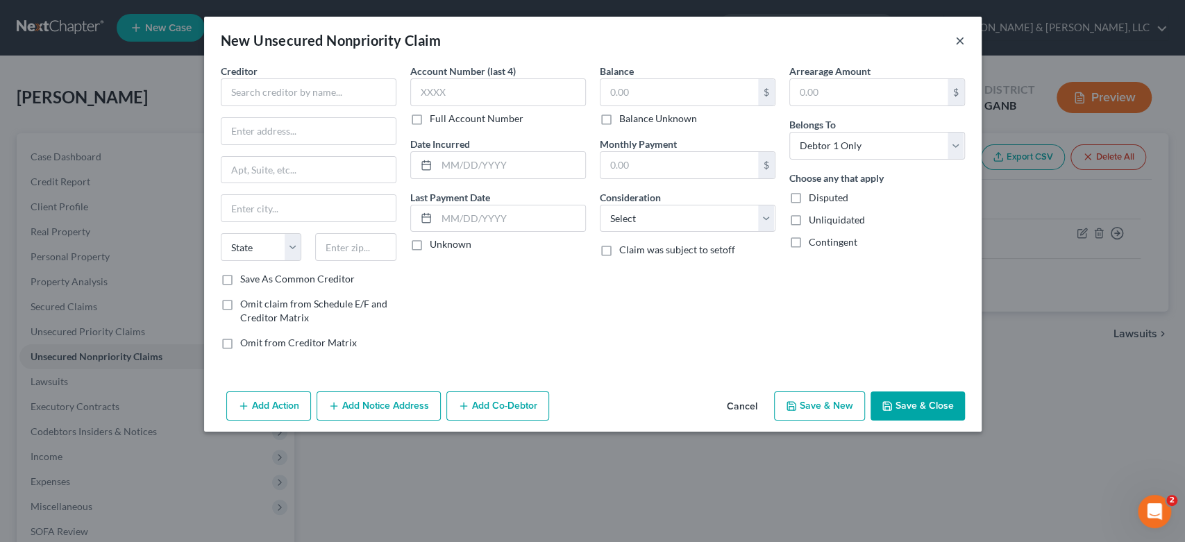
click at [963, 39] on button "×" at bounding box center [960, 40] width 10 height 17
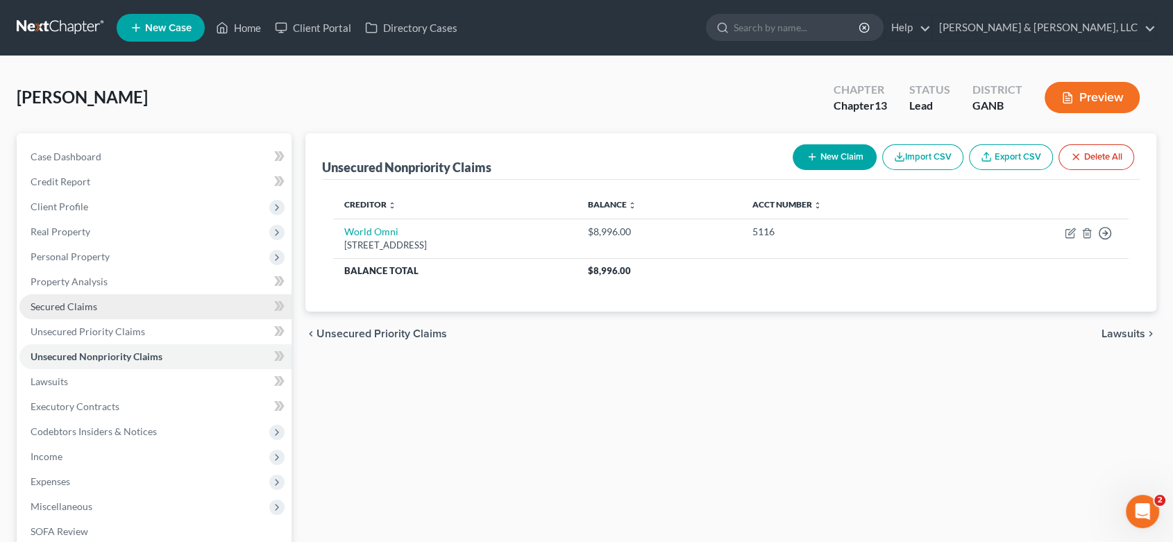
click at [101, 300] on link "Secured Claims" at bounding box center [155, 306] width 272 height 25
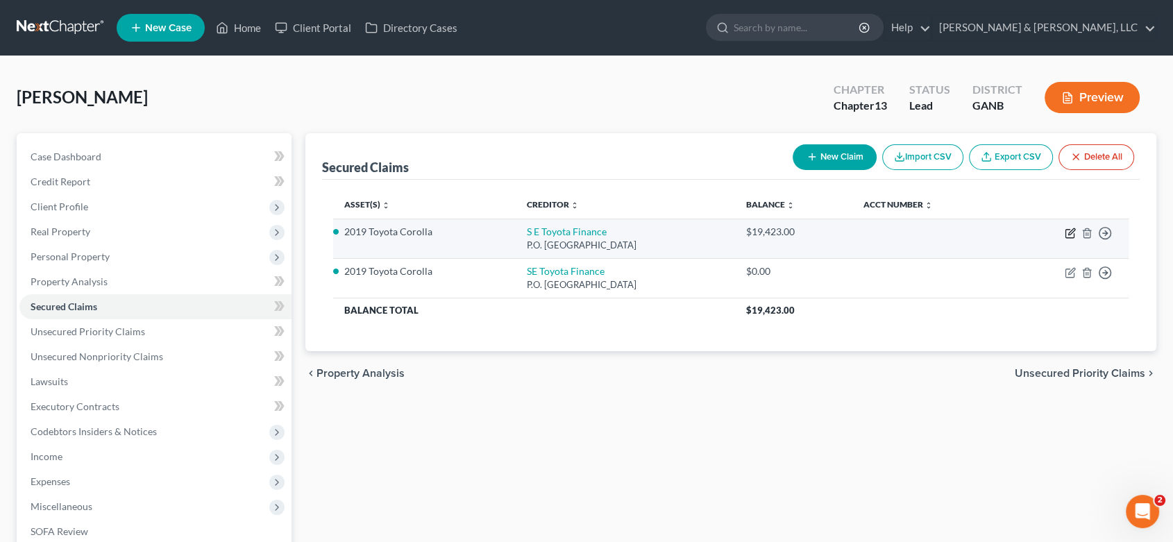
click at [1069, 232] on icon "button" at bounding box center [1070, 233] width 11 height 11
select select "39"
select select "3"
select select "2"
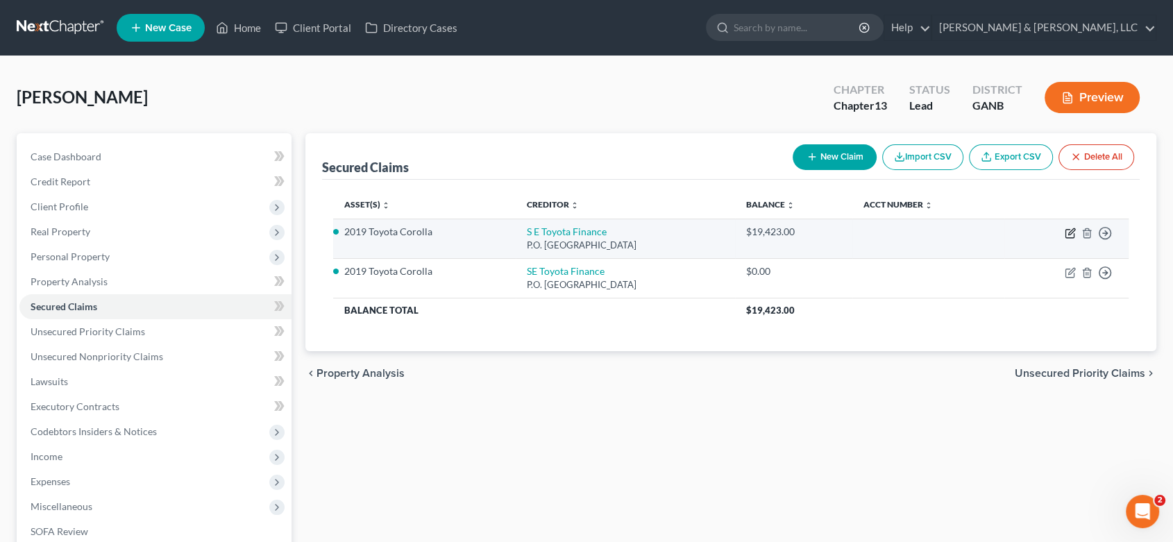
select select "0"
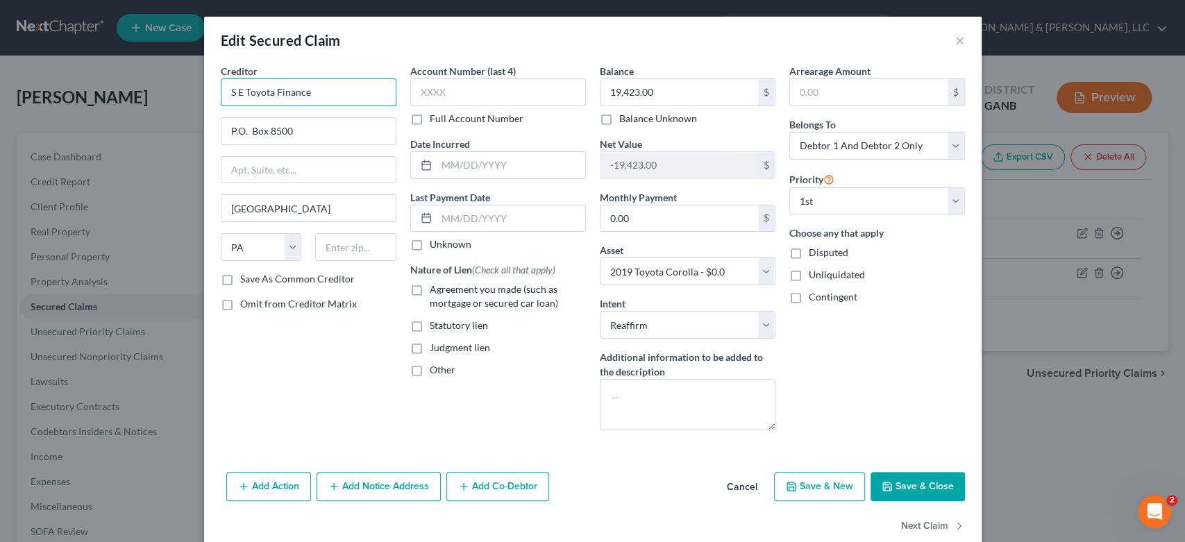
drag, startPoint x: 346, startPoint y: 94, endPoint x: 82, endPoint y: 101, distance: 264.5
click at [74, 108] on div "Edit Secured Claim × Creditor * S E Toyota Finance P.O. [GEOGRAPHIC_DATA] [US_S…" at bounding box center [592, 271] width 1185 height 542
type input "World Omni"
type input "3120 Rider TRL S % #3"
type input "Earth City"
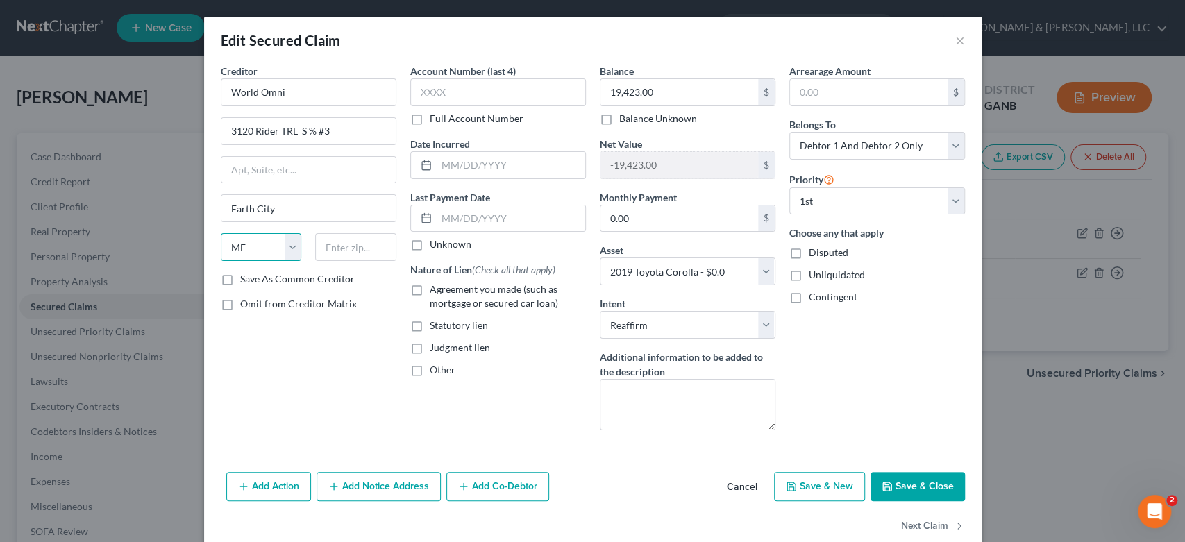
select select "26"
type input "63045-1518"
drag, startPoint x: 455, startPoint y: 96, endPoint x: 466, endPoint y: 92, distance: 12.8
click at [455, 98] on input "text" at bounding box center [498, 92] width 176 height 28
type input "7702"
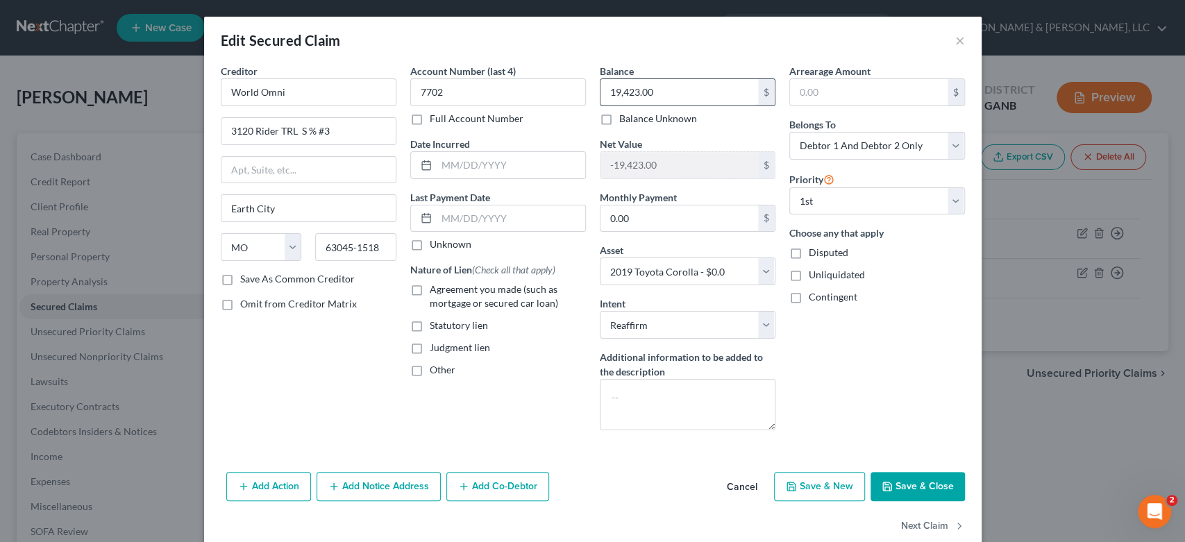
drag, startPoint x: 668, startPoint y: 92, endPoint x: 764, endPoint y: 160, distance: 118.0
click at [670, 90] on input "19,423.00" at bounding box center [679, 92] width 158 height 26
click at [825, 487] on button "Save & New" at bounding box center [819, 486] width 91 height 29
select select "0"
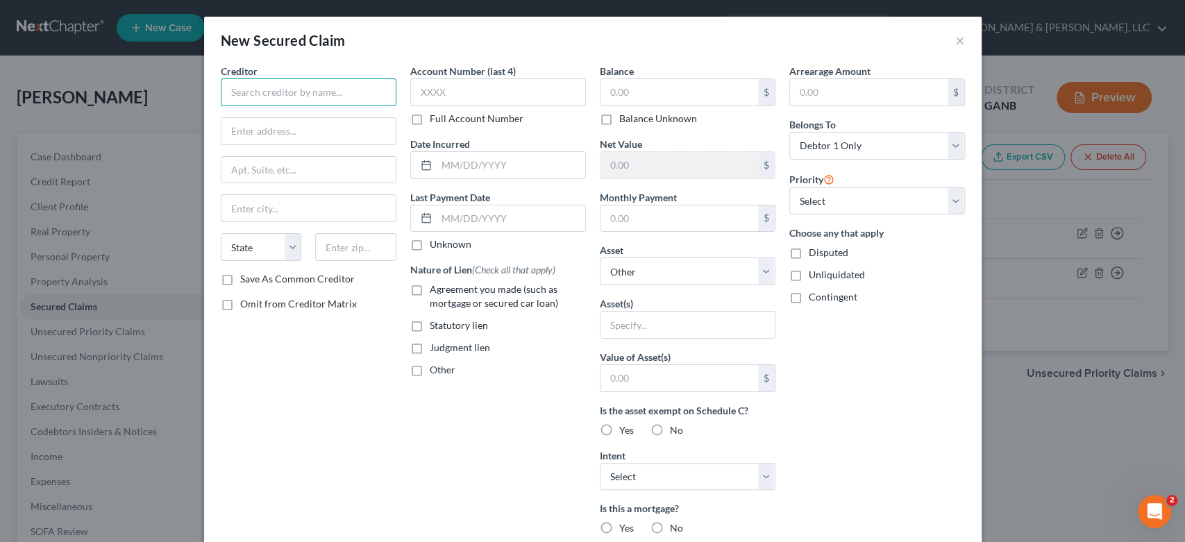
click at [263, 98] on input "text" at bounding box center [309, 92] width 176 height 28
drag, startPoint x: 249, startPoint y: 93, endPoint x: 255, endPoint y: 89, distance: 7.5
click at [250, 92] on input "text" at bounding box center [309, 92] width 176 height 28
click at [955, 40] on button "×" at bounding box center [960, 40] width 10 height 17
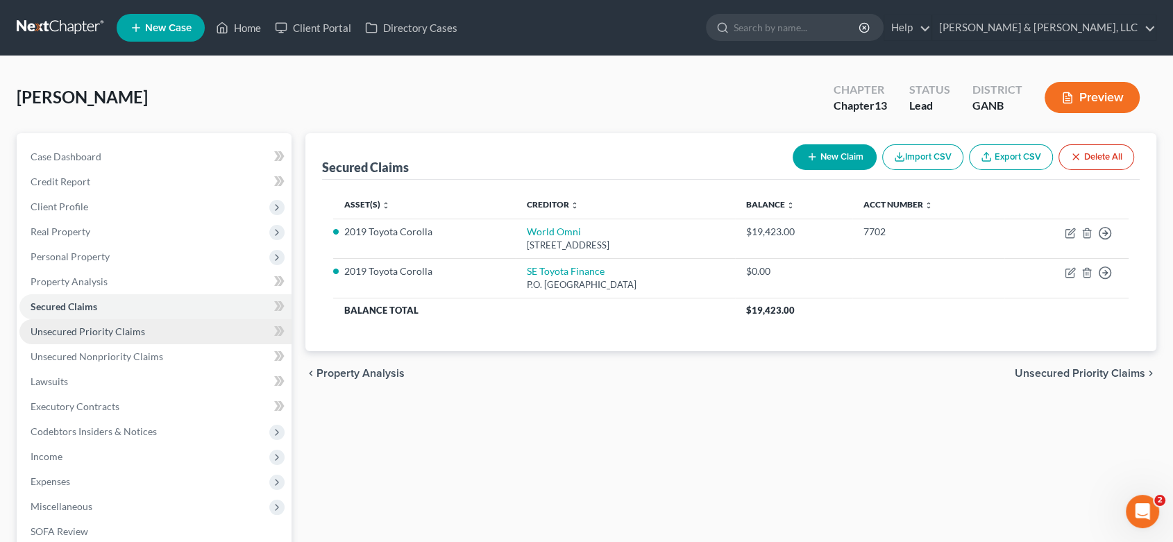
click at [133, 325] on span "Unsecured Priority Claims" at bounding box center [88, 331] width 115 height 12
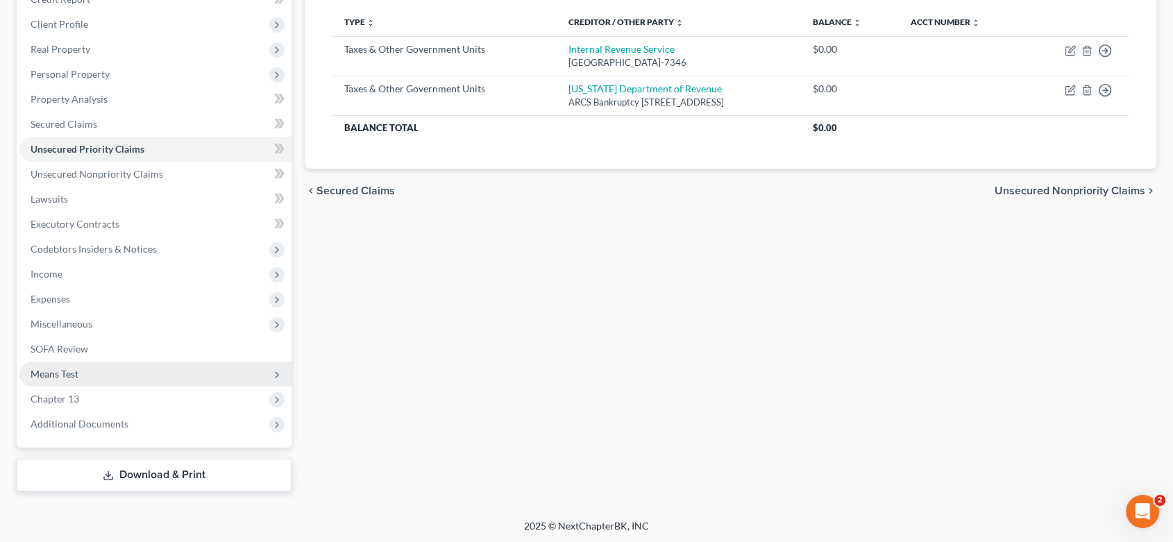
scroll to position [183, 0]
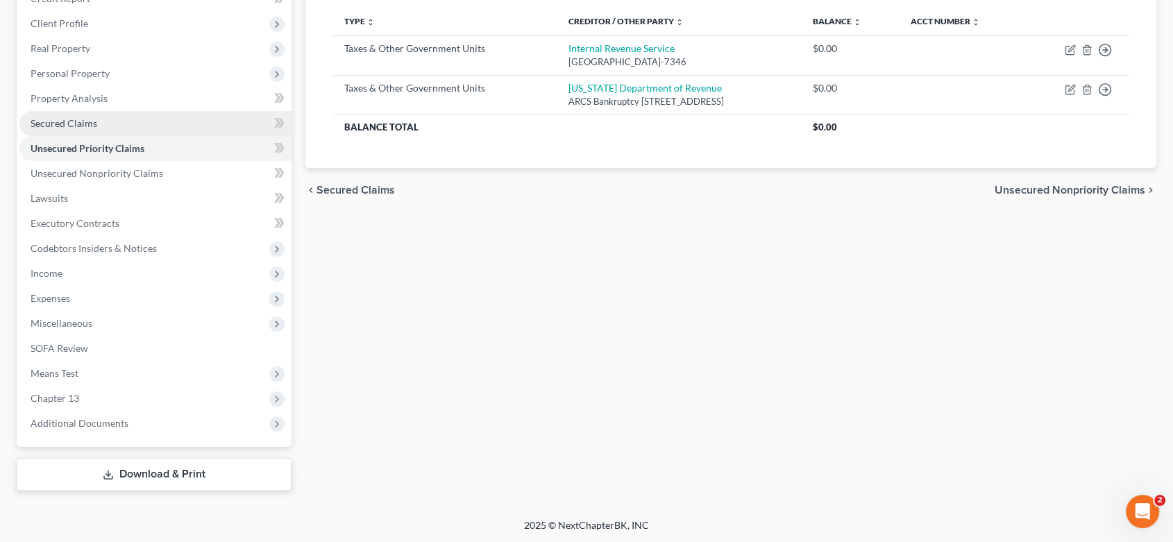
click at [83, 119] on span "Secured Claims" at bounding box center [64, 123] width 67 height 12
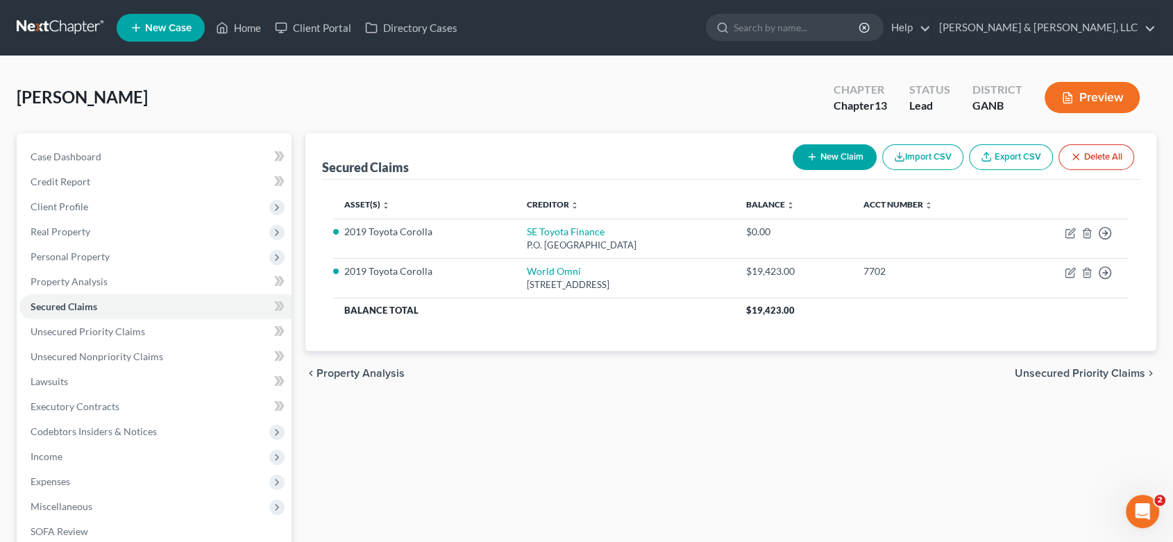
click at [833, 149] on button "New Claim" at bounding box center [835, 157] width 84 height 26
select select "0"
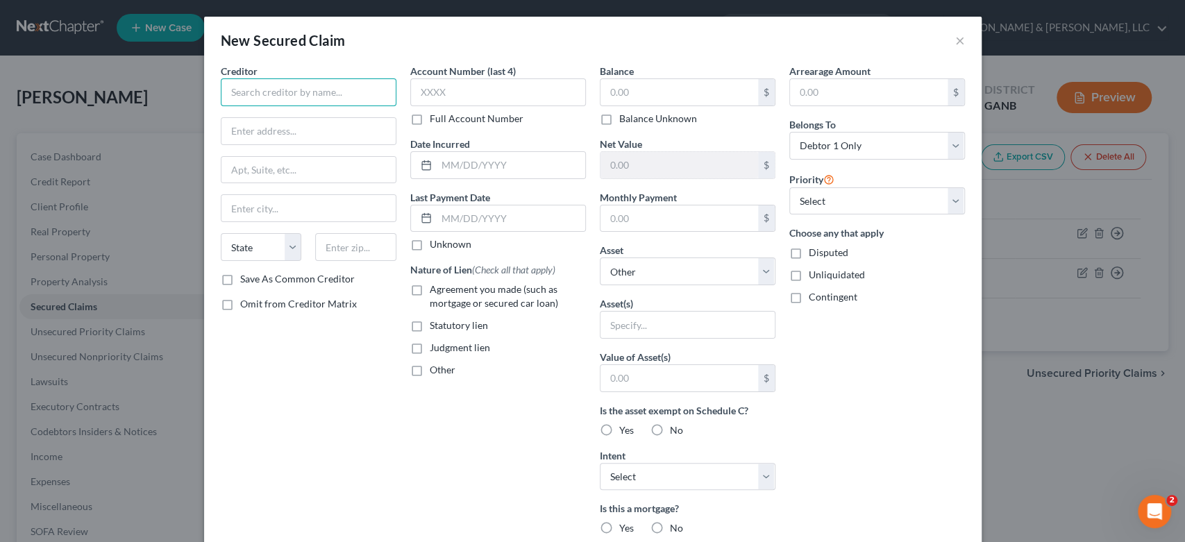
click at [265, 93] on input "text" at bounding box center [309, 92] width 176 height 28
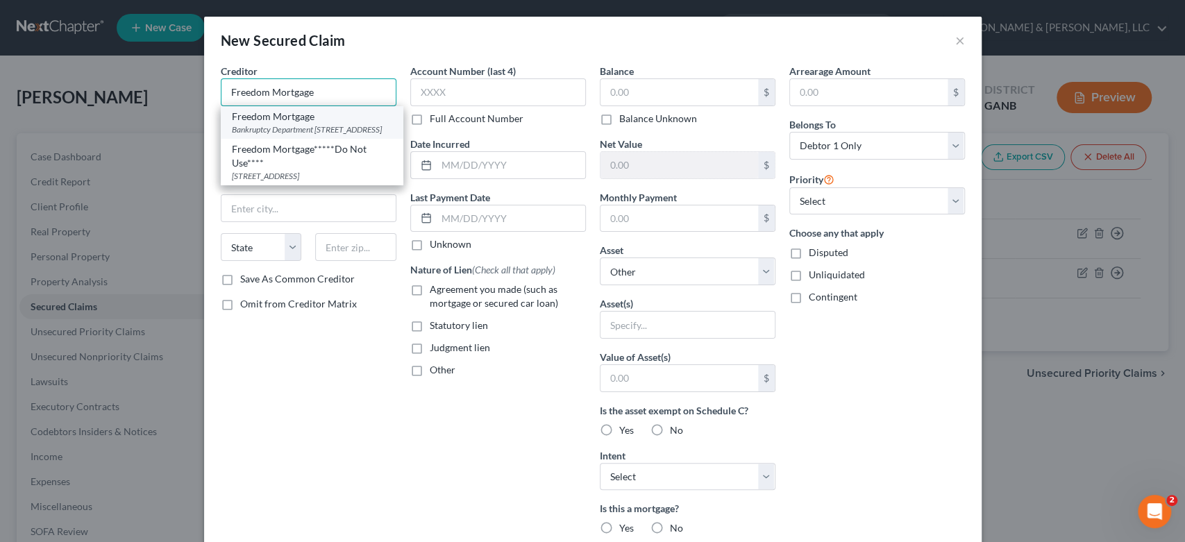
type input "Freedom Mortgage"
click at [310, 128] on div "Bankruptcy Department [STREET_ADDRESS]" at bounding box center [312, 130] width 160 height 12
type input "Bankruptcy Department"
type input "11988 Exit 5 Pkwy Bldg 4"
type input "Fishers"
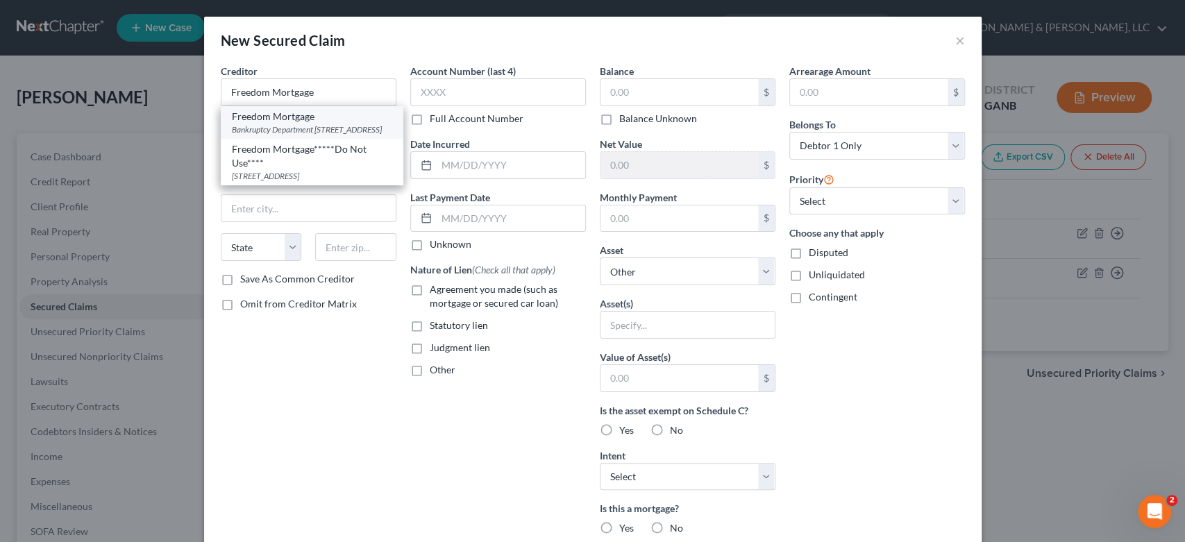
select select "15"
type input "46037"
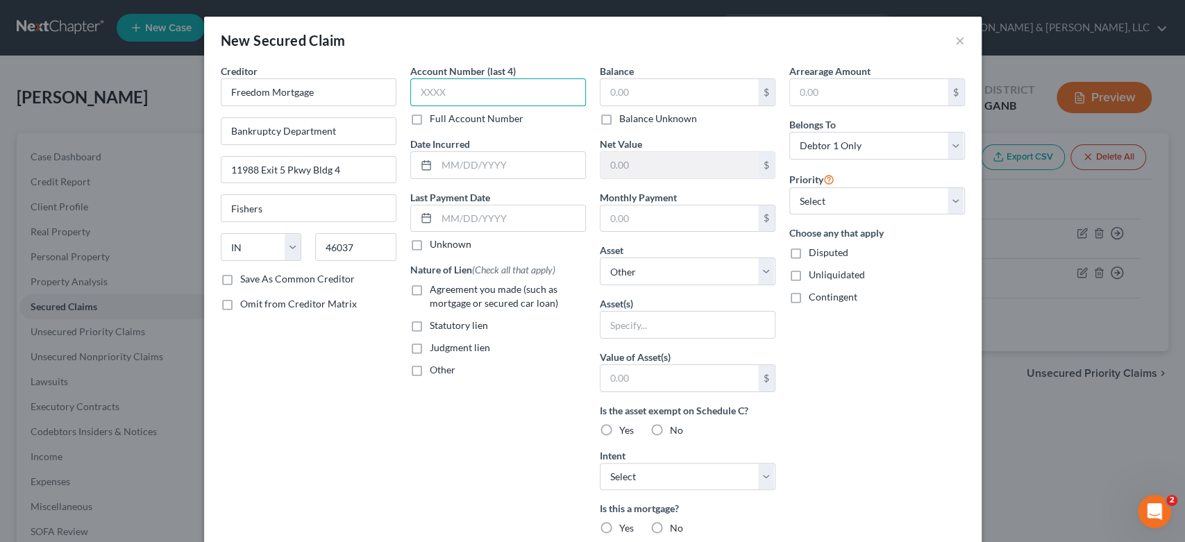
click at [460, 90] on input "text" at bounding box center [498, 92] width 176 height 28
type input "2903"
drag, startPoint x: 644, startPoint y: 99, endPoint x: 652, endPoint y: 87, distance: 14.1
click at [650, 90] on input "text" at bounding box center [679, 92] width 158 height 26
click at [698, 84] on input "18,695,900" at bounding box center [679, 92] width 158 height 26
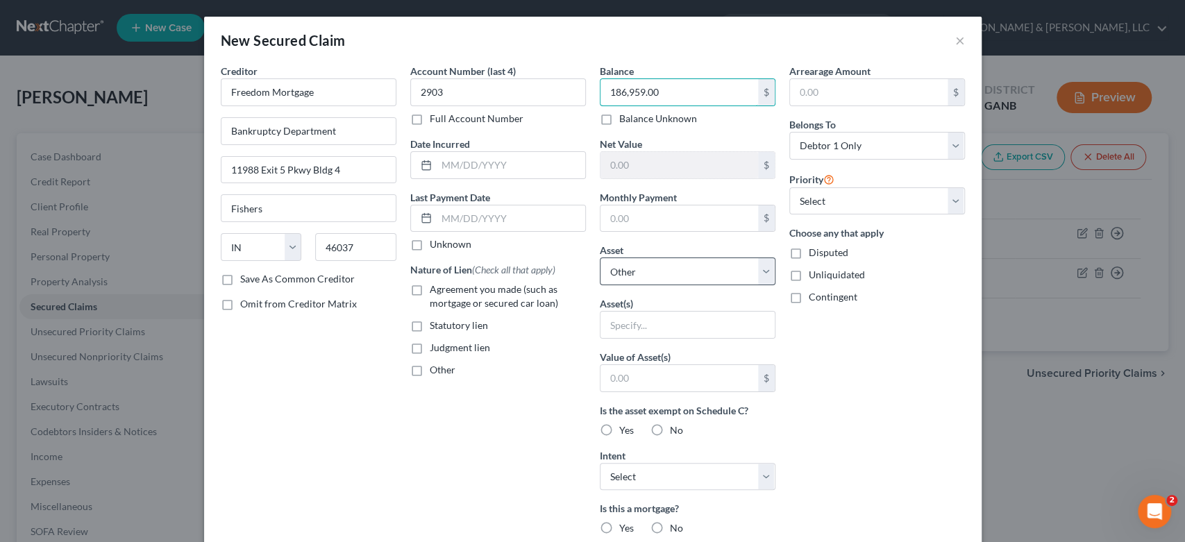
type input "186,959.00"
click at [766, 269] on select "Select Other Multiple Assets Jewelry - Misc Jewelry - $500.0 2019 Toyota Coroll…" at bounding box center [688, 271] width 176 height 28
click at [658, 265] on select "Select Other Multiple Assets Jewelry - Misc Jewelry - $500.0 2019 Toyota Coroll…" at bounding box center [688, 271] width 176 height 28
click at [657, 322] on input "text" at bounding box center [687, 325] width 174 height 26
type input "Mortgage"
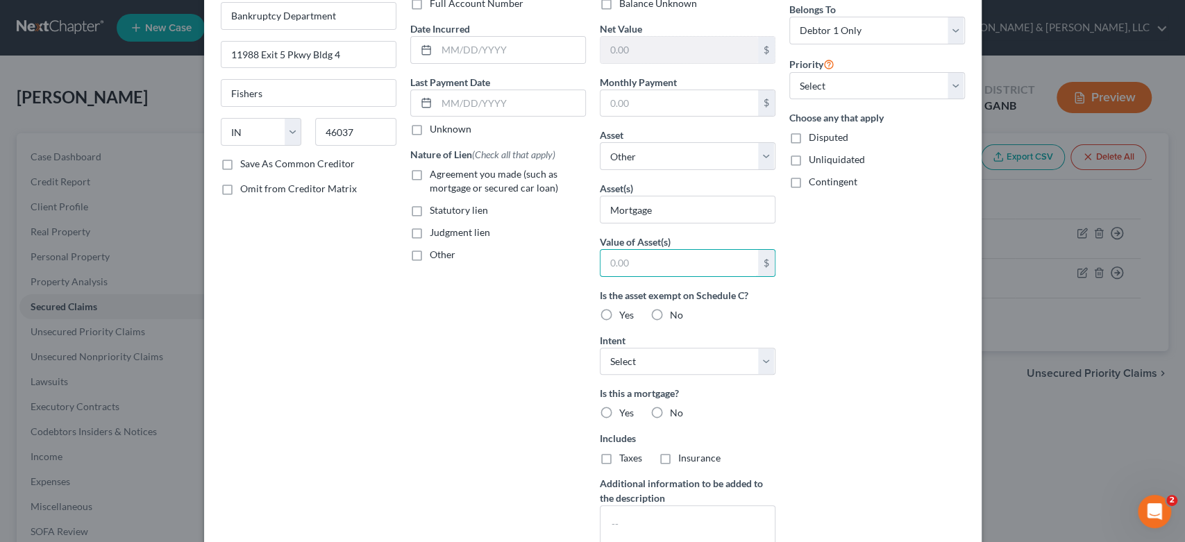
scroll to position [154, 0]
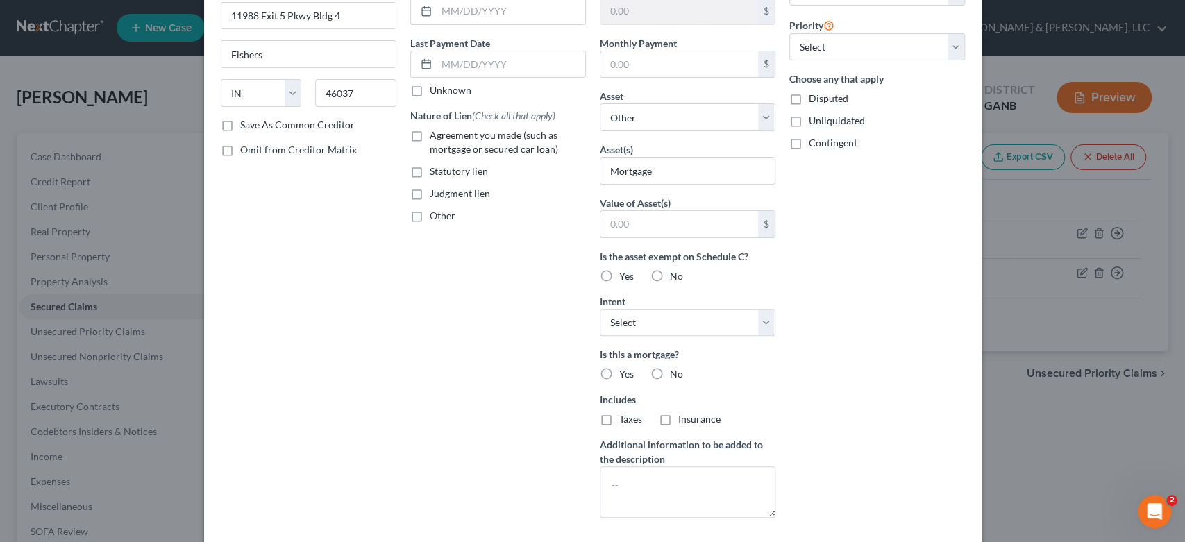
click at [619, 368] on label "Yes" at bounding box center [626, 374] width 15 height 14
click at [625, 368] on input "Yes" at bounding box center [629, 371] width 9 height 9
radio input "true"
drag, startPoint x: 599, startPoint y: 413, endPoint x: 652, endPoint y: 424, distance: 54.6
click at [619, 414] on label "Taxes" at bounding box center [630, 419] width 23 height 14
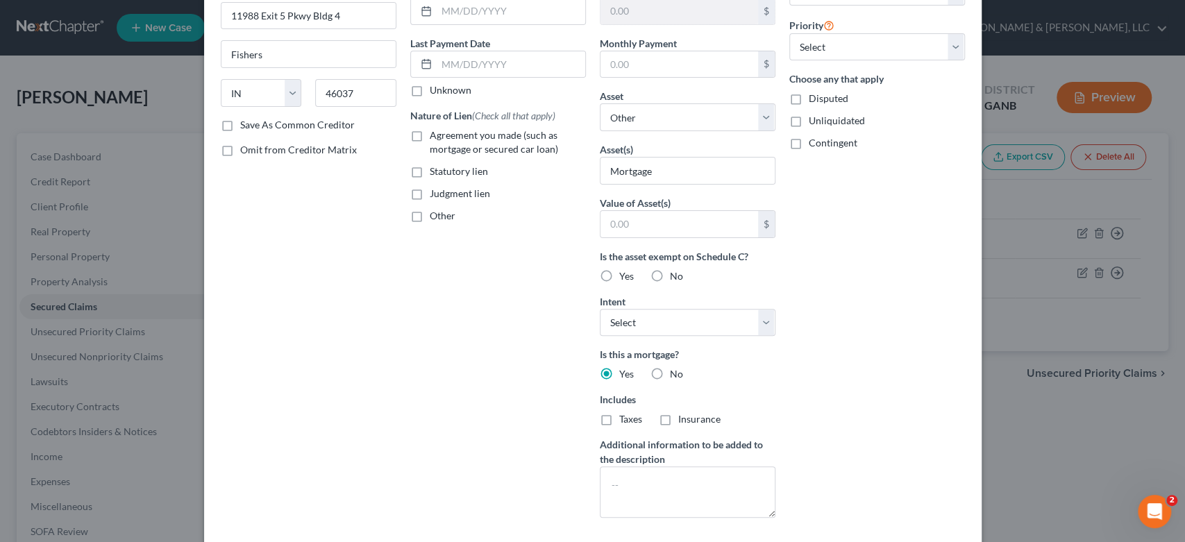
click at [625, 414] on input "Taxes" at bounding box center [629, 416] width 9 height 9
checkbox input "true"
click at [678, 421] on label "Insurance" at bounding box center [699, 419] width 42 height 14
click at [684, 421] on input "Insurance" at bounding box center [688, 416] width 9 height 9
checkbox input "true"
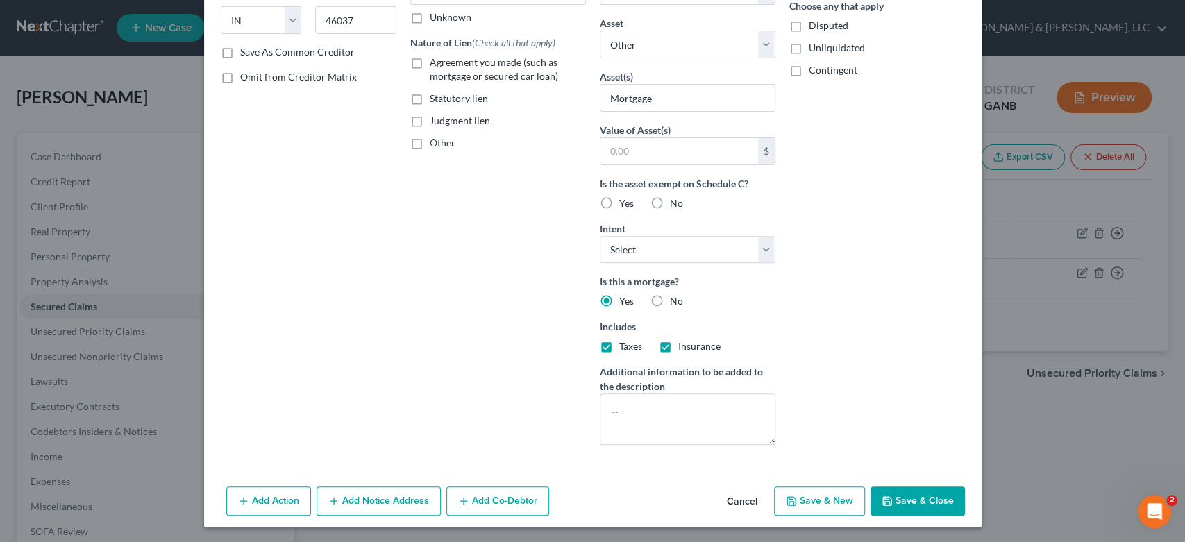
drag, startPoint x: 892, startPoint y: 487, endPoint x: 905, endPoint y: 498, distance: 17.2
click at [898, 493] on button "Save & Close" at bounding box center [917, 500] width 94 height 29
select select
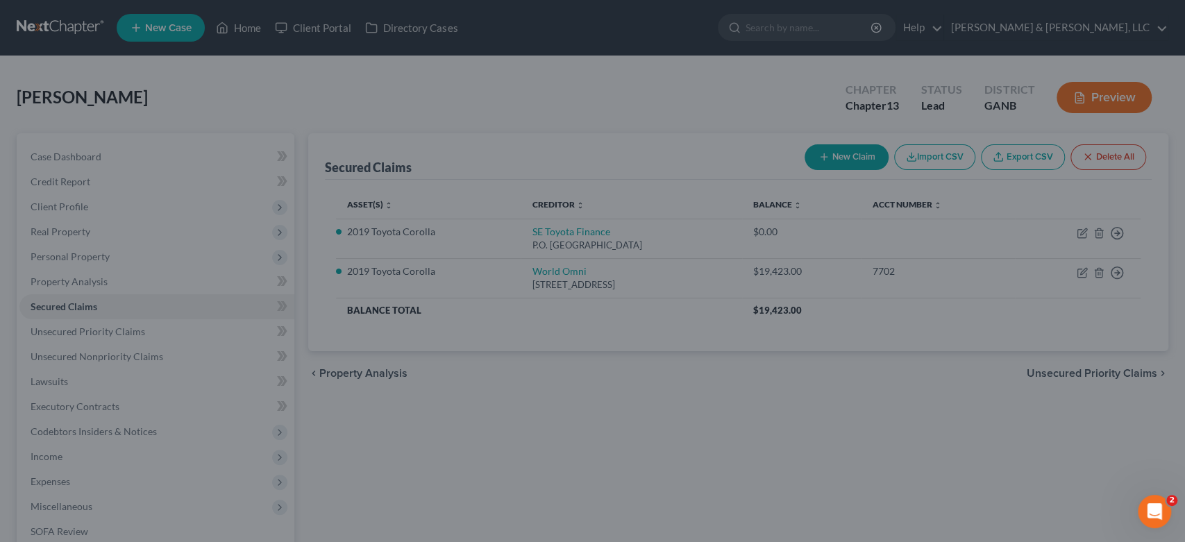
scroll to position [75, 0]
type input "0"
type input "0.00"
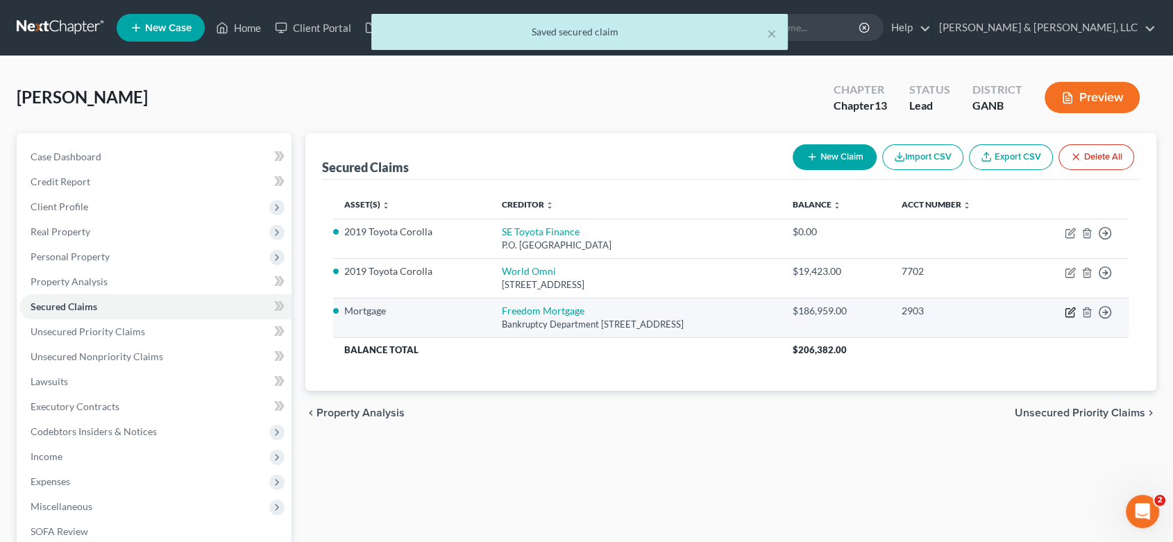
click at [1069, 311] on icon "button" at bounding box center [1070, 312] width 11 height 11
select select "15"
select select "0"
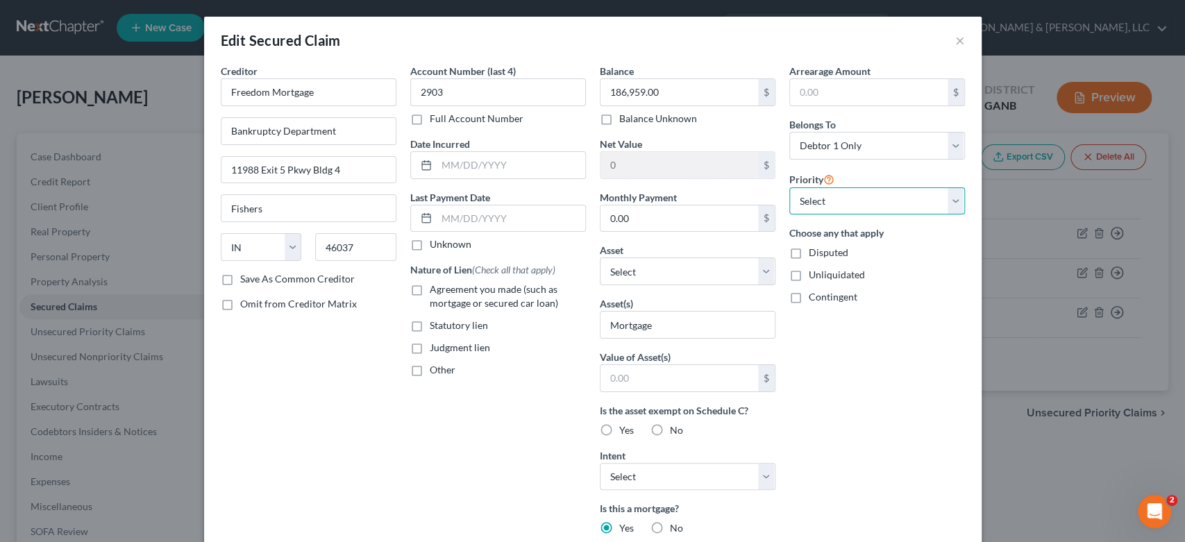
click at [947, 196] on select "Select 1st 2nd 3rd 4th 5th 6th 7th 8th 9th 10th 11th 12th 13th 14th 15th 16th 1…" at bounding box center [877, 201] width 176 height 28
select select "0"
click at [789, 187] on select "Select 1st 2nd 3rd 4th 5th 6th 7th 8th 9th 10th 11th 12th 13th 14th 15th 16th 1…" at bounding box center [877, 201] width 176 height 28
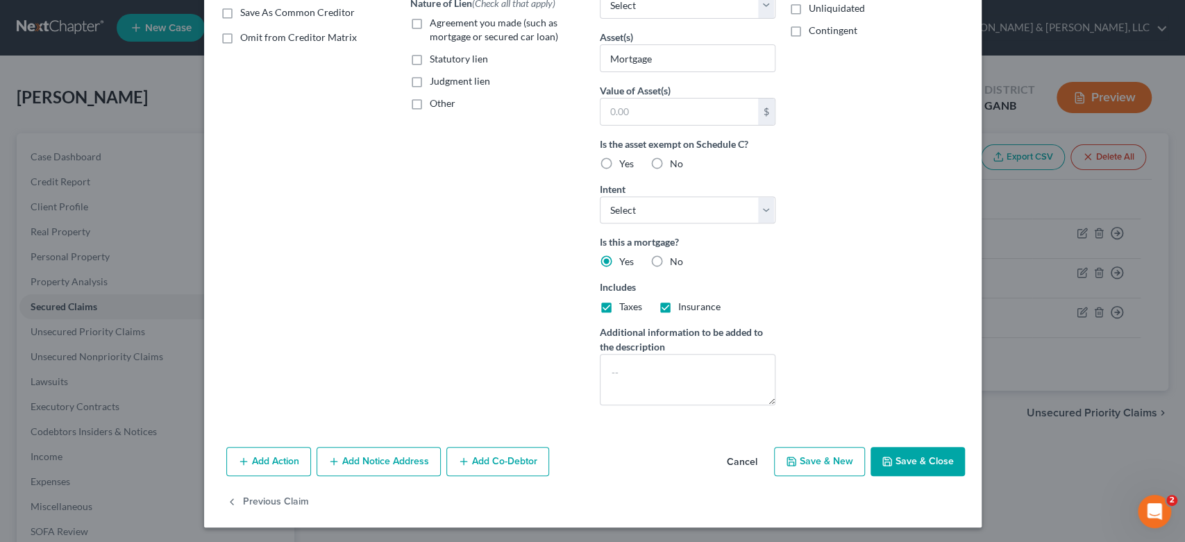
click at [884, 462] on polyline "button" at bounding box center [886, 463] width 5 height 3
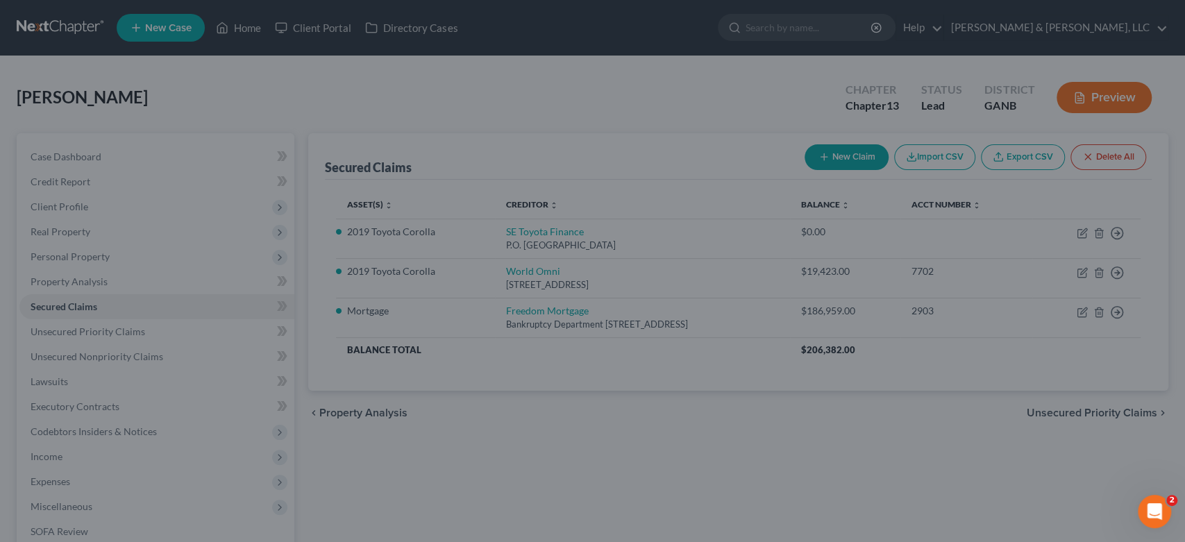
type input "0"
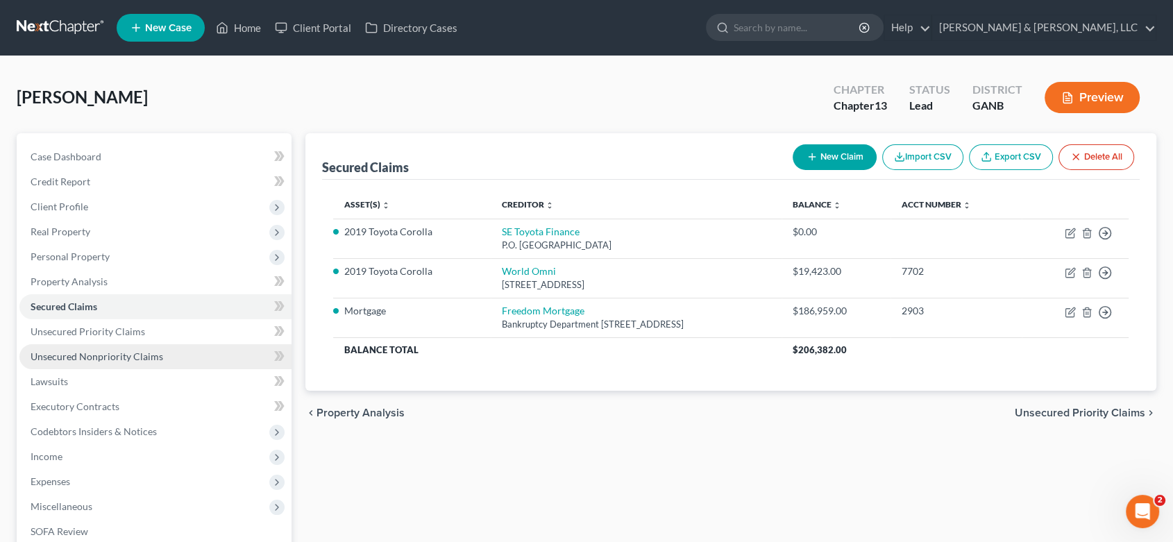
click at [110, 354] on span "Unsecured Nonpriority Claims" at bounding box center [97, 356] width 133 height 12
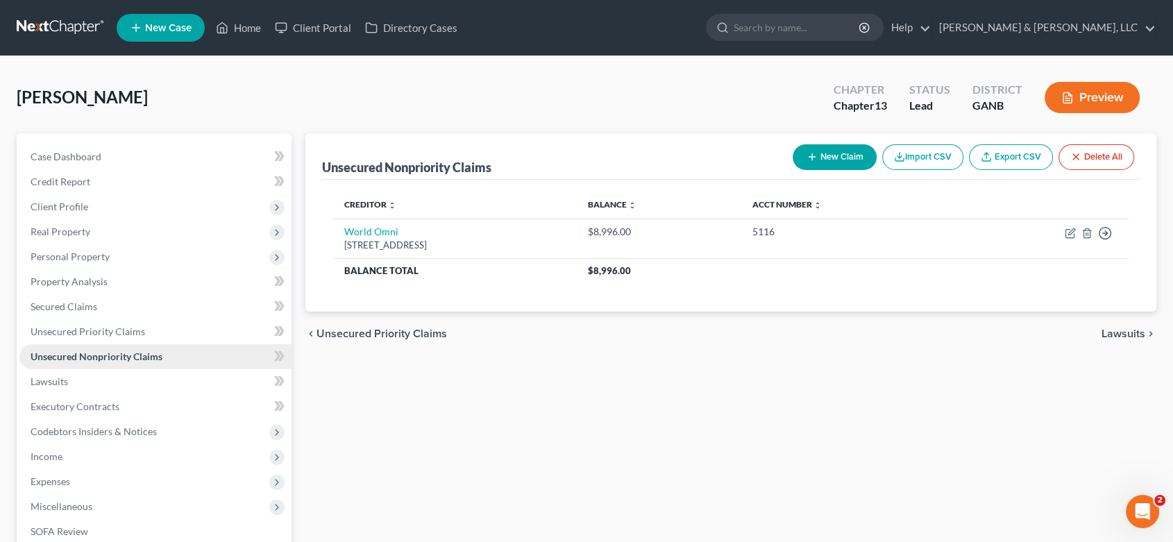
click at [142, 354] on span "Unsecured Nonpriority Claims" at bounding box center [97, 356] width 132 height 12
click at [840, 146] on button "New Claim" at bounding box center [835, 157] width 84 height 26
select select "0"
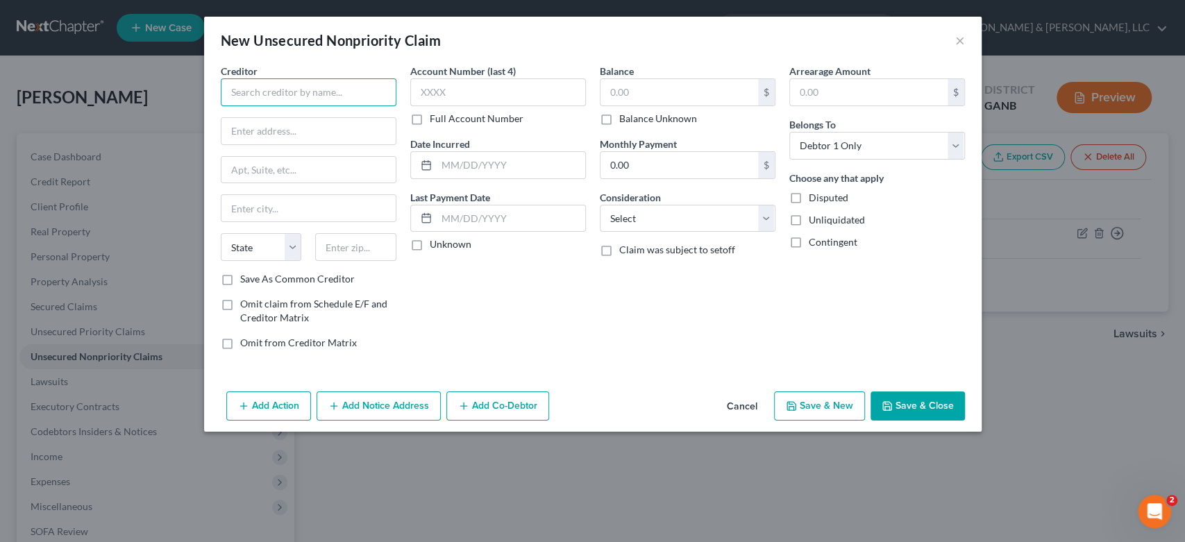
click at [265, 101] on input "text" at bounding box center [309, 92] width 176 height 28
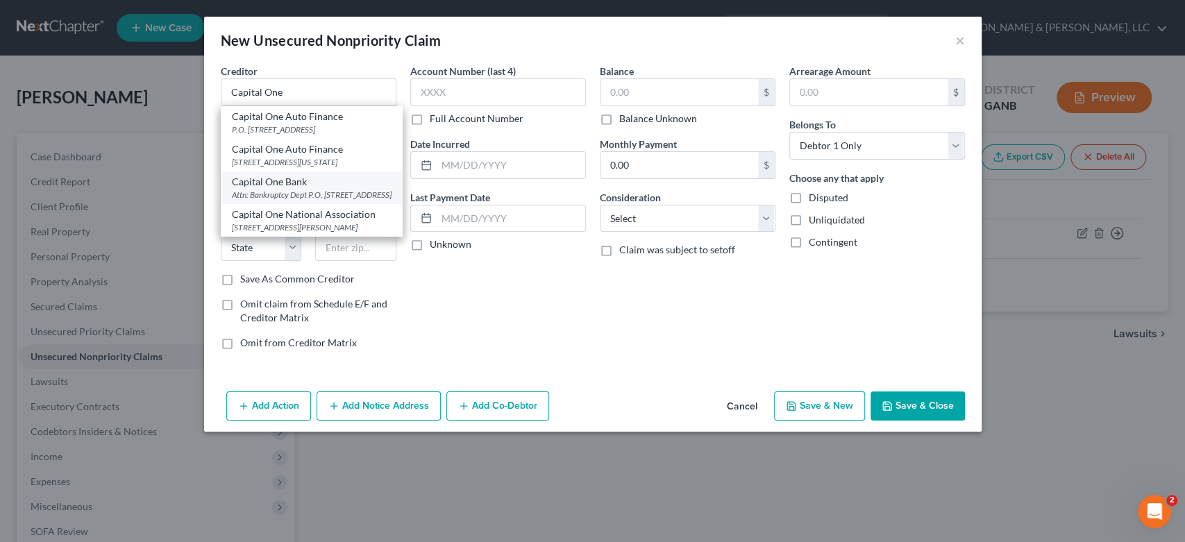
click at [294, 201] on div "Attn: Bankruptcy Dept P.O. [STREET_ADDRESS]" at bounding box center [312, 195] width 160 height 12
type input "Capital One Bank"
type input "Attn: Bankruptcy Dept"
type input "P.O. Box 30285"
type input "[GEOGRAPHIC_DATA]"
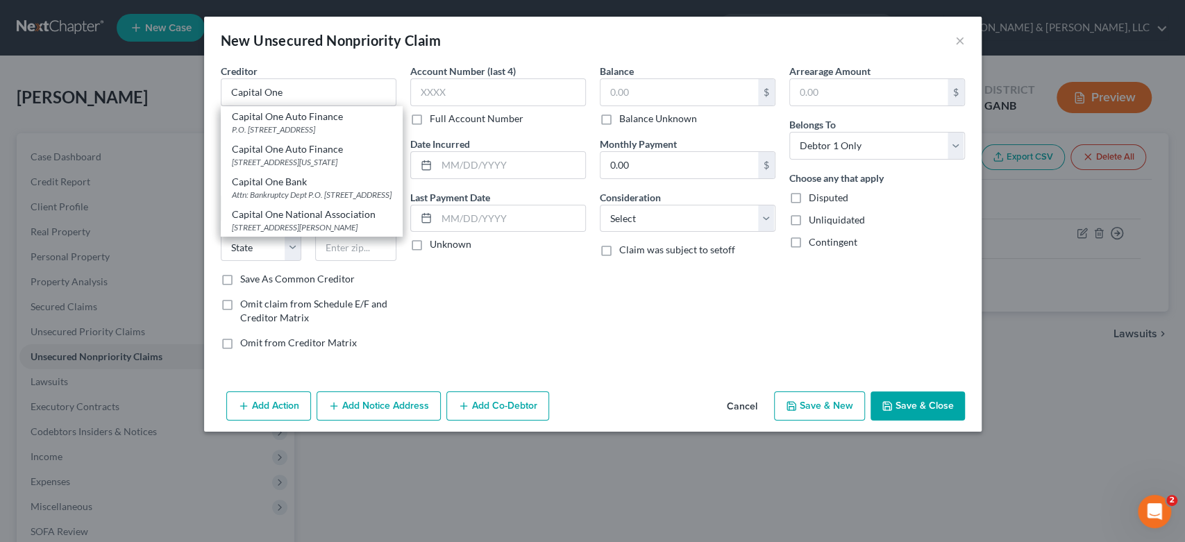
select select "46"
type input "84130-0285"
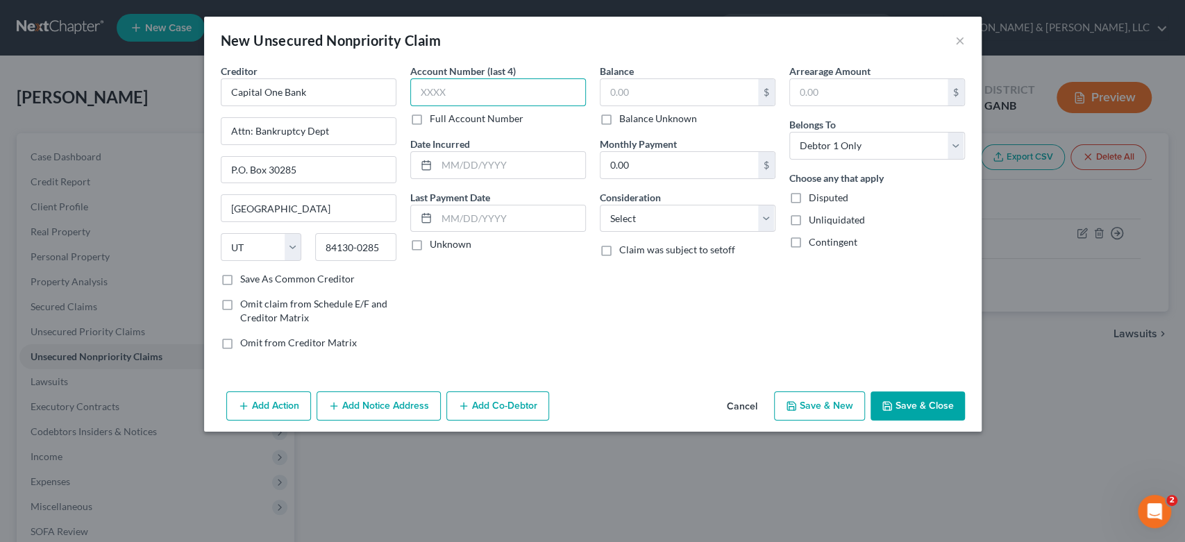
click at [508, 96] on input "text" at bounding box center [498, 92] width 176 height 28
type input "0452"
click at [641, 91] on input "text" at bounding box center [679, 92] width 158 height 26
type input "5,766.00"
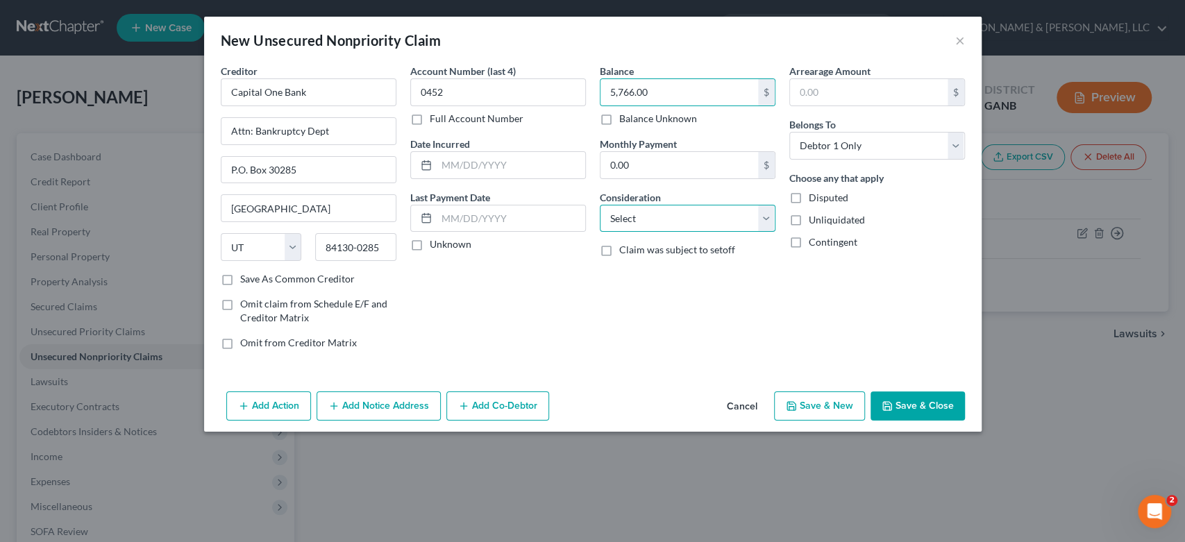
click at [766, 214] on select "Select Cable / Satellite Services Collection Agency Credit Card Debt Debt Couns…" at bounding box center [688, 219] width 176 height 28
select select "2"
click at [600, 205] on select "Select Cable / Satellite Services Collection Agency Credit Card Debt Debt Couns…" at bounding box center [688, 219] width 176 height 28
click at [827, 404] on button "Save & New" at bounding box center [819, 405] width 91 height 29
select select "0"
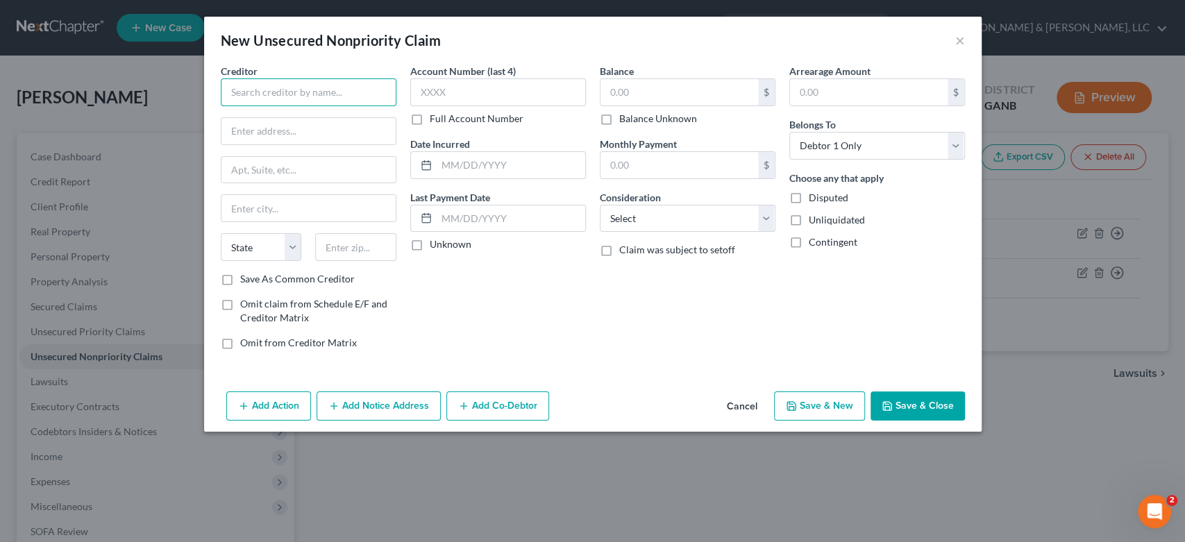
click at [280, 91] on input "text" at bounding box center [309, 92] width 176 height 28
click at [284, 95] on input "text" at bounding box center [309, 92] width 176 height 28
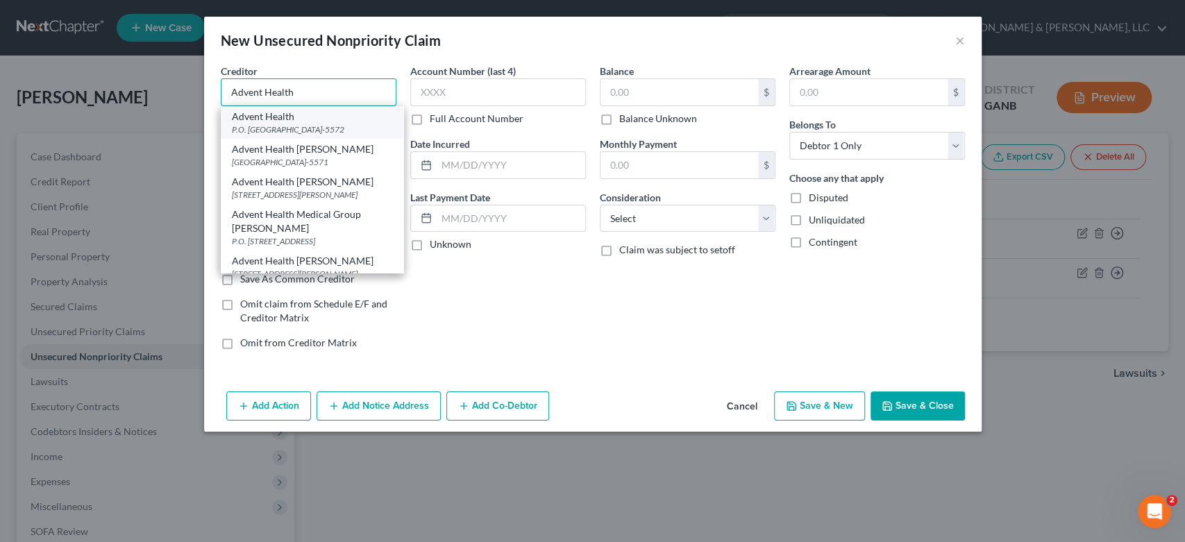
type input "Advent Health"
click at [316, 124] on div "P.O. [GEOGRAPHIC_DATA]-5572" at bounding box center [312, 130] width 160 height 12
type input "P.O. Box 105572"
type input "[GEOGRAPHIC_DATA]"
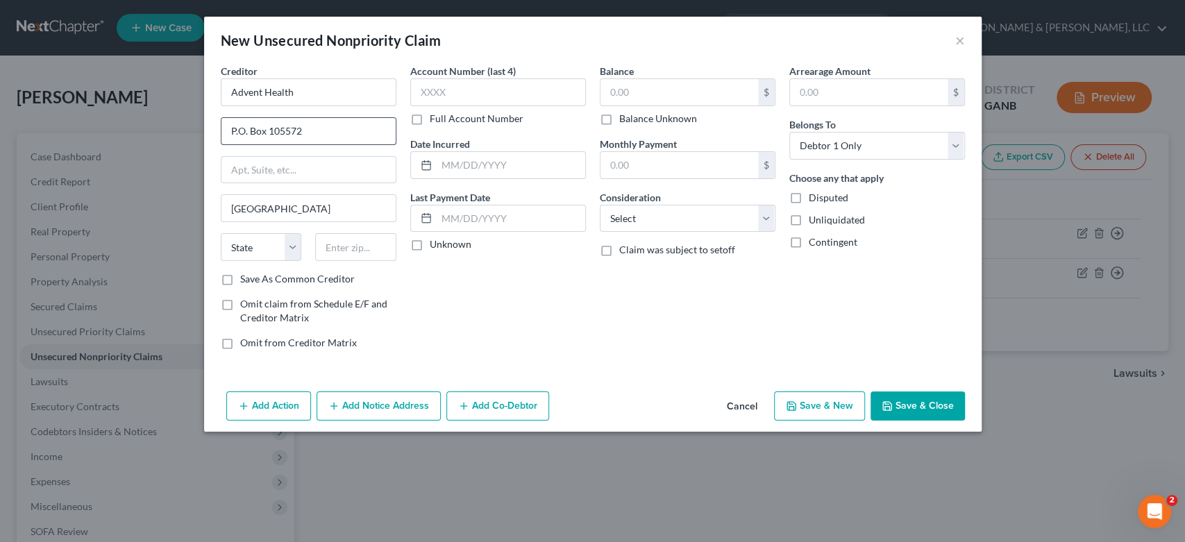
select select "10"
type input "30348-5572"
click at [659, 90] on input "text" at bounding box center [679, 92] width 158 height 26
type input "250.00"
click at [762, 214] on select "Select Cable / Satellite Services Collection Agency Credit Card Debt Debt Couns…" at bounding box center [688, 219] width 176 height 28
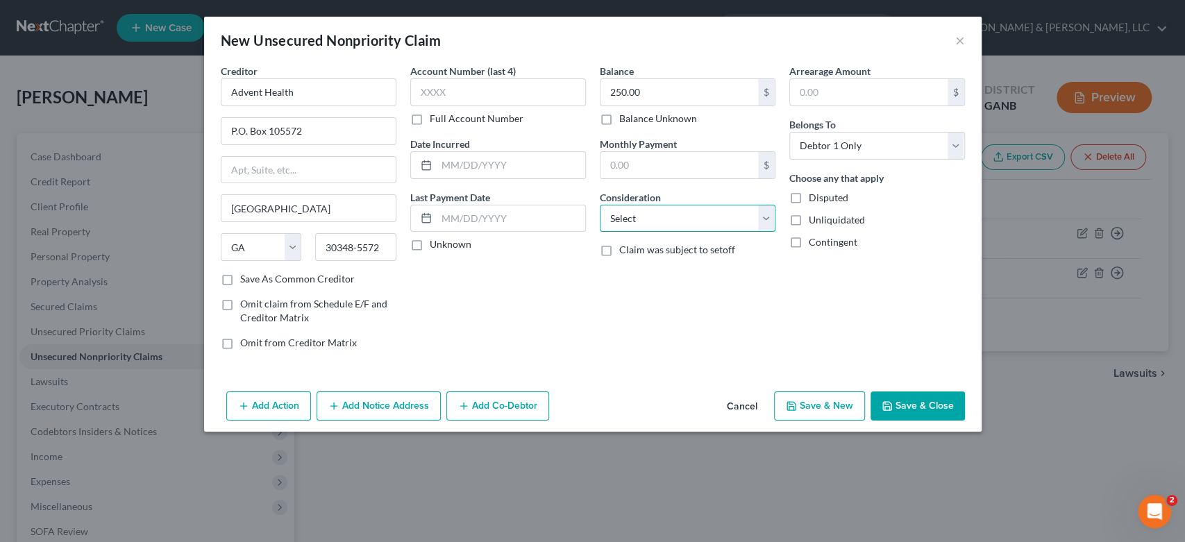
select select "9"
click at [600, 205] on select "Select Cable / Satellite Services Collection Agency Credit Card Debt Debt Couns…" at bounding box center [688, 219] width 176 height 28
click at [819, 403] on button "Save & New" at bounding box center [819, 405] width 91 height 29
select select "0"
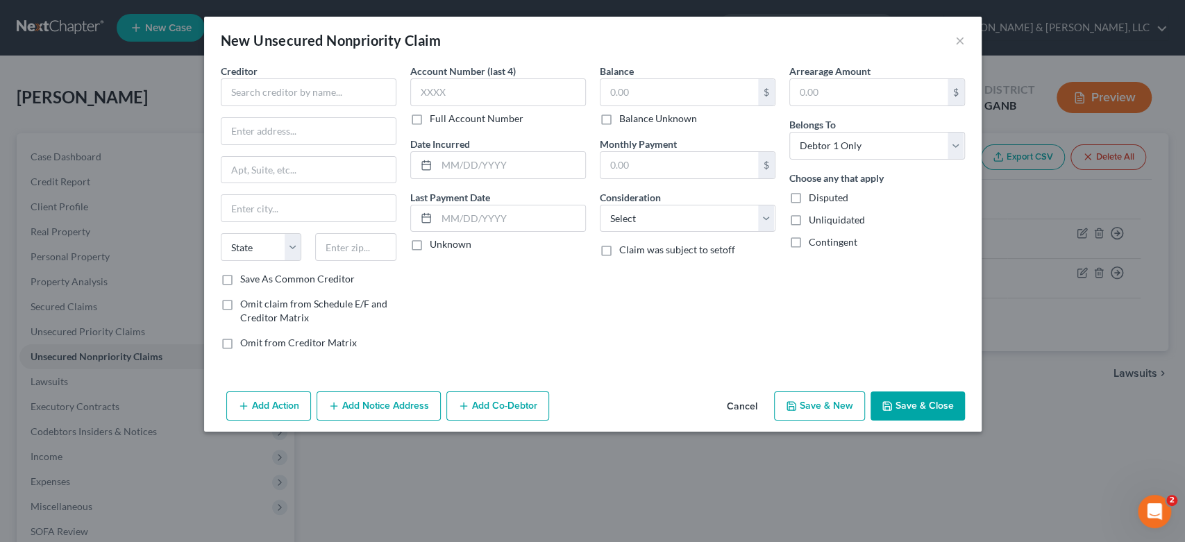
type input "0.00"
drag, startPoint x: 960, startPoint y: 41, endPoint x: 954, endPoint y: 37, distance: 7.1
click at [957, 40] on button "×" at bounding box center [960, 40] width 10 height 17
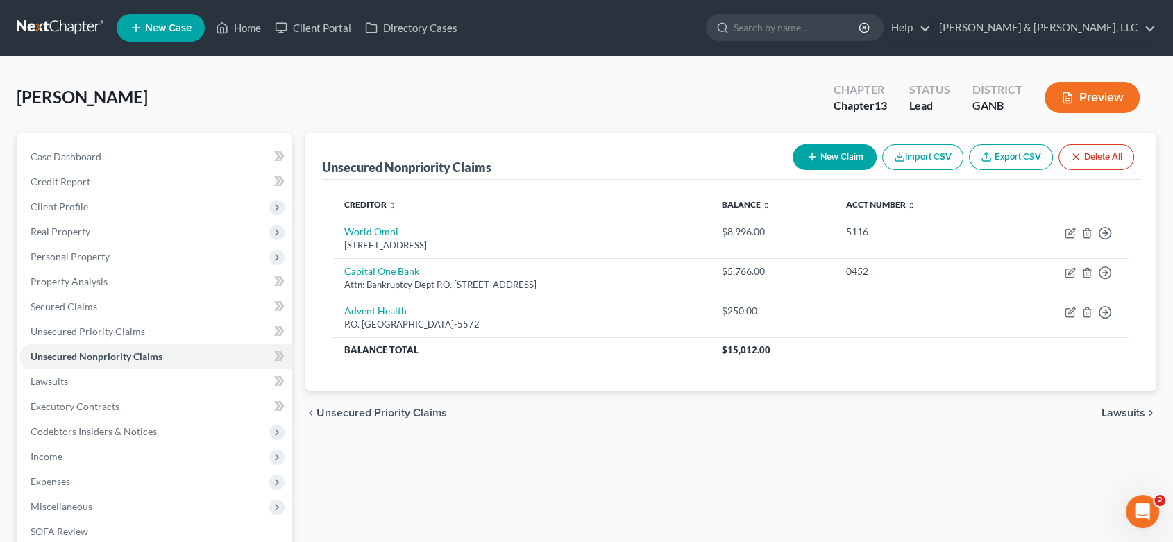
click at [858, 139] on div "New Claim Import CSV Export CSV Delete All" at bounding box center [963, 157] width 353 height 37
click at [844, 152] on button "New Claim" at bounding box center [835, 157] width 84 height 26
select select "0"
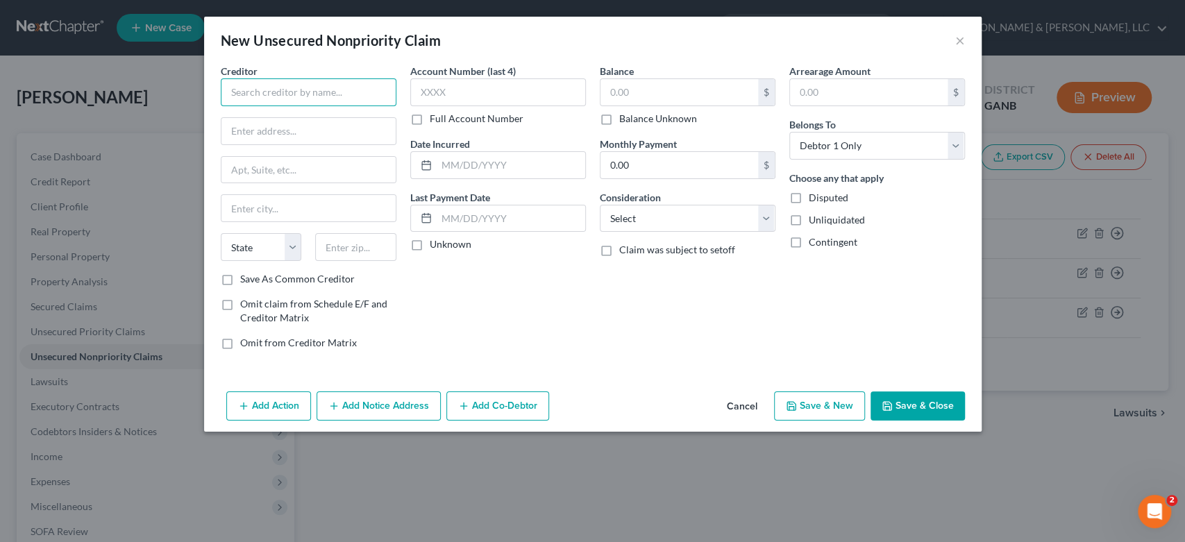
click at [248, 100] on input "text" at bounding box center [309, 92] width 176 height 28
click at [652, 103] on input "text" at bounding box center [679, 92] width 158 height 26
click at [303, 90] on input "ADT" at bounding box center [309, 92] width 176 height 28
drag, startPoint x: 300, startPoint y: 90, endPoint x: 58, endPoint y: 121, distance: 244.2
click at [44, 121] on div "New Unsecured Nonpriority Claim × Creditor * ADT State [US_STATE] AK AR AZ CA C…" at bounding box center [592, 271] width 1185 height 542
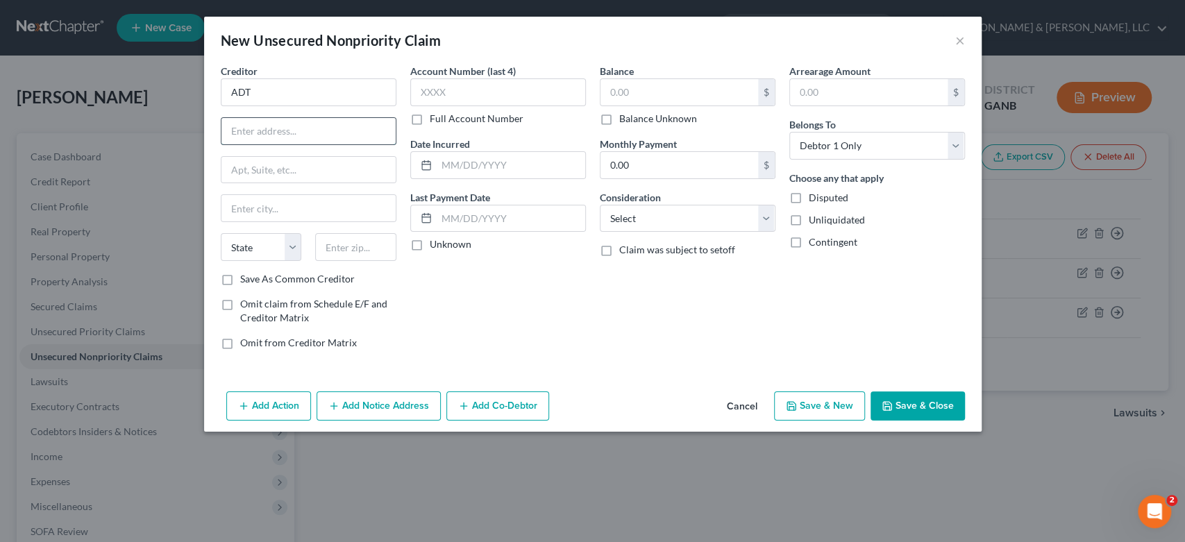
click at [269, 126] on input "text" at bounding box center [308, 131] width 174 height 26
click at [762, 214] on select "Select Cable / Satellite Services Collection Agency Credit Card Debt Debt Couns…" at bounding box center [688, 219] width 176 height 28
drag, startPoint x: 651, startPoint y: 96, endPoint x: 656, endPoint y: 90, distance: 8.5
click at [654, 91] on input "text" at bounding box center [679, 92] width 158 height 26
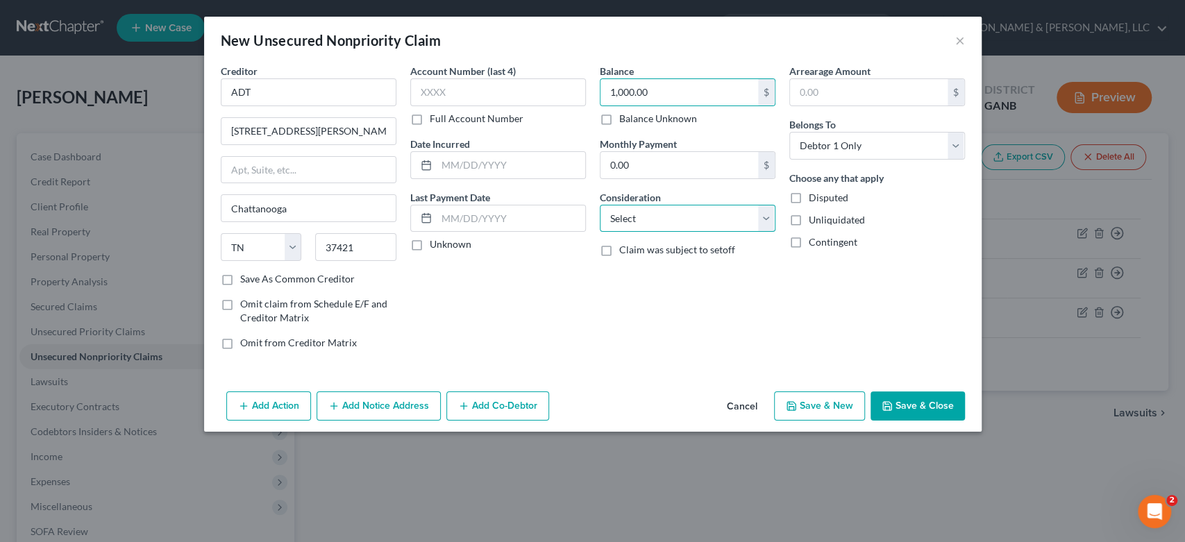
drag, startPoint x: 764, startPoint y: 221, endPoint x: 762, endPoint y: 214, distance: 7.2
click at [764, 221] on select "Select Cable / Satellite Services Collection Agency Credit Card Debt Debt Couns…" at bounding box center [688, 219] width 176 height 28
click at [600, 205] on select "Select Cable / Satellite Services Collection Agency Credit Card Debt Debt Couns…" at bounding box center [688, 219] width 176 height 28
click at [806, 407] on button "Save & New" at bounding box center [819, 405] width 91 height 29
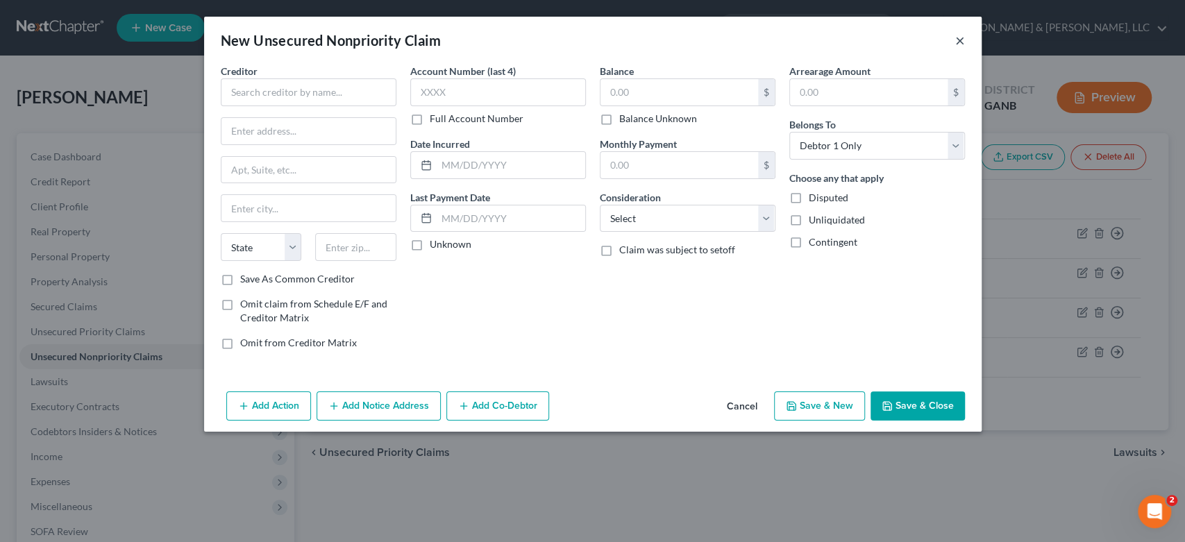
click at [960, 38] on button "×" at bounding box center [960, 40] width 10 height 17
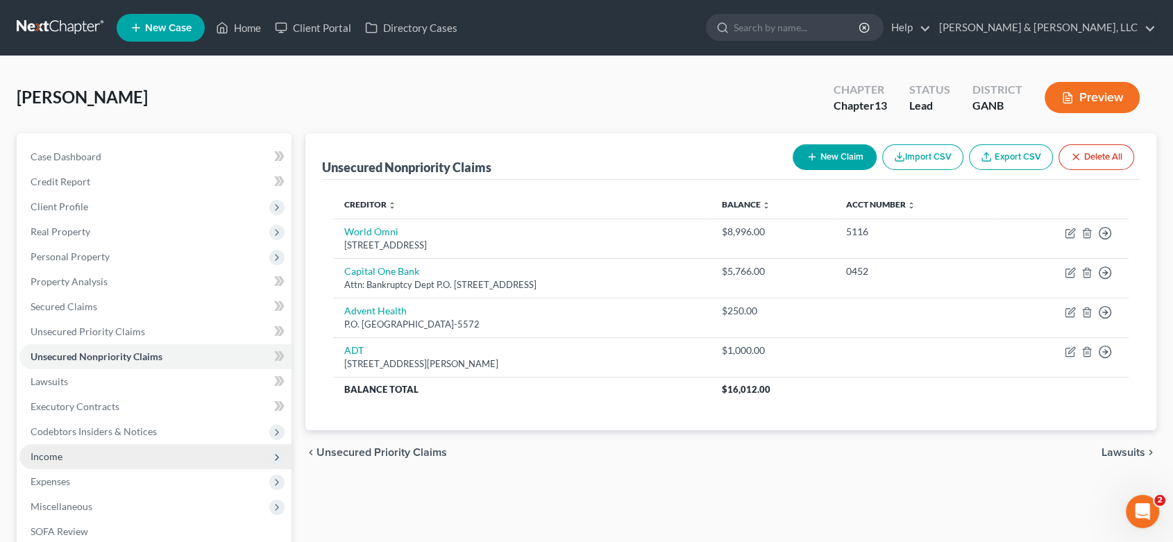
click at [40, 455] on span "Income" at bounding box center [47, 456] width 32 height 12
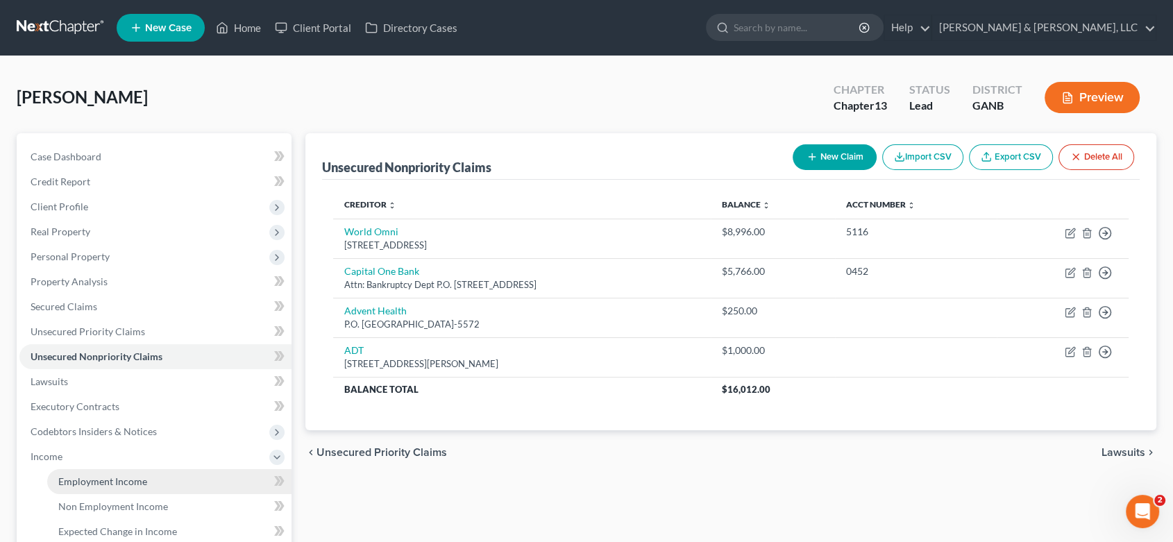
click at [124, 481] on span "Employment Income" at bounding box center [102, 481] width 89 height 12
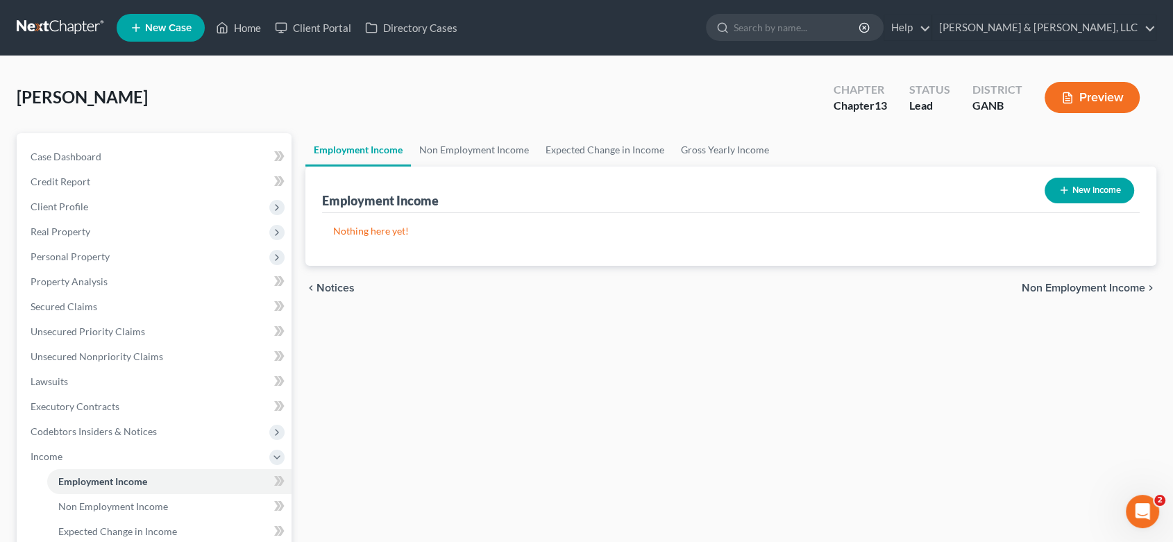
click at [1088, 189] on button "New Income" at bounding box center [1089, 191] width 90 height 26
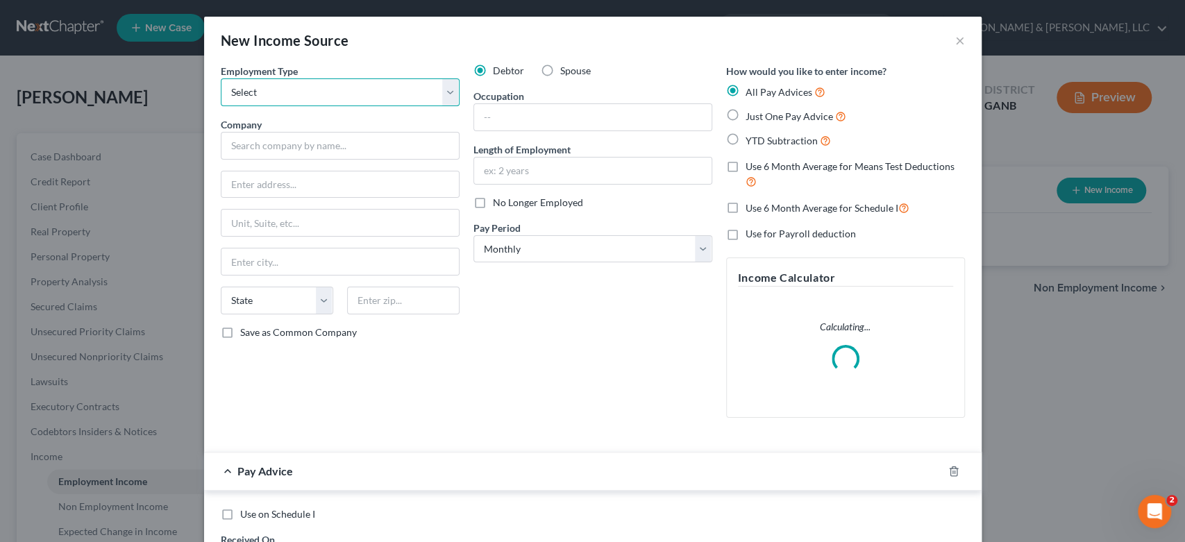
click at [444, 89] on select "Select Full or [DEMOGRAPHIC_DATA] Employment Self Employment" at bounding box center [340, 92] width 239 height 28
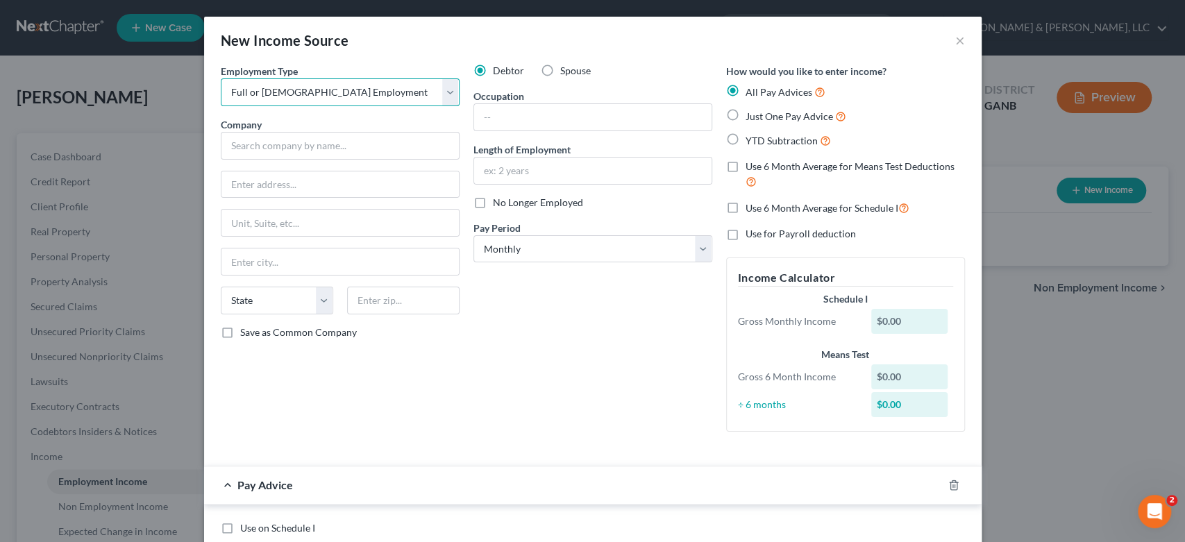
click at [221, 78] on select "Select Full or [DEMOGRAPHIC_DATA] Employment Self Employment" at bounding box center [340, 92] width 239 height 28
click at [261, 153] on input "text" at bounding box center [340, 146] width 239 height 28
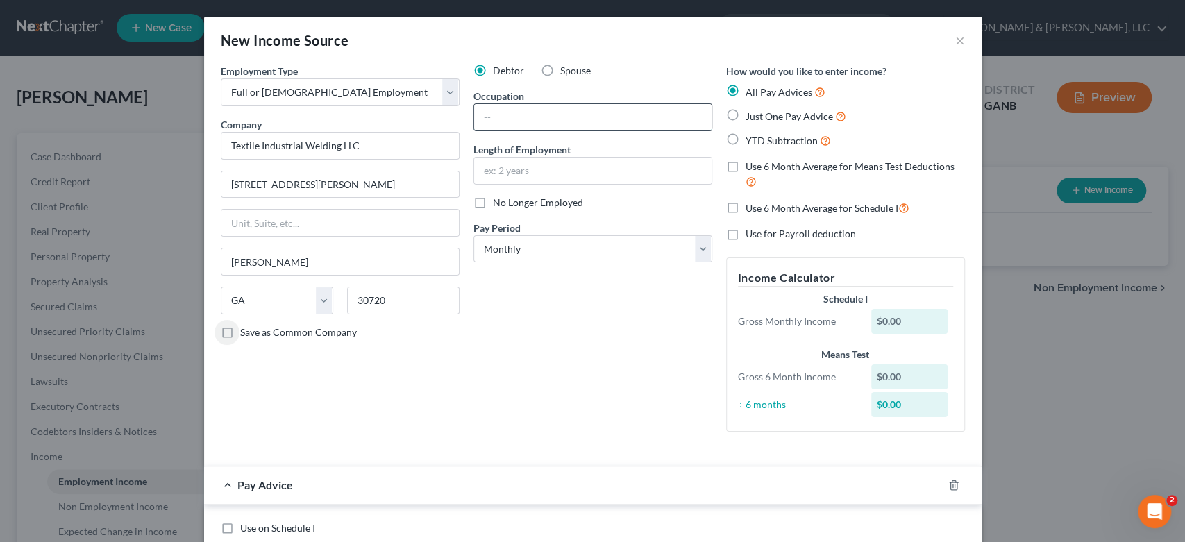
click at [514, 121] on input "text" at bounding box center [592, 117] width 237 height 26
click at [565, 165] on input "text" at bounding box center [592, 171] width 237 height 26
click at [520, 172] on input "4 Monts" at bounding box center [592, 171] width 237 height 26
click at [695, 244] on select "Select Monthly Twice Monthly Every Other Week Weekly" at bounding box center [592, 249] width 239 height 28
click at [473, 235] on select "Select Monthly Twice Monthly Every Other Week Weekly" at bounding box center [592, 249] width 239 height 28
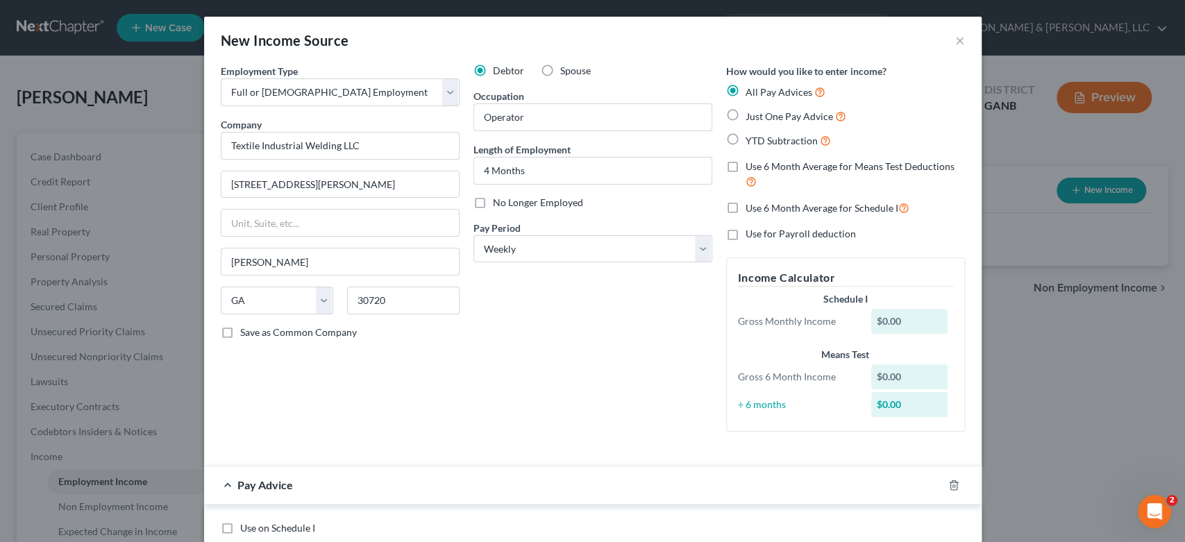
click at [745, 112] on label "Just One Pay Advice" at bounding box center [795, 116] width 101 height 16
click at [751, 112] on input "Just One Pay Advice" at bounding box center [755, 112] width 9 height 9
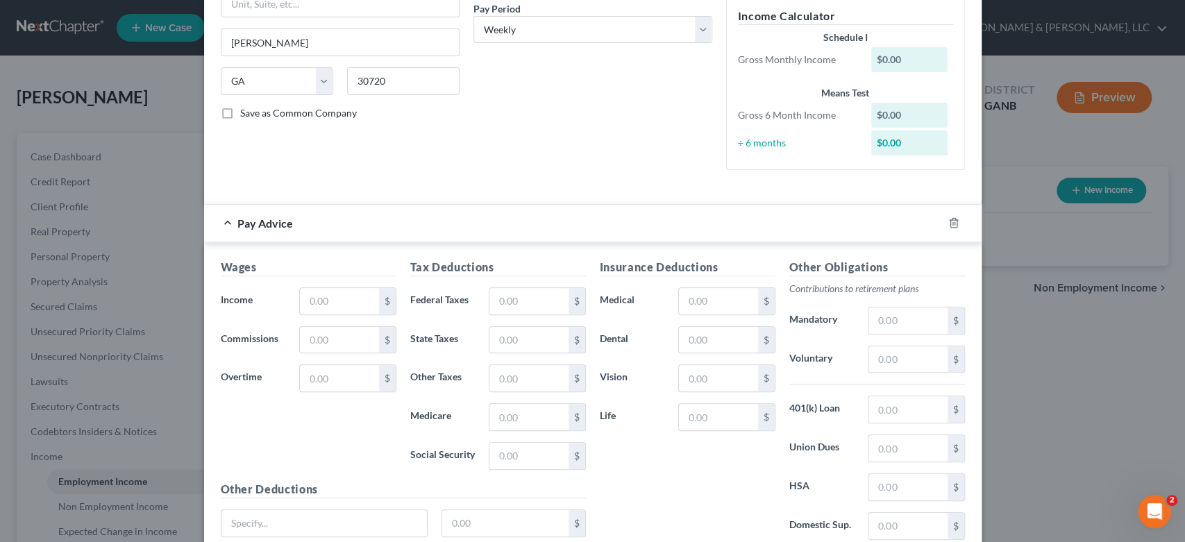
scroll to position [231, 0]
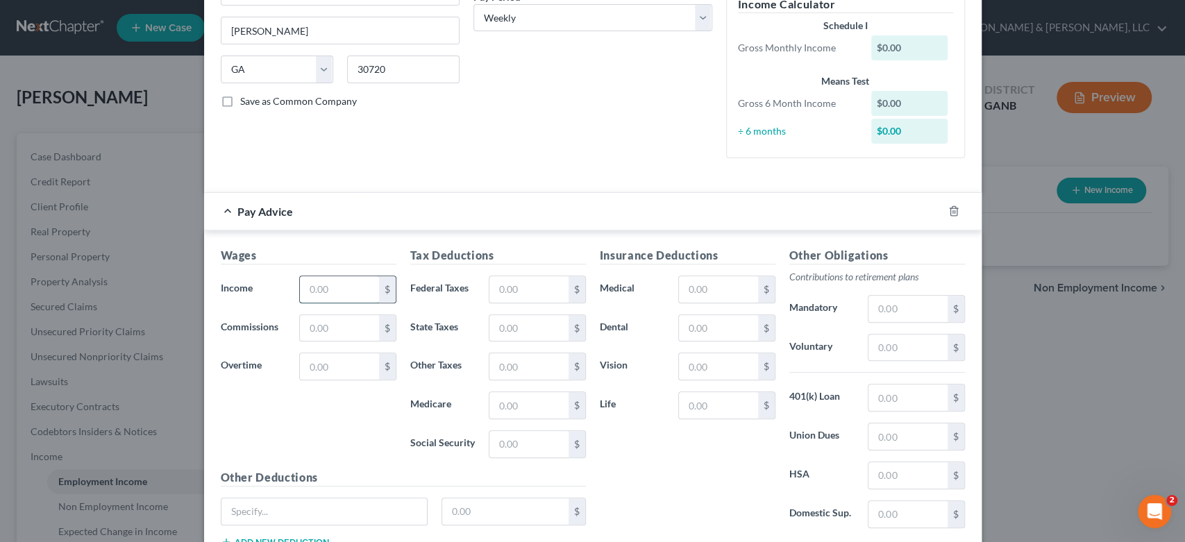
drag, startPoint x: 350, startPoint y: 296, endPoint x: 348, endPoint y: 285, distance: 11.2
click at [348, 285] on input "text" at bounding box center [339, 289] width 78 height 26
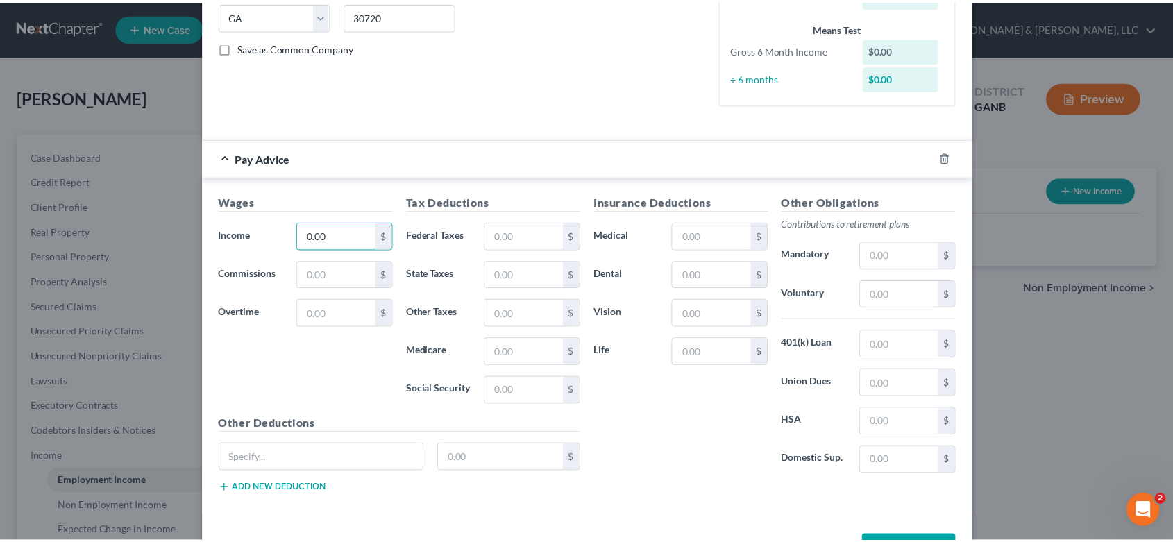
scroll to position [333, 0]
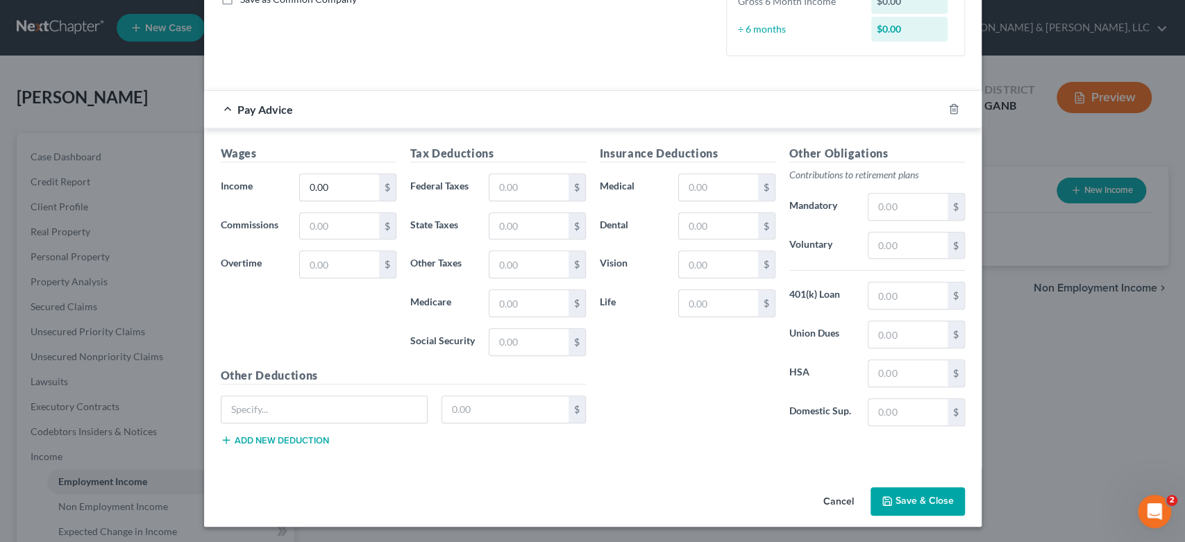
click at [908, 505] on button "Save & Close" at bounding box center [917, 501] width 94 height 29
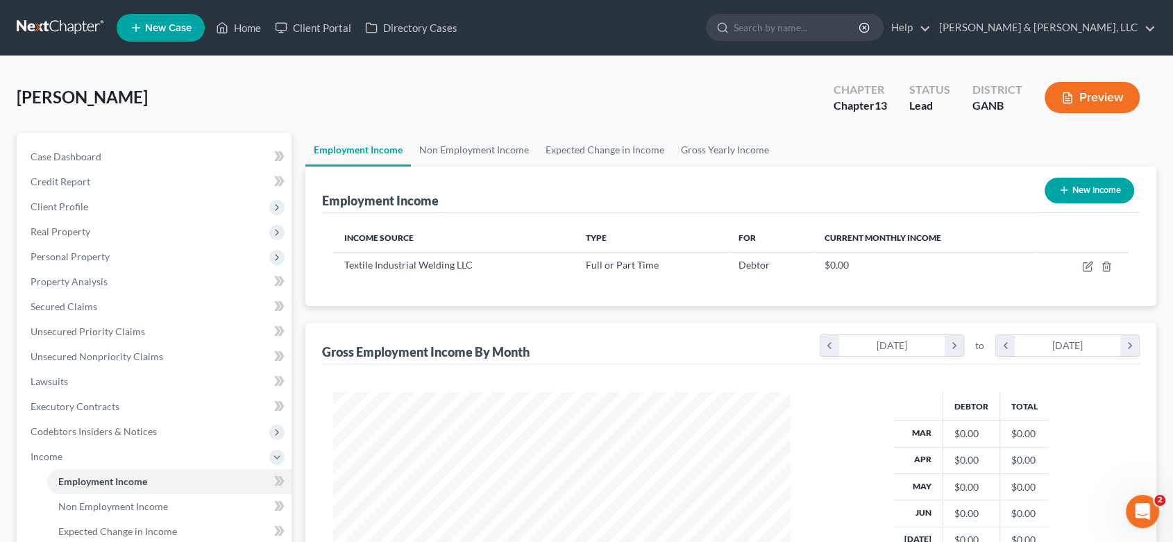
scroll to position [248, 480]
click at [106, 254] on span "Personal Property" at bounding box center [70, 257] width 79 height 12
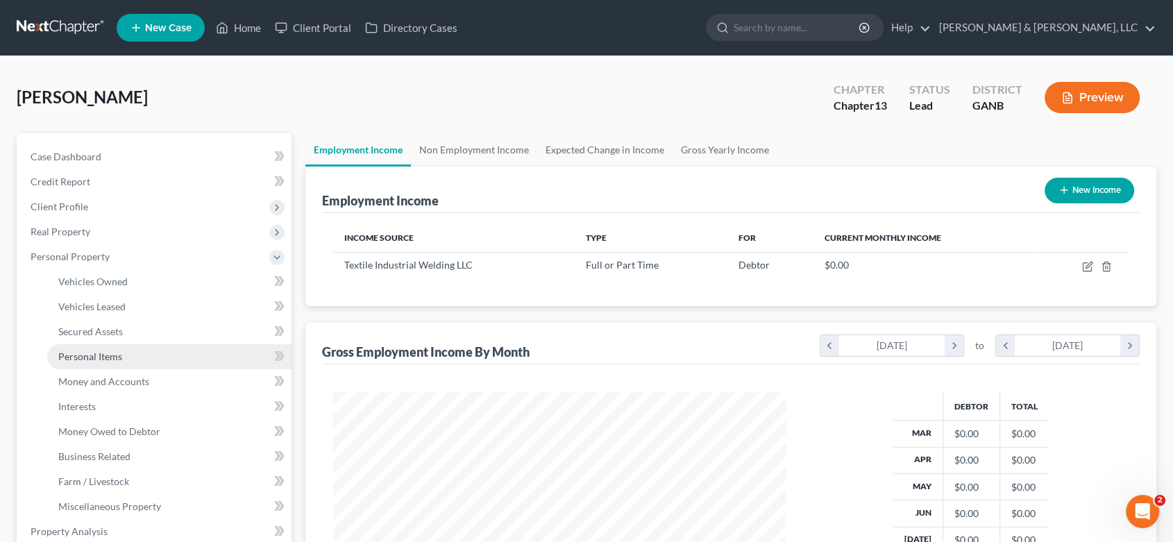
click at [121, 352] on span "Personal Items" at bounding box center [90, 356] width 64 height 12
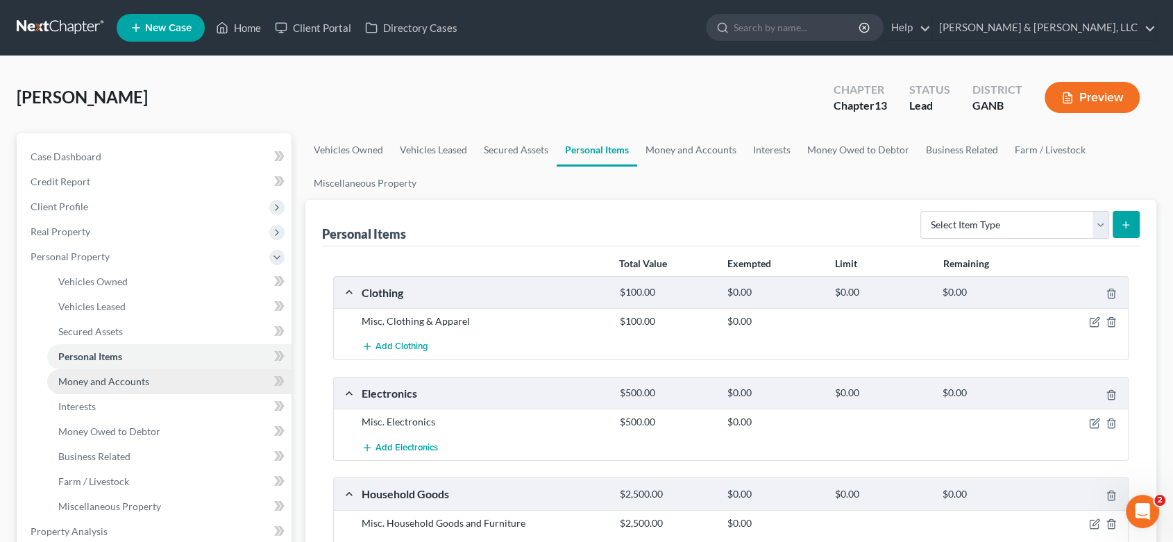
click at [137, 380] on span "Money and Accounts" at bounding box center [103, 381] width 91 height 12
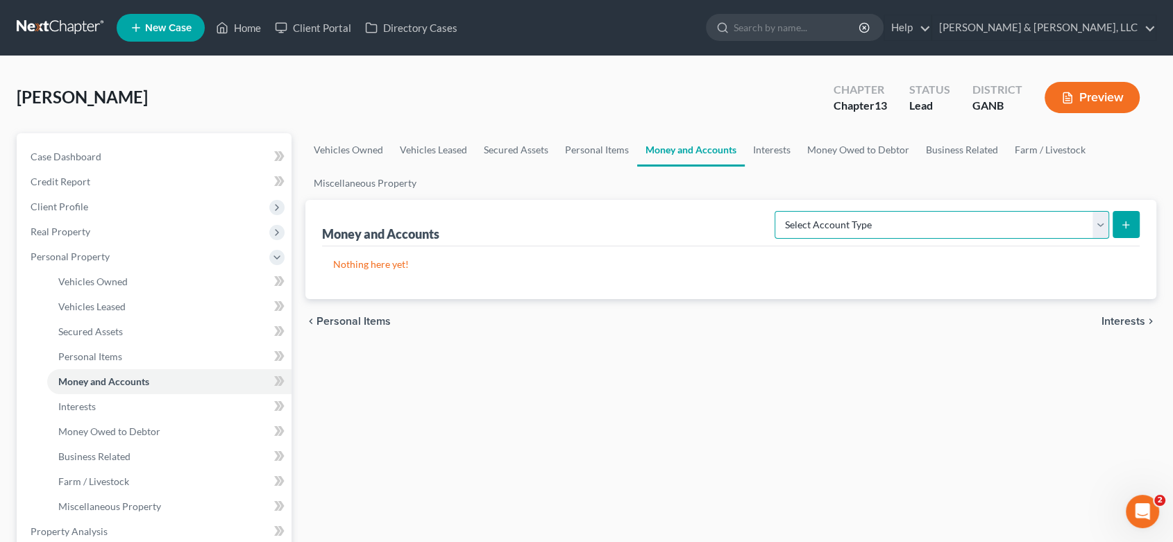
click at [1102, 224] on select "Select Account Type Brokerage (A/B: 18, SOFA: 20) Cash on Hand (A/B: 16) Certif…" at bounding box center [941, 225] width 335 height 28
click at [778, 211] on select "Select Account Type Brokerage (A/B: 18, SOFA: 20) Cash on Hand (A/B: 16) Certif…" at bounding box center [941, 225] width 335 height 28
click at [1119, 220] on button "submit" at bounding box center [1125, 224] width 27 height 27
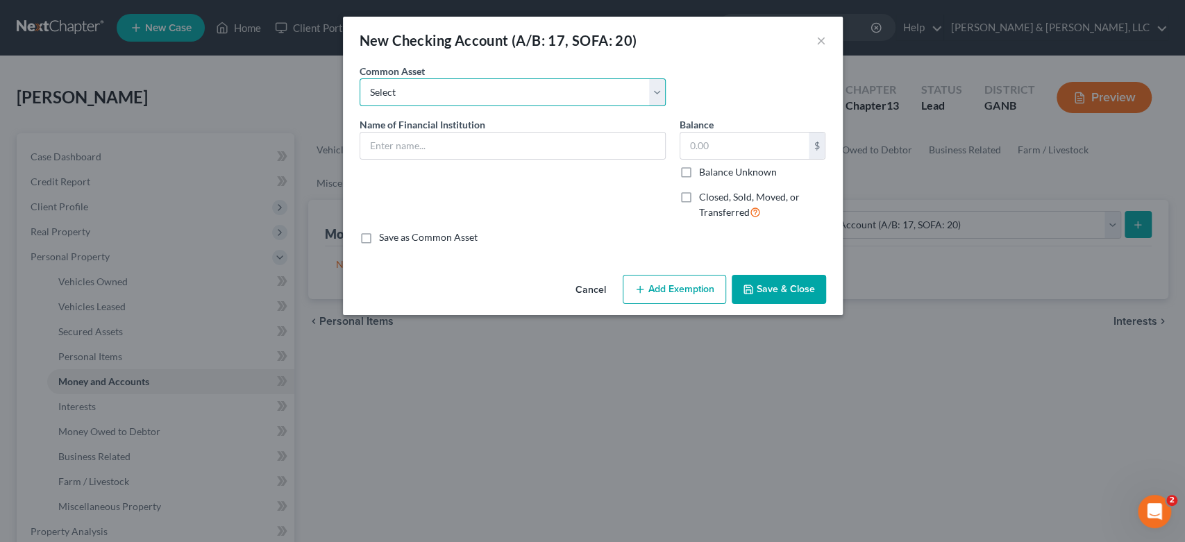
drag, startPoint x: 398, startPoint y: 100, endPoint x: 423, endPoint y: 97, distance: 25.8
click at [398, 99] on select "Select Bank Account Regions Bank Bank of America Checking Account" at bounding box center [512, 92] width 306 height 28
click at [359, 78] on select "Select Bank Account Regions Bank Bank of America Checking Account" at bounding box center [512, 92] width 306 height 28
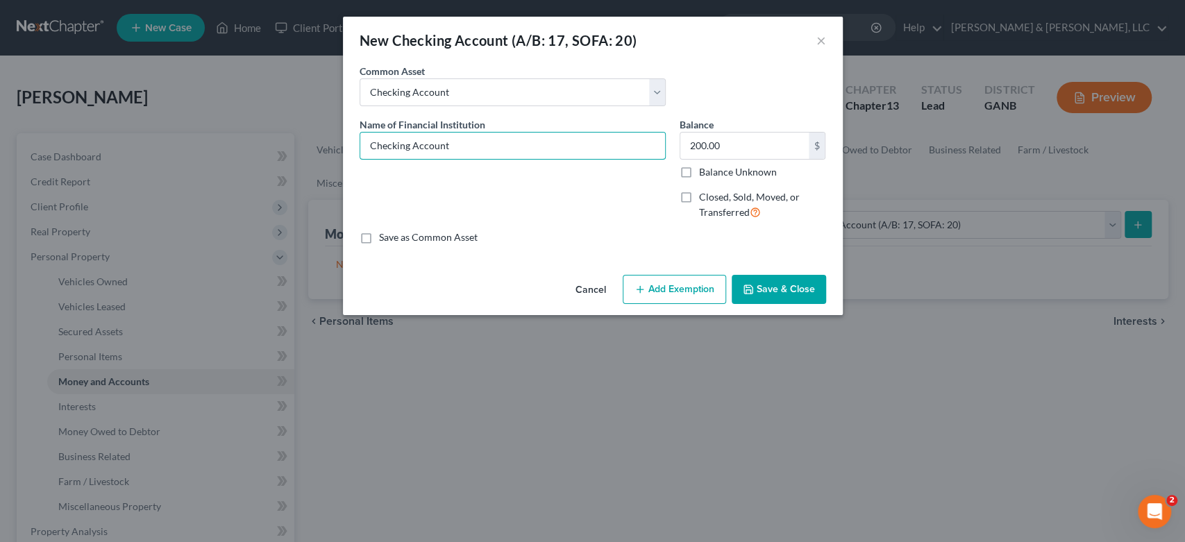
drag, startPoint x: 287, startPoint y: 179, endPoint x: 199, endPoint y: 192, distance: 89.0
click at [96, 203] on div "New Checking Account (A/B: 17, SOFA: 20) × An exemption set must first be selec…" at bounding box center [592, 271] width 1185 height 542
click at [781, 285] on button "Save & Close" at bounding box center [778, 289] width 94 height 29
